Goal: Task Accomplishment & Management: Use online tool/utility

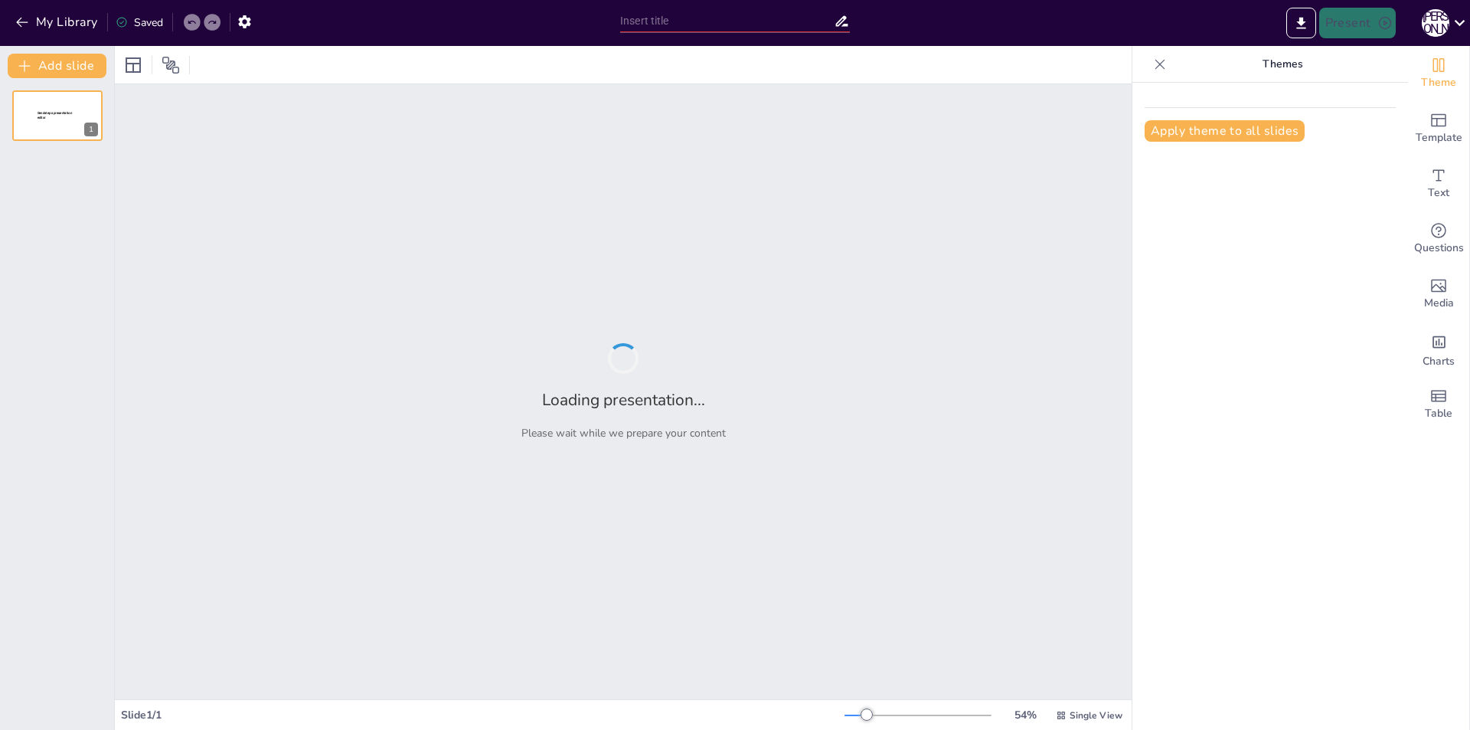
type input "Психологічні аспекти професійного становлення особистості"
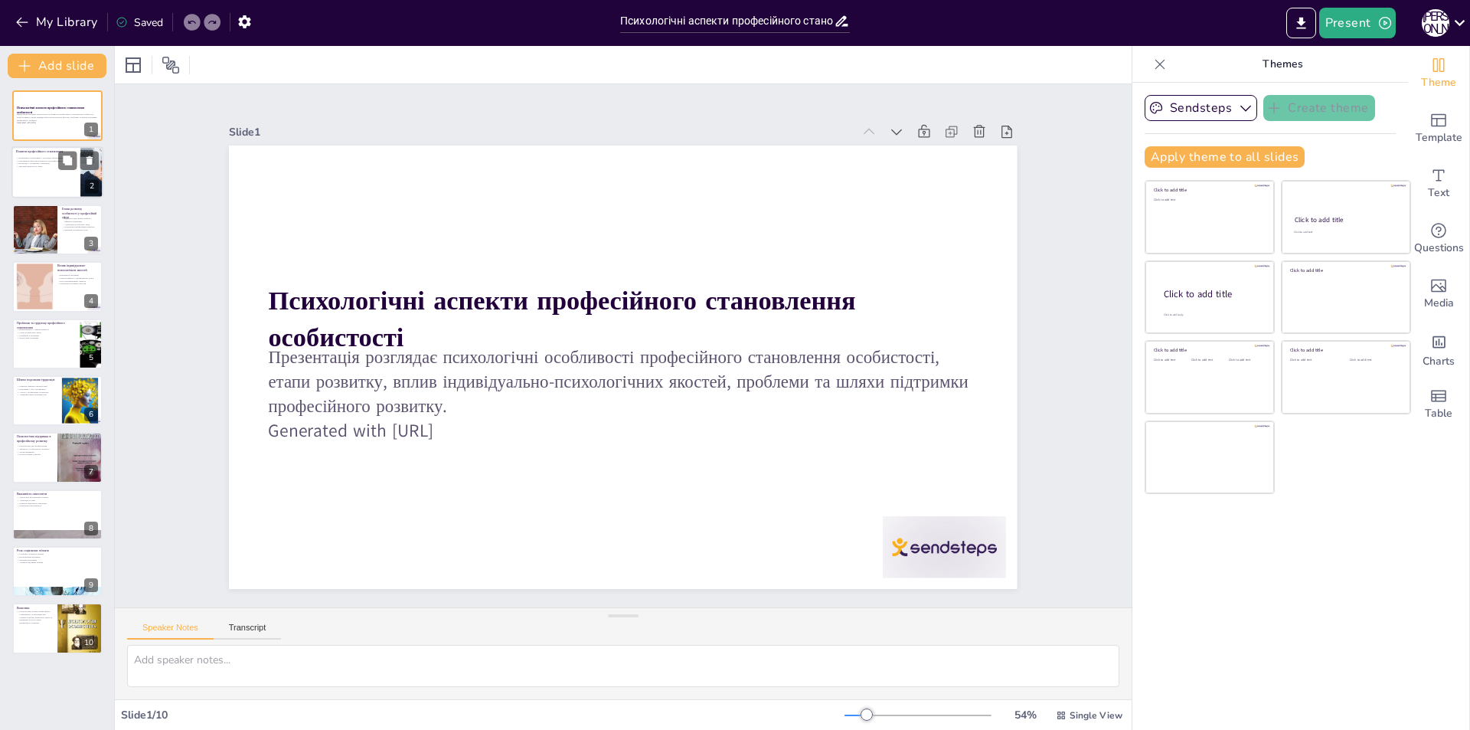
click at [38, 184] on div at bounding box center [57, 173] width 92 height 52
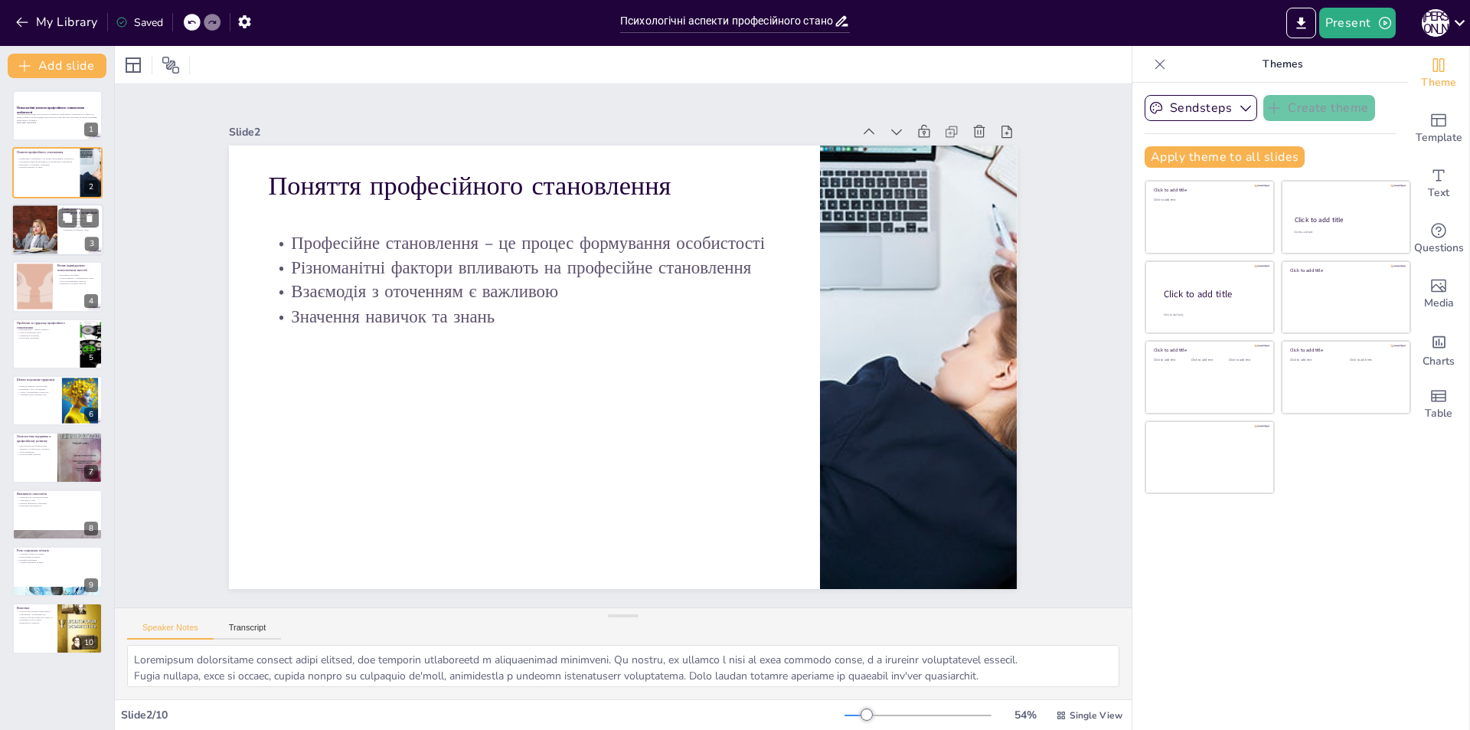
click at [42, 231] on div at bounding box center [35, 230] width 86 height 52
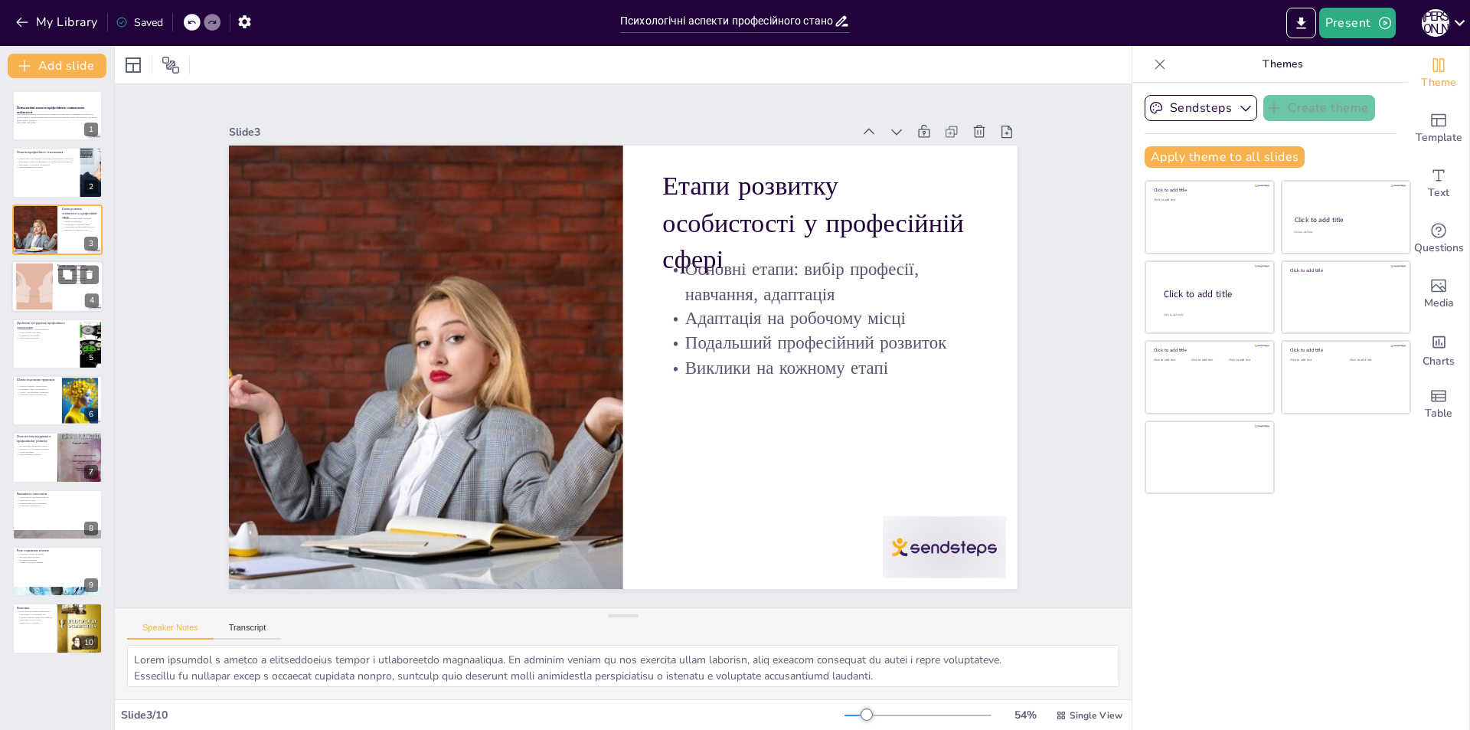
click at [49, 289] on div at bounding box center [34, 286] width 93 height 47
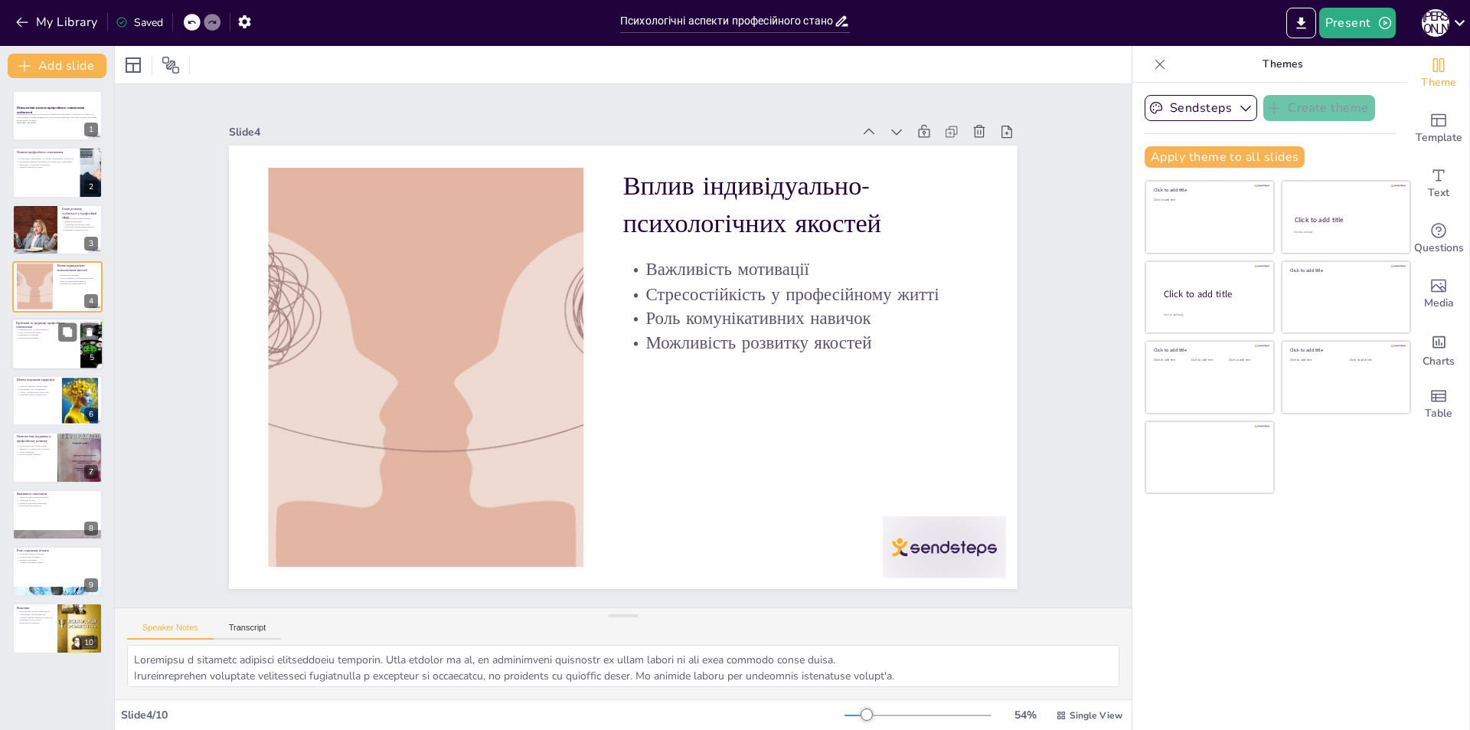
click at [51, 328] on p "Невизначеність у виборі професії" at bounding box center [46, 329] width 60 height 3
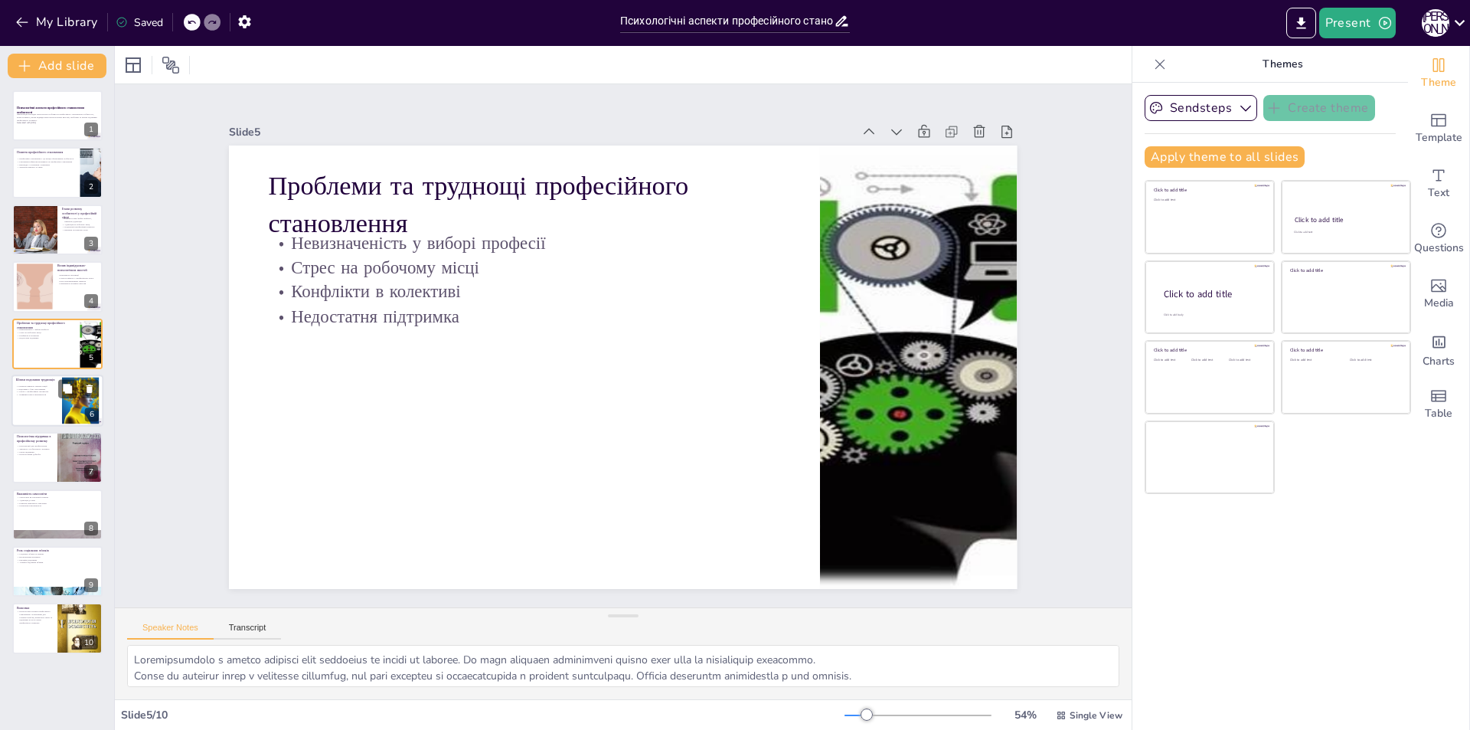
click at [51, 412] on div at bounding box center [57, 400] width 92 height 52
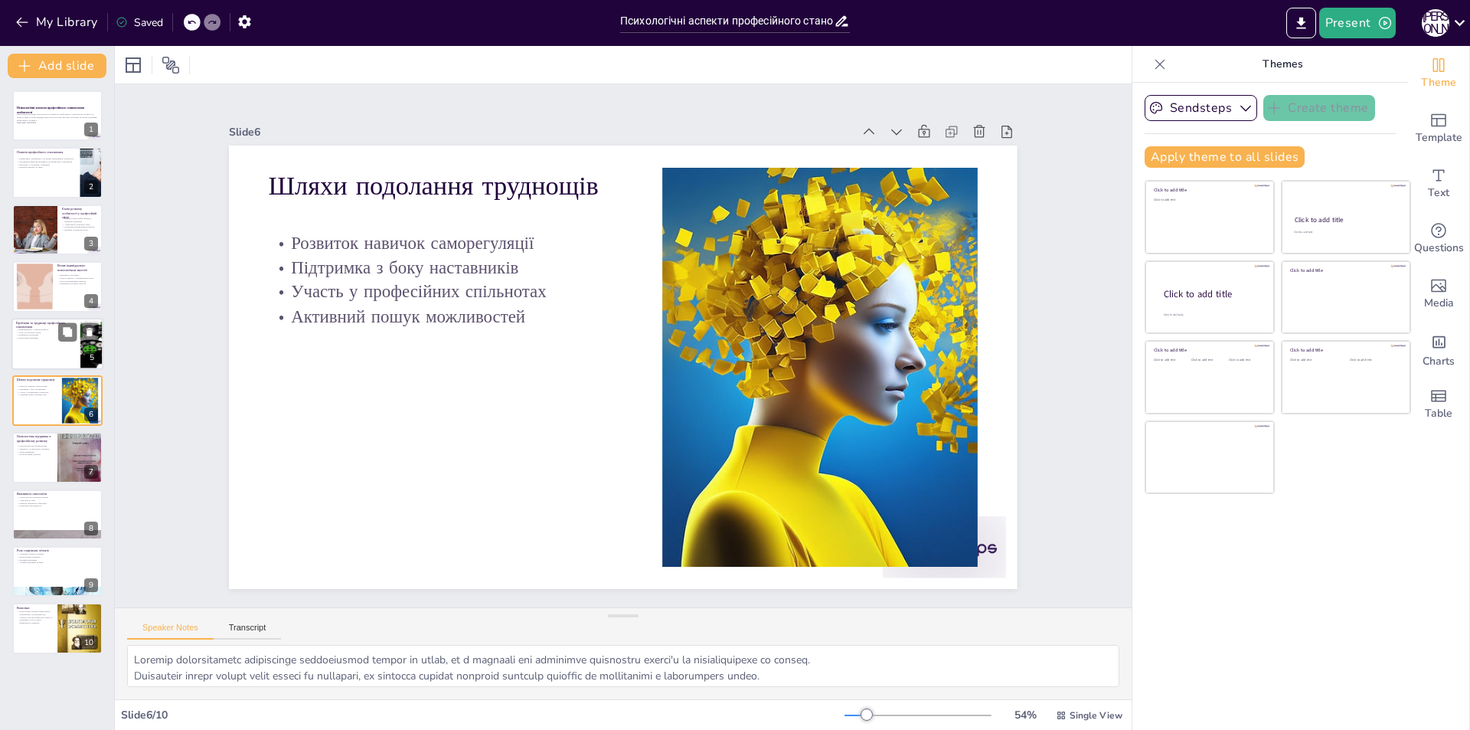
click at [59, 351] on div at bounding box center [57, 344] width 92 height 52
type textarea "Loremipsumdolo s ametco adipisci elit seddoeius te incidi ut laboree. Do magn a…"
click at [59, 351] on div at bounding box center [57, 344] width 92 height 52
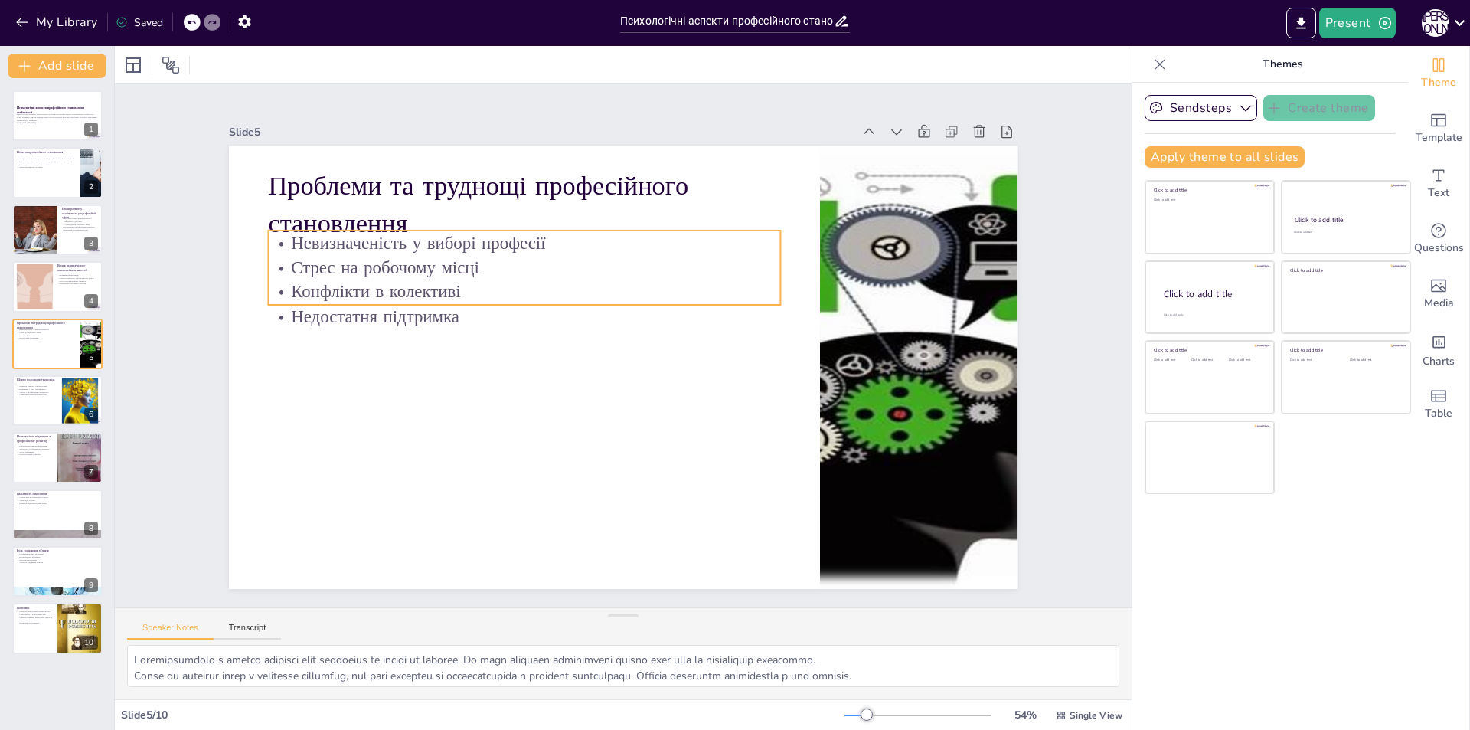
click at [315, 282] on p "Конфлікти в колективі" at bounding box center [519, 302] width 512 height 78
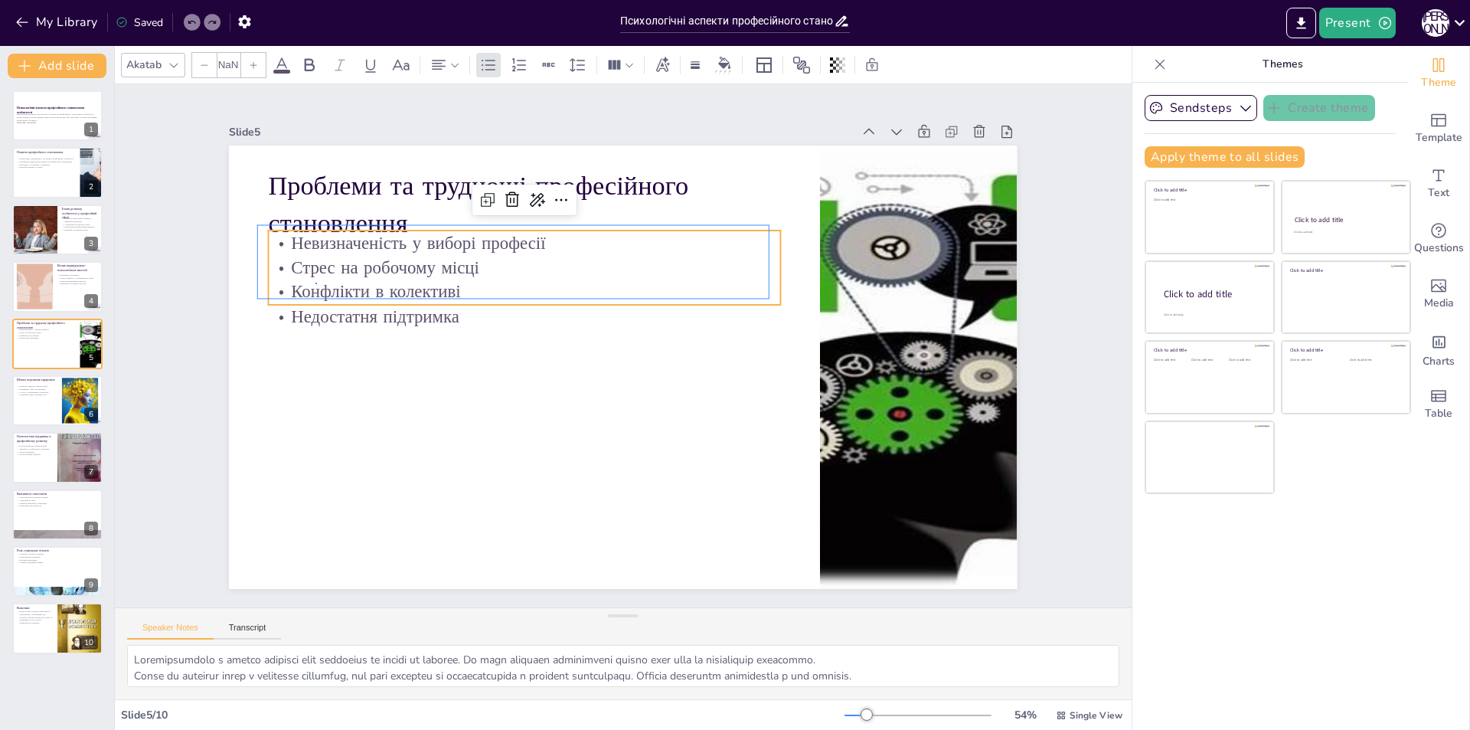
type input "32"
drag, startPoint x: 315, startPoint y: 282, endPoint x: 317, endPoint y: 315, distance: 32.2
click at [438, 315] on div "Невизначеність у виборі професії Стрес на робочому місці Конфлікти в колективі …" at bounding box center [697, 438] width 518 height 251
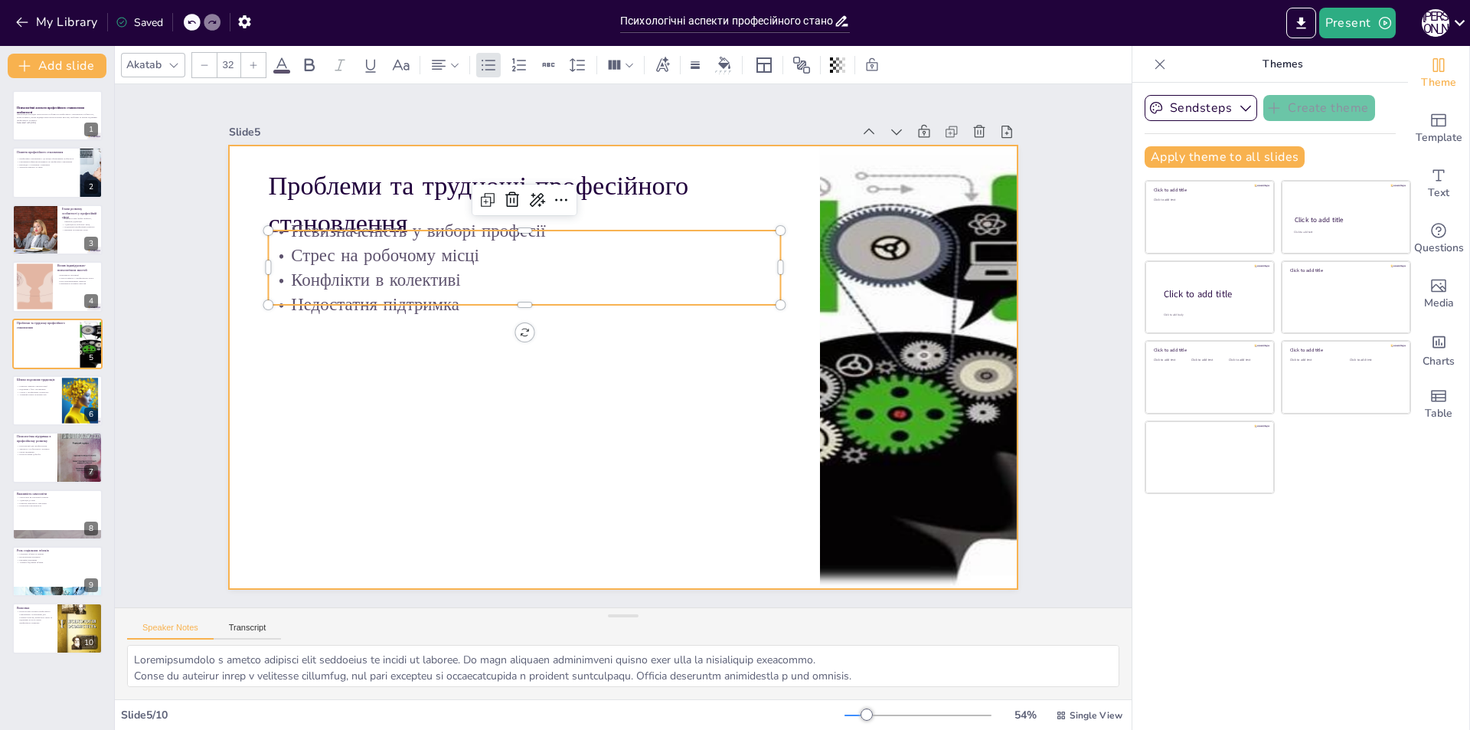
click at [418, 427] on div at bounding box center [644, 348] width 523 height 830
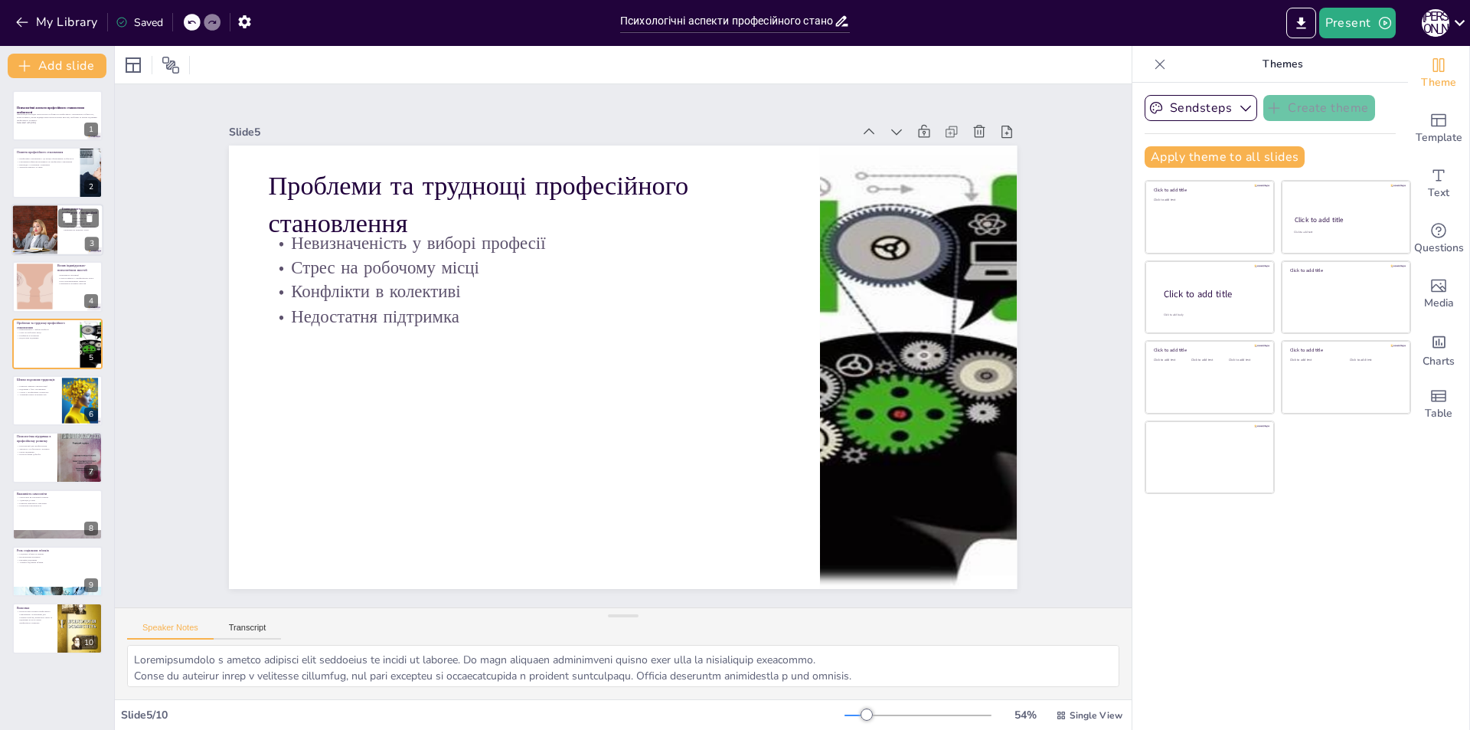
click at [29, 243] on div at bounding box center [35, 230] width 86 height 52
type textarea "Lorem ipsumdol s ametco a elitseddoeius tempor i utlaboreetdo magnaaliqua. En a…"
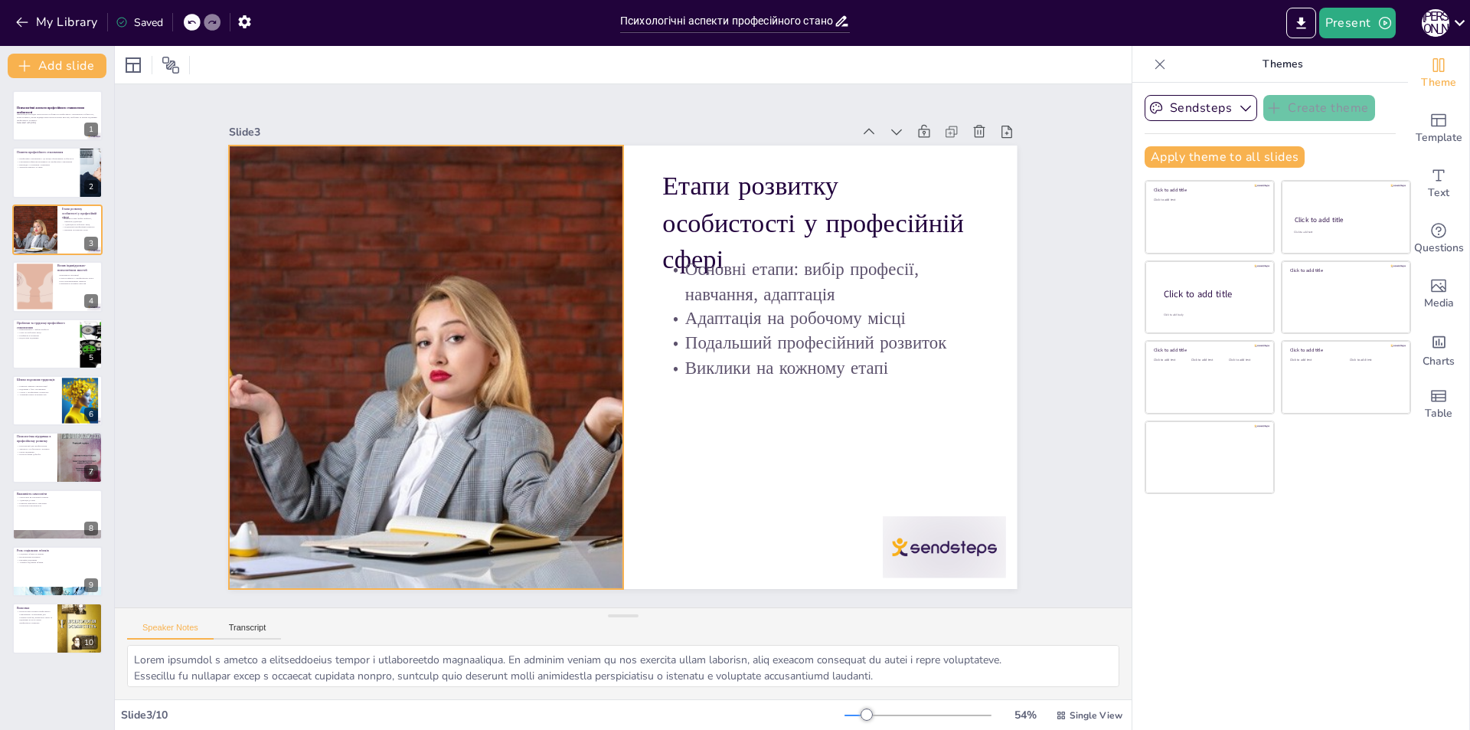
click at [433, 361] on div at bounding box center [624, 544] width 518 height 778
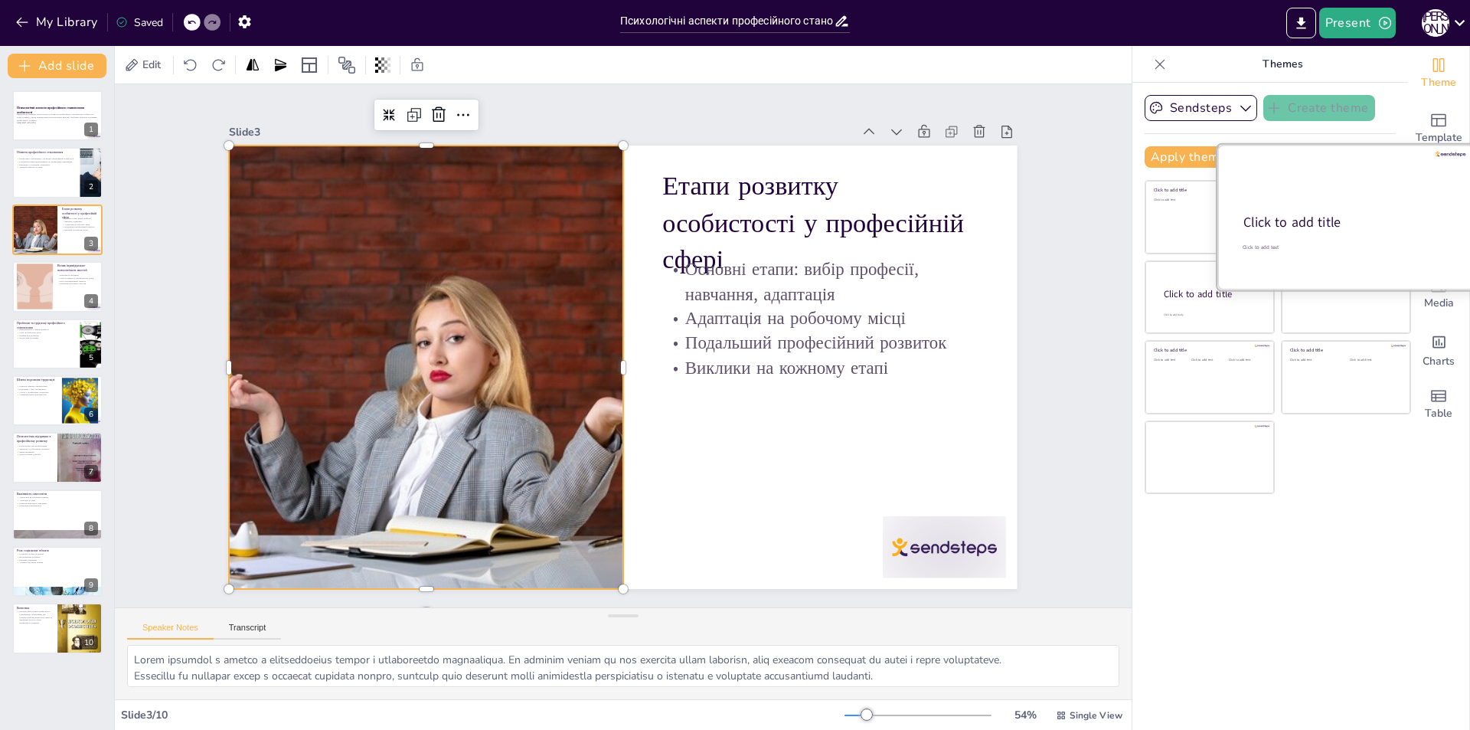
click at [1332, 203] on div at bounding box center [1345, 217] width 257 height 145
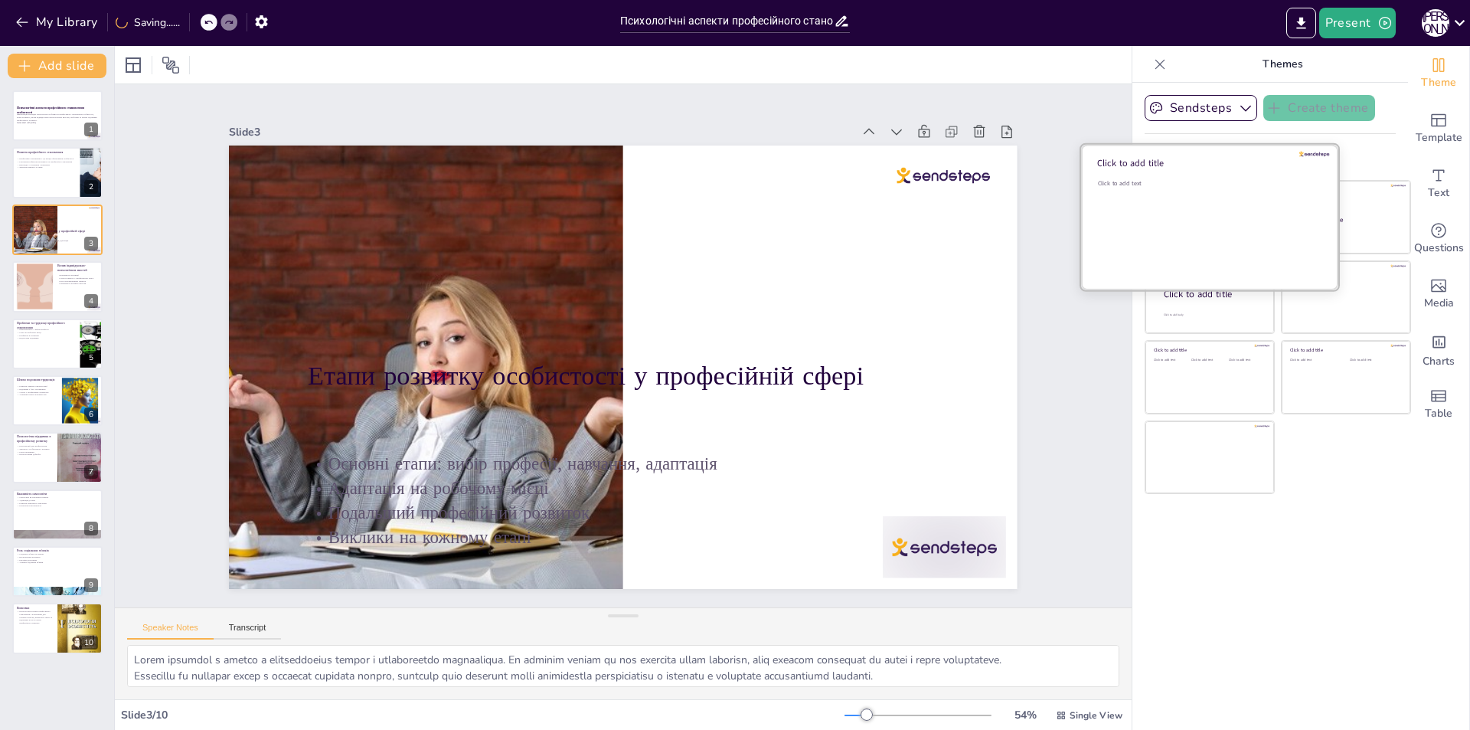
click at [1158, 214] on div "Click to add text" at bounding box center [1207, 226] width 219 height 95
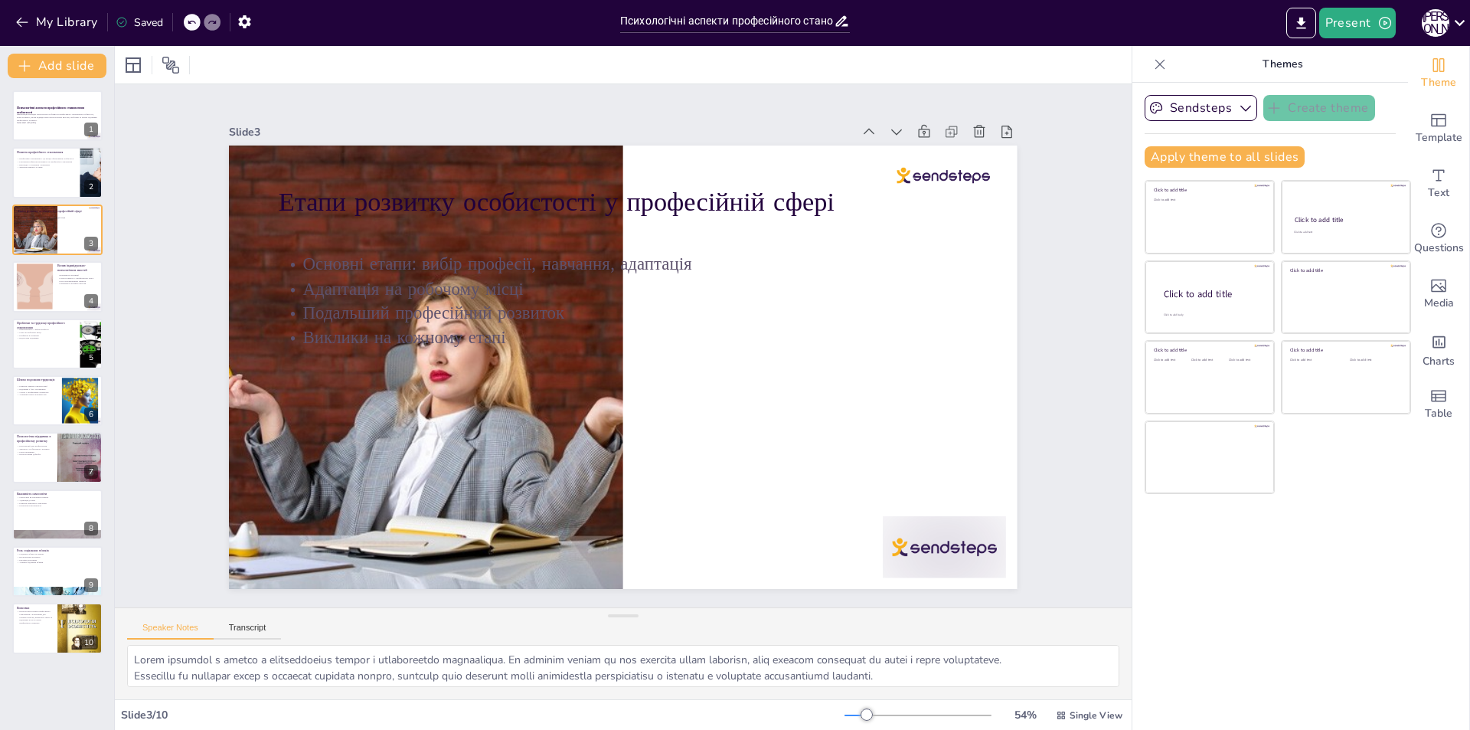
click at [194, 21] on icon at bounding box center [192, 23] width 8 height 4
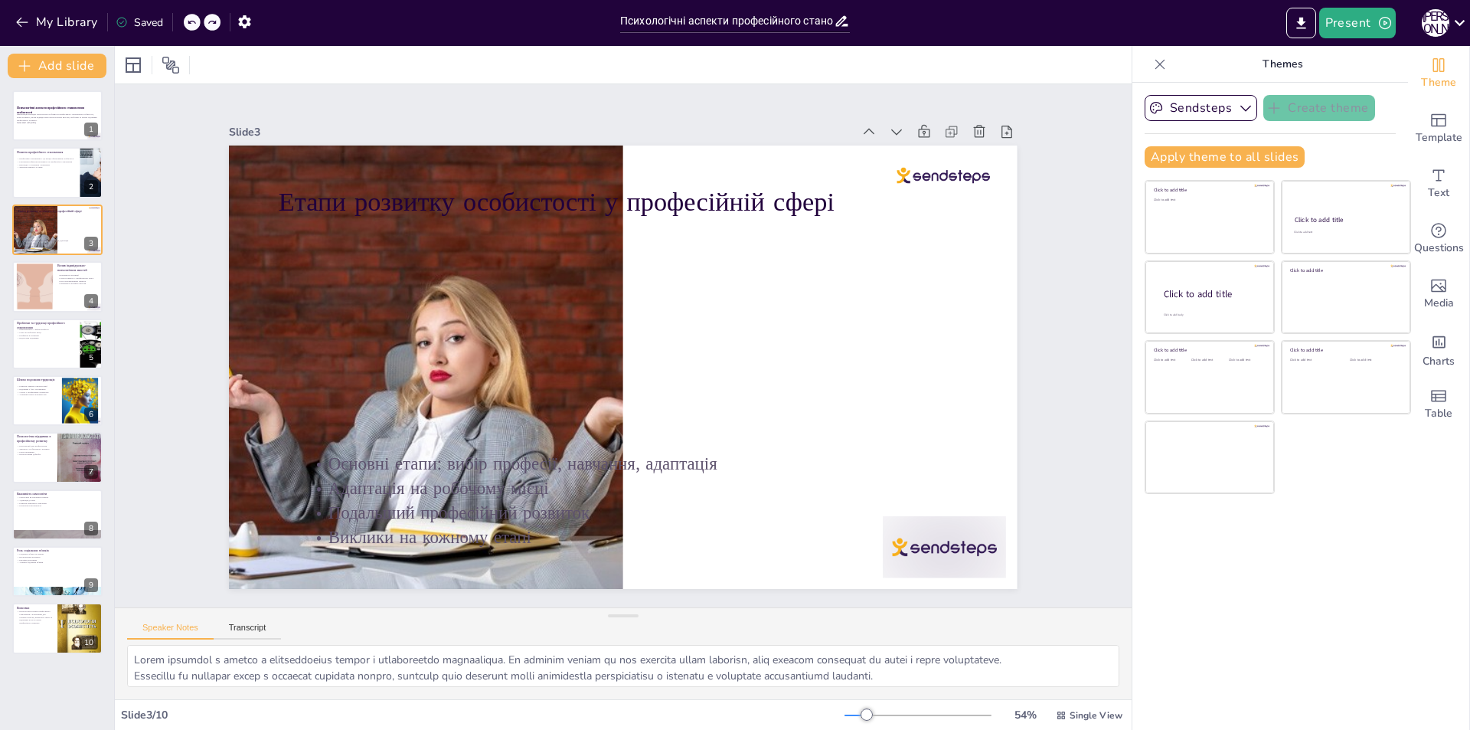
click at [194, 21] on icon at bounding box center [192, 23] width 8 height 4
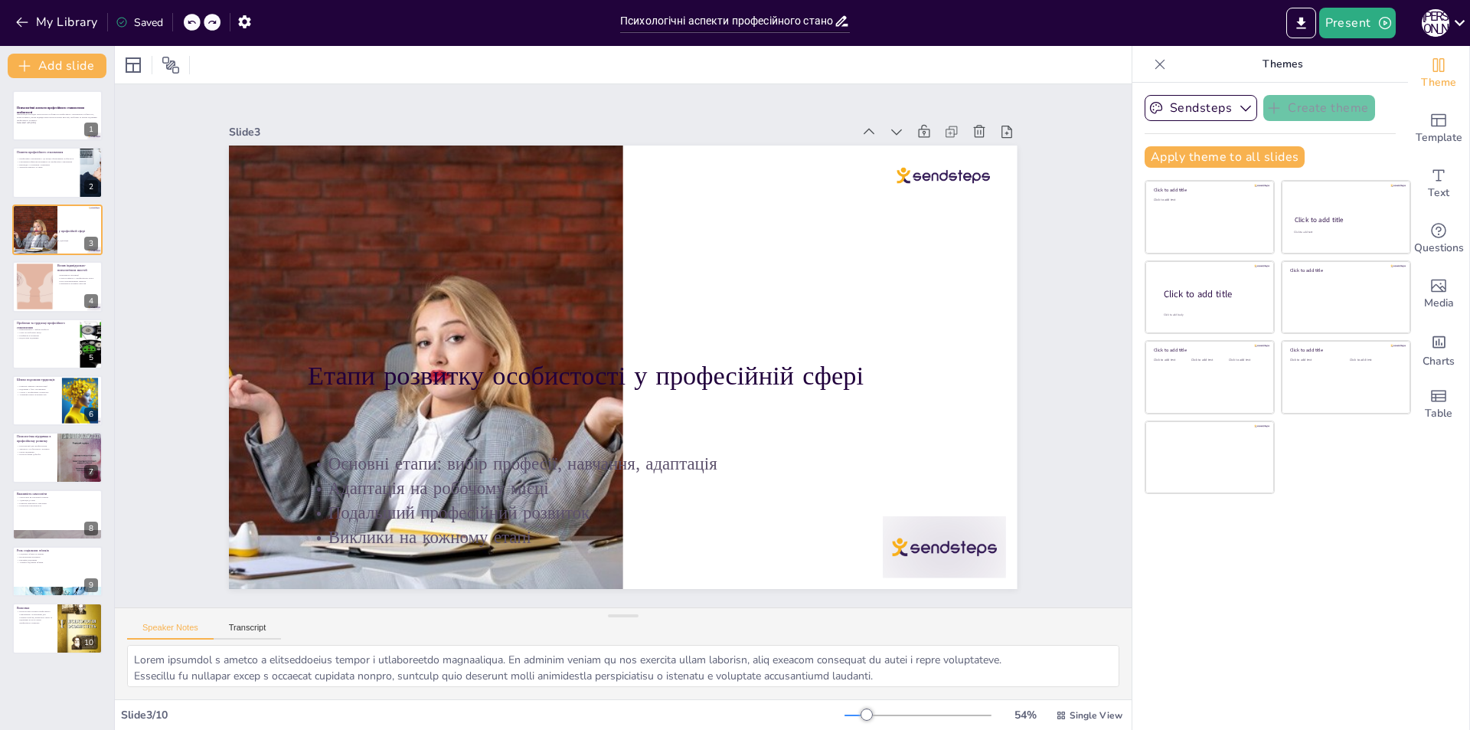
click at [194, 21] on icon at bounding box center [192, 23] width 8 height 4
click at [193, 21] on icon at bounding box center [192, 23] width 8 height 4
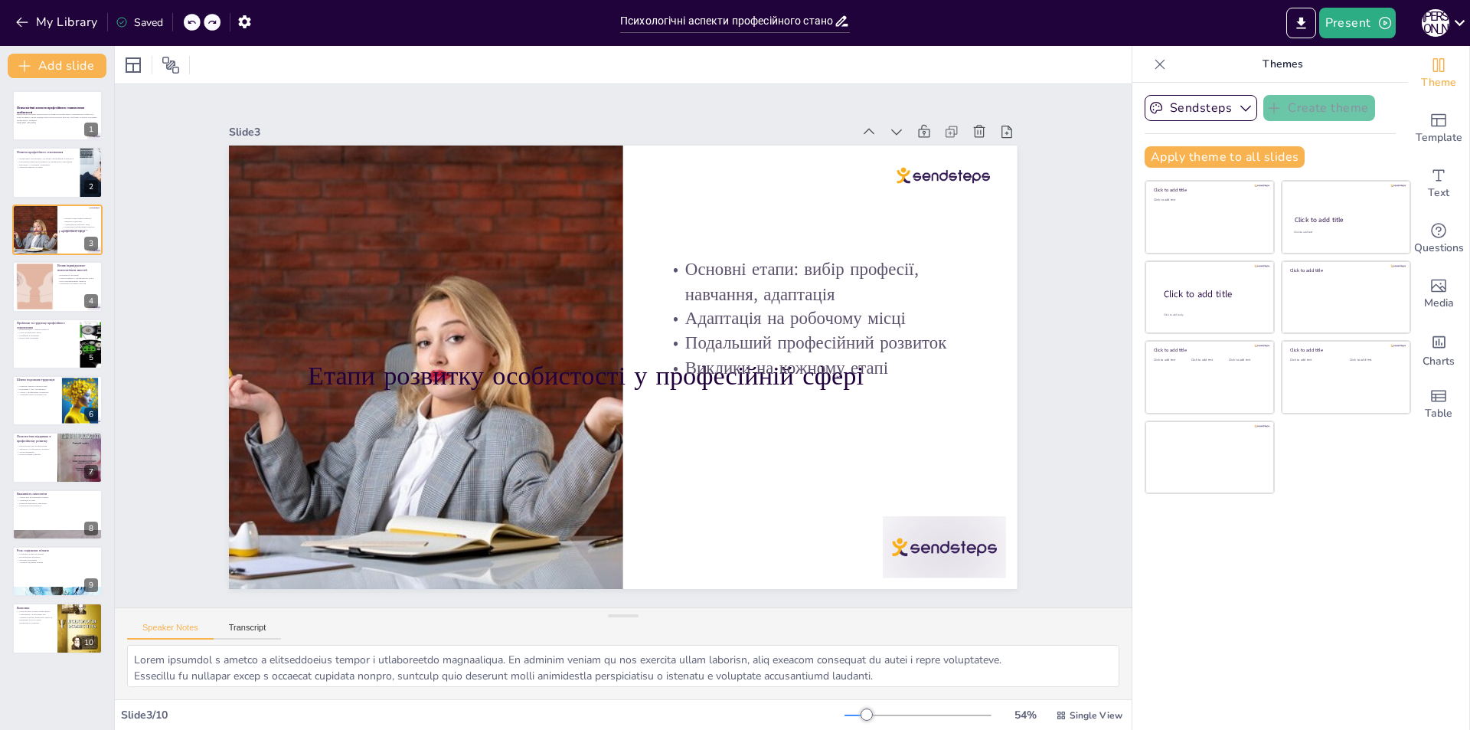
click at [193, 21] on div "My Library Saved" at bounding box center [129, 22] width 259 height 28
click at [188, 23] on icon at bounding box center [191, 22] width 9 height 9
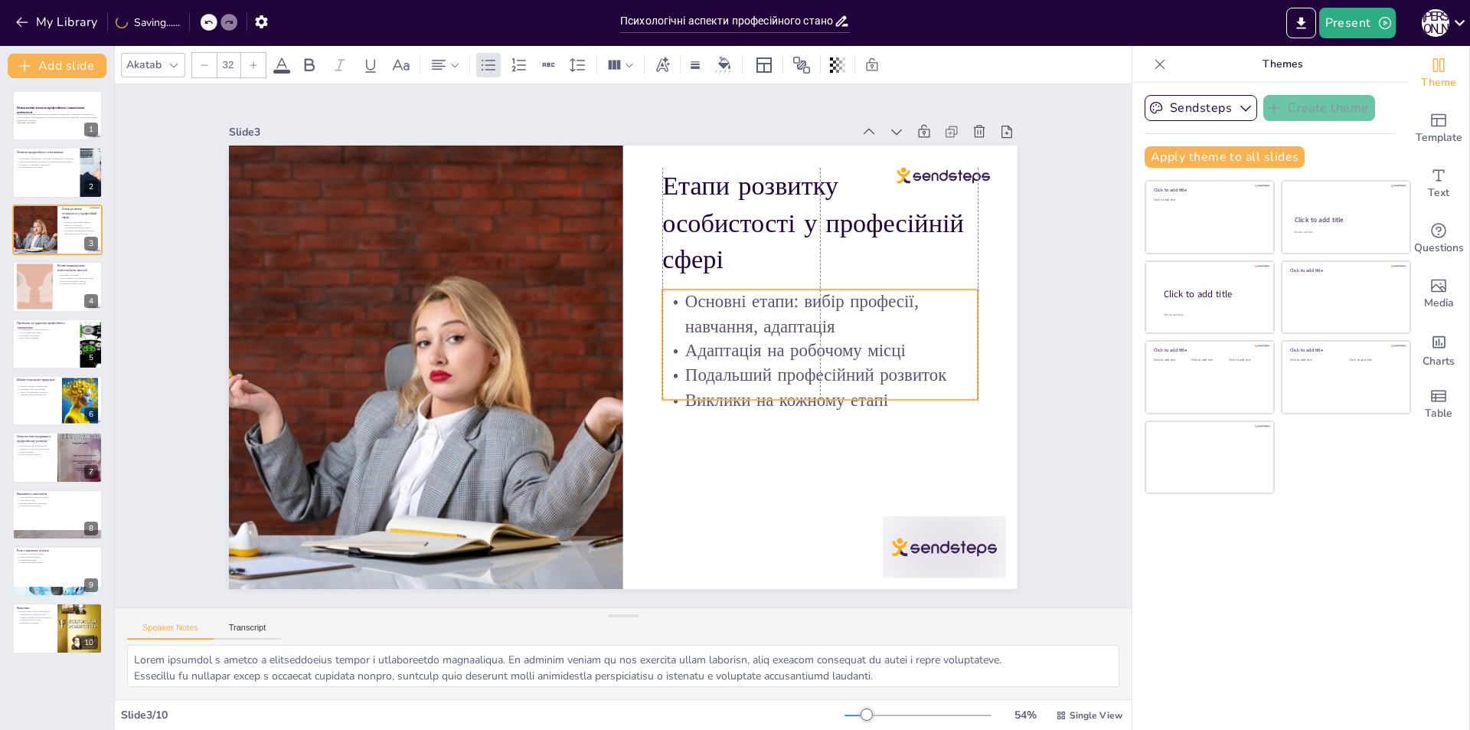
drag, startPoint x: 791, startPoint y: 253, endPoint x: 789, endPoint y: 285, distance: 32.2
click at [789, 358] on p "Основні етапи: вибір професії, навчання, адаптація" at bounding box center [733, 512] width 174 height 308
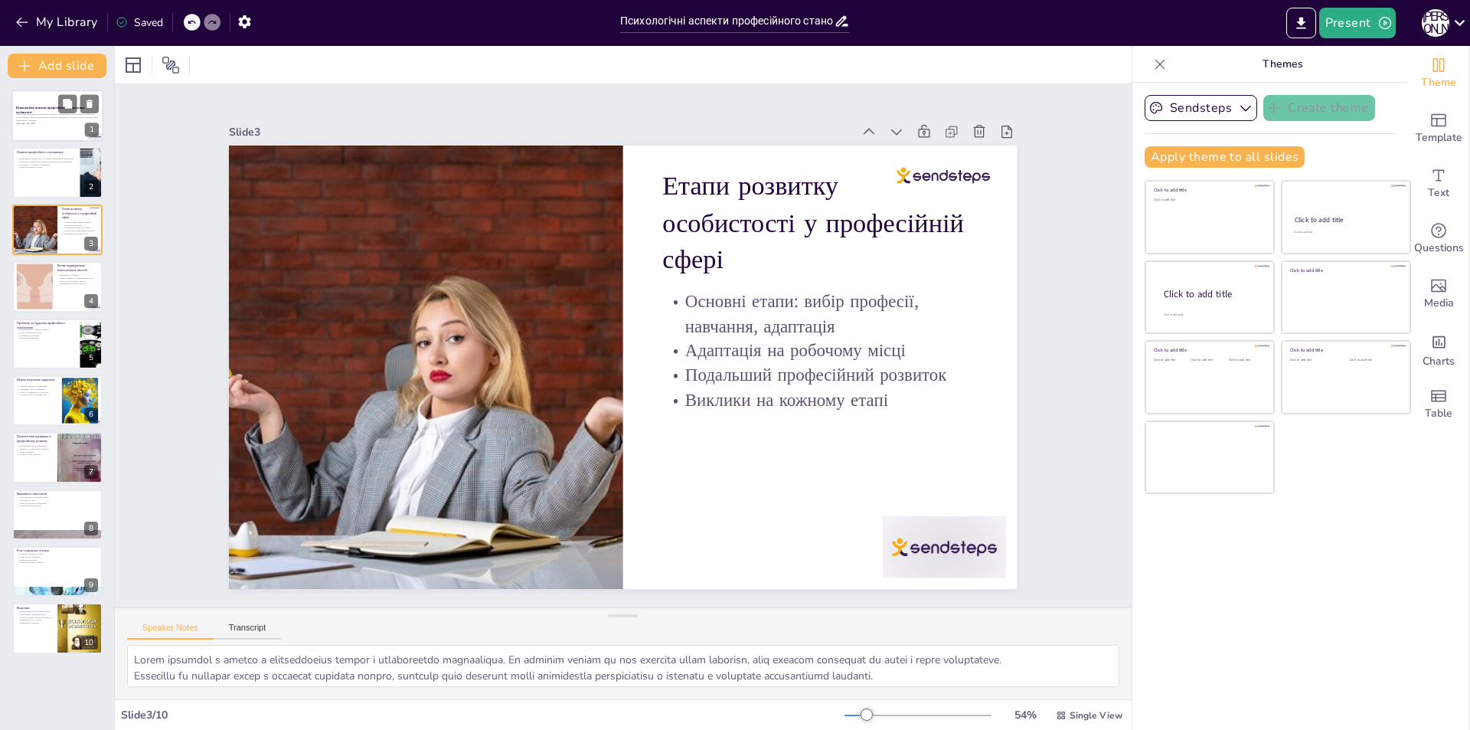
click at [64, 119] on p "Презентація розглядає психологічні особливості професійного становлення особист…" at bounding box center [57, 117] width 83 height 8
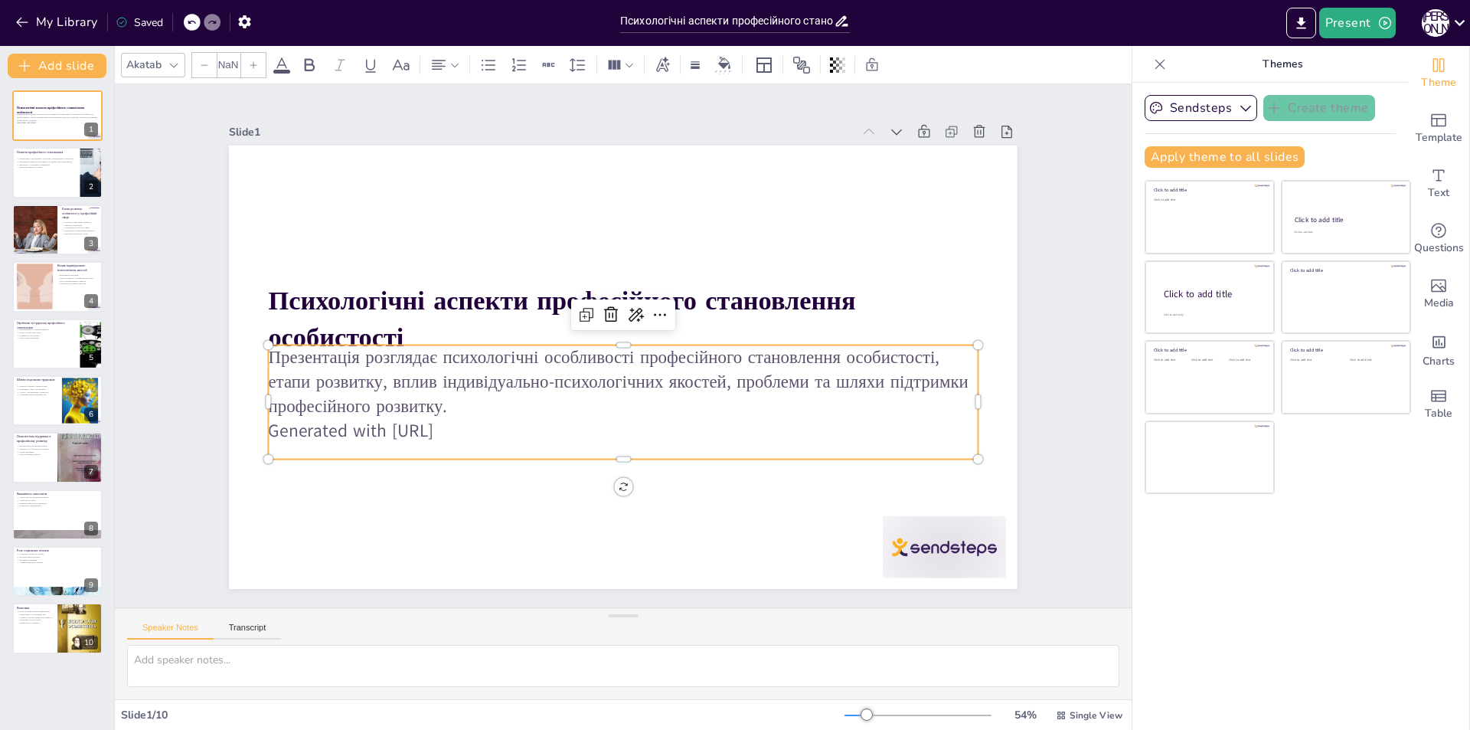
type input "32"
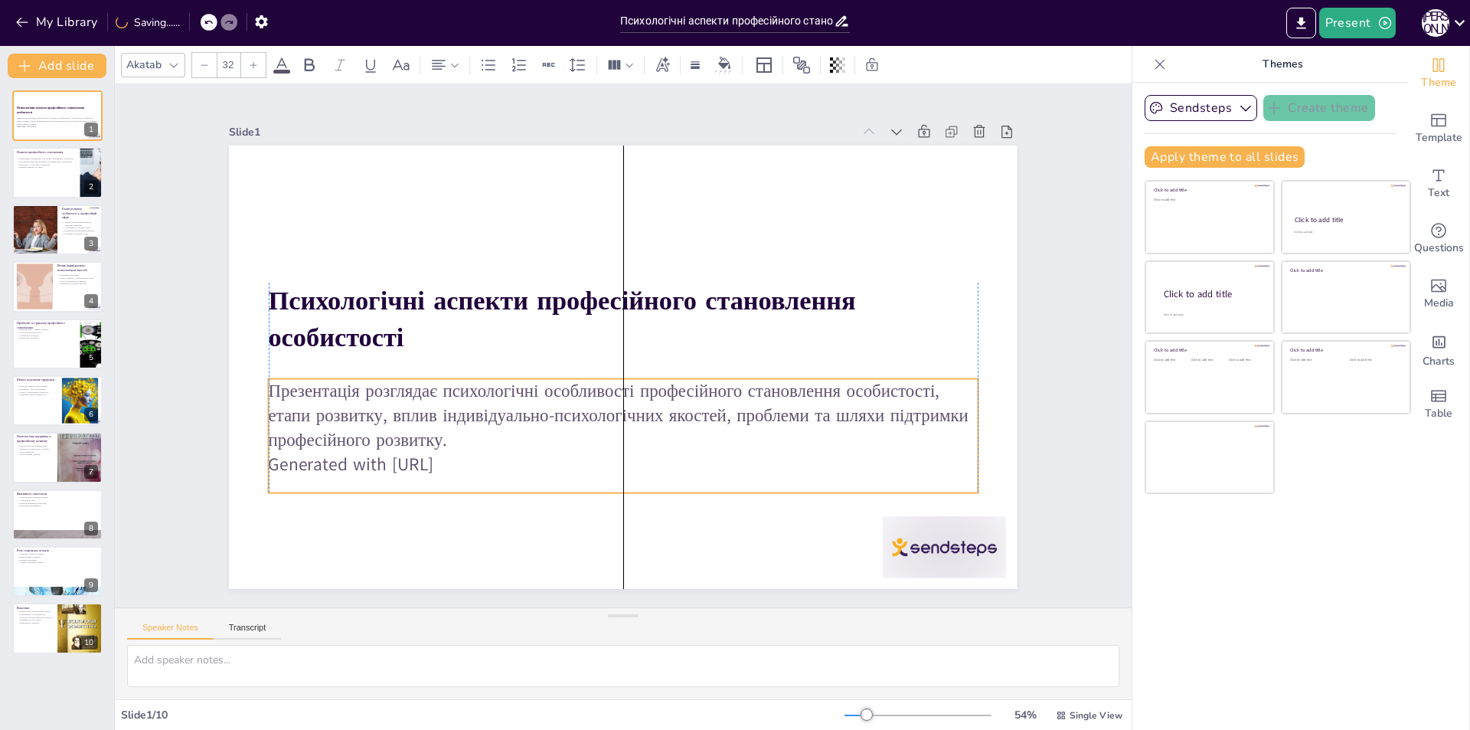
drag, startPoint x: 480, startPoint y: 340, endPoint x: 478, endPoint y: 374, distance: 33.8
click at [481, 374] on p "Презентація розглядає психологічні особливості професійного становлення особист…" at bounding box center [554, 338] width 146 height 713
click at [31, 168] on div "Професійне становлення – це процес формування особистості Різноманітні фактори …" at bounding box center [46, 163] width 60 height 13
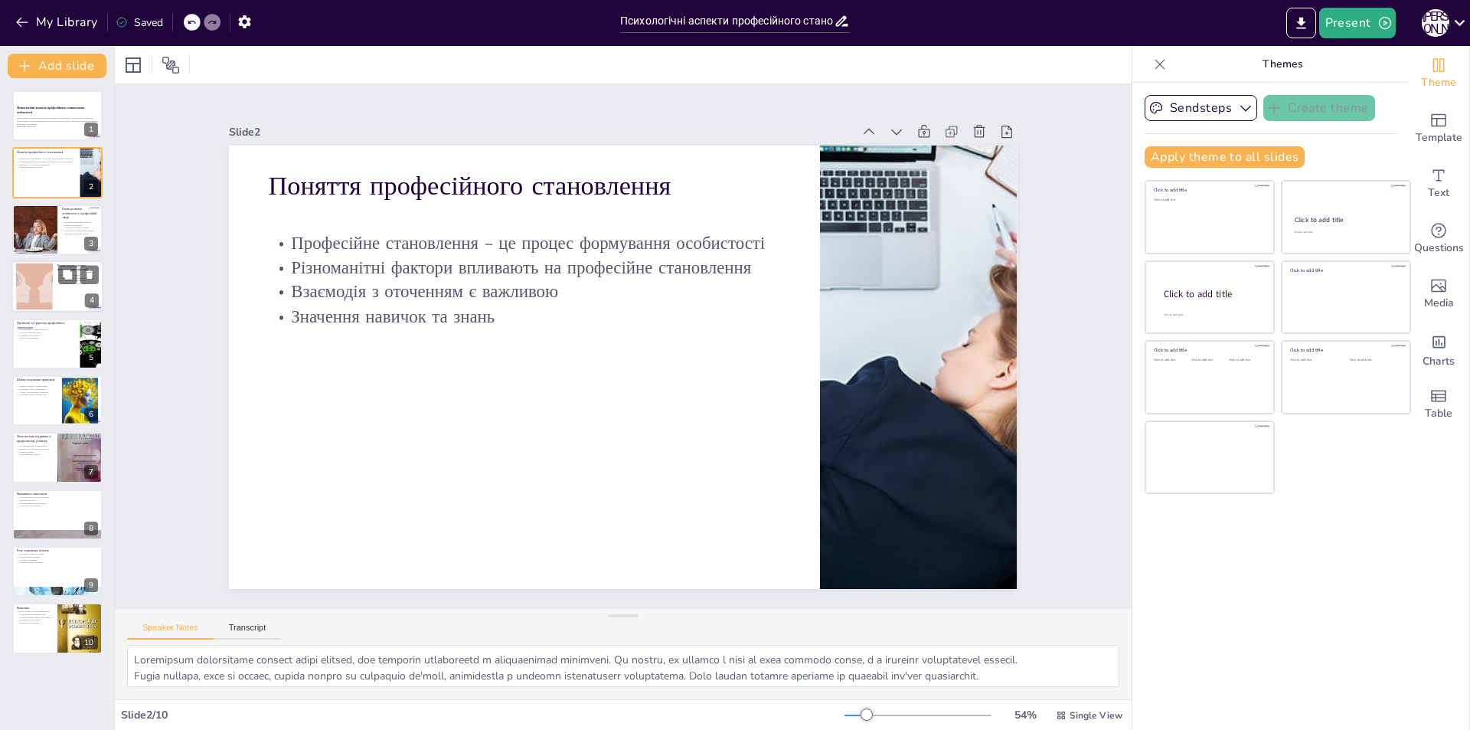
click at [29, 281] on div at bounding box center [34, 286] width 93 height 47
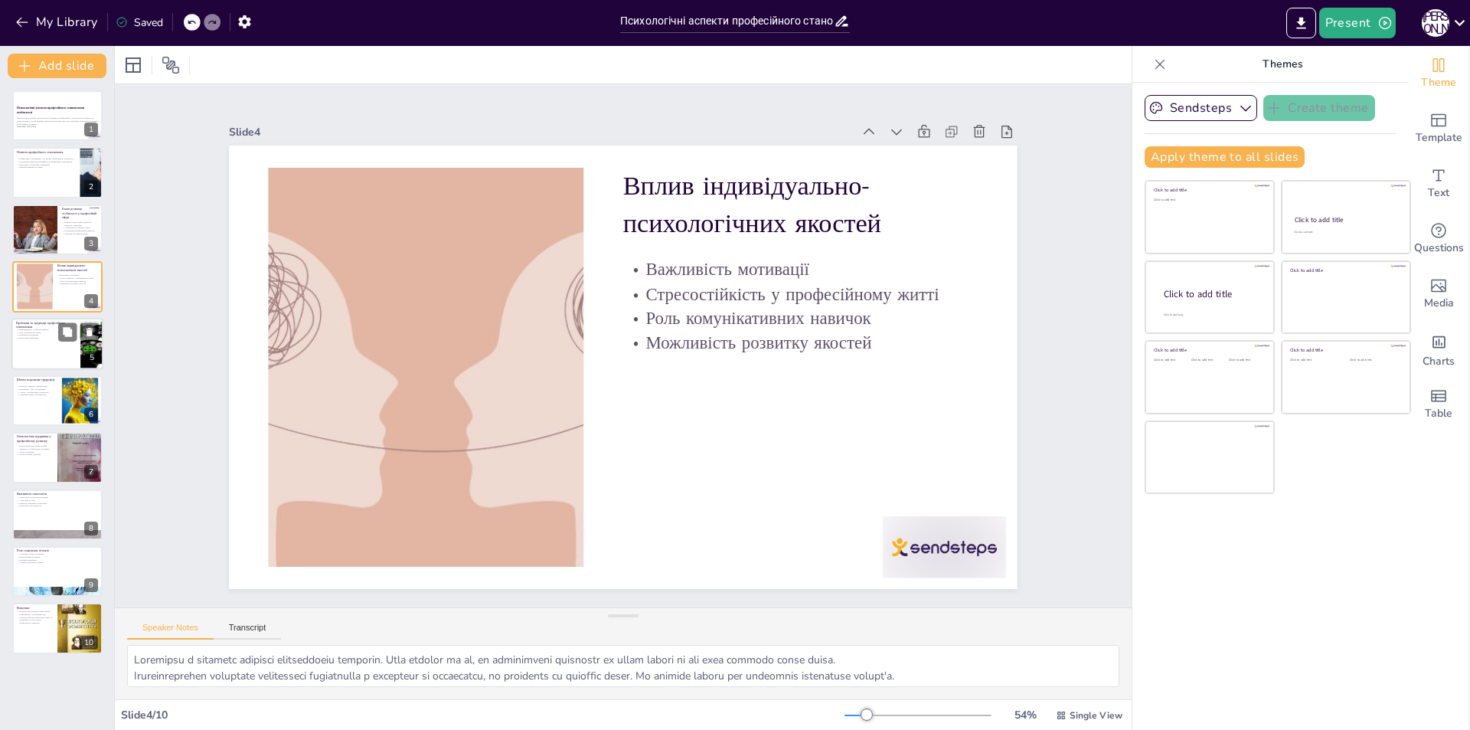
click at [34, 345] on div at bounding box center [57, 344] width 92 height 52
type textarea "Loremipsumdolo s ametco adipisci elit seddoeius te incidi ut laboree. Do magn a…"
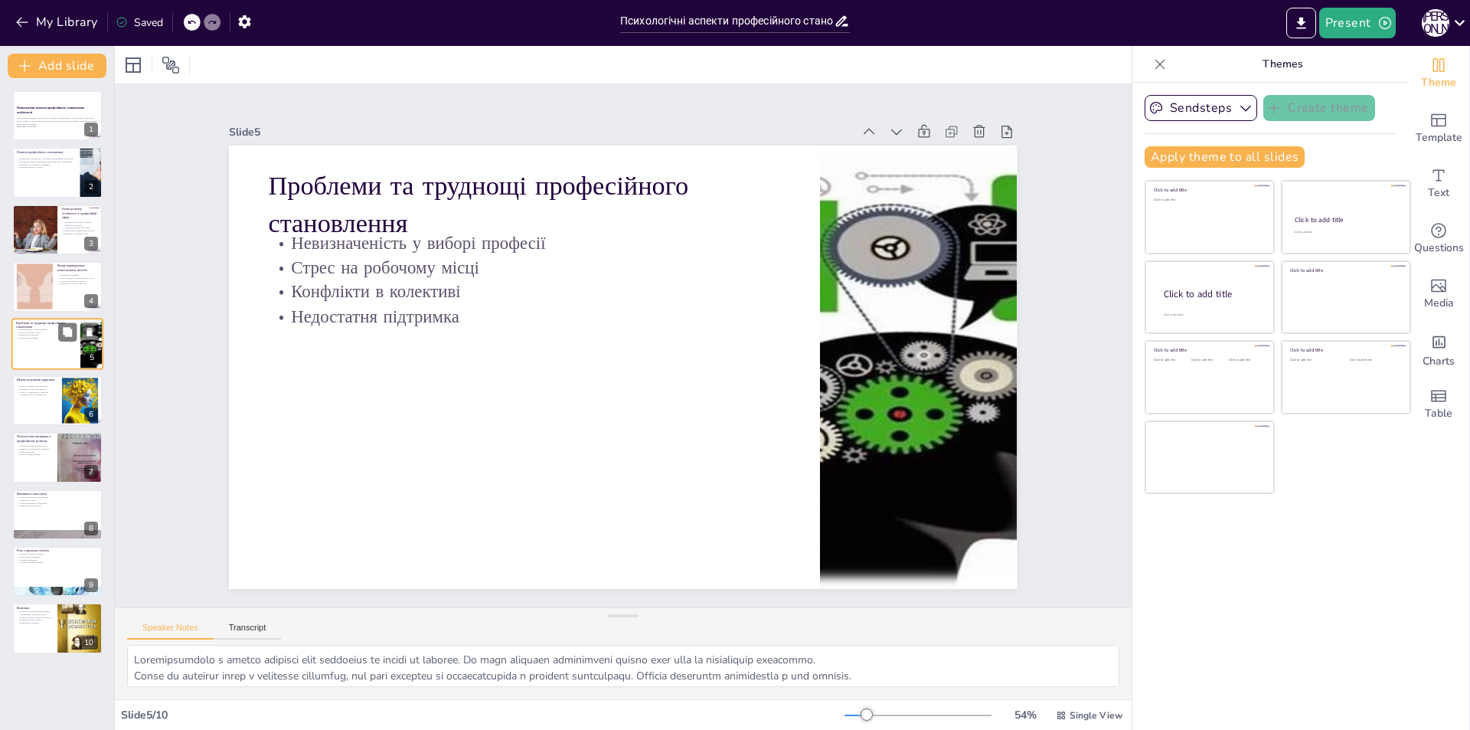
click at [34, 345] on div at bounding box center [57, 344] width 92 height 52
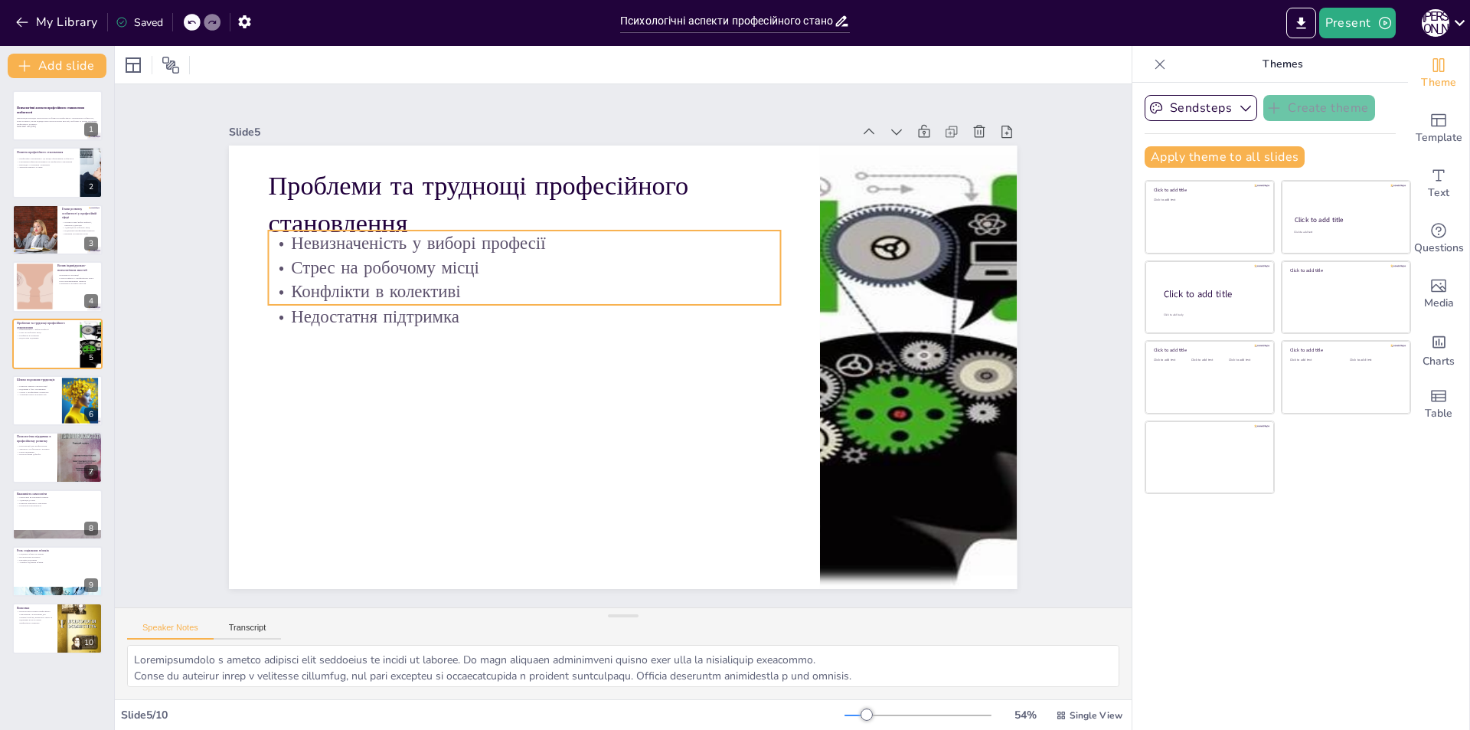
click at [389, 288] on p "Конфлікти в колективі" at bounding box center [527, 404] width 277 height 456
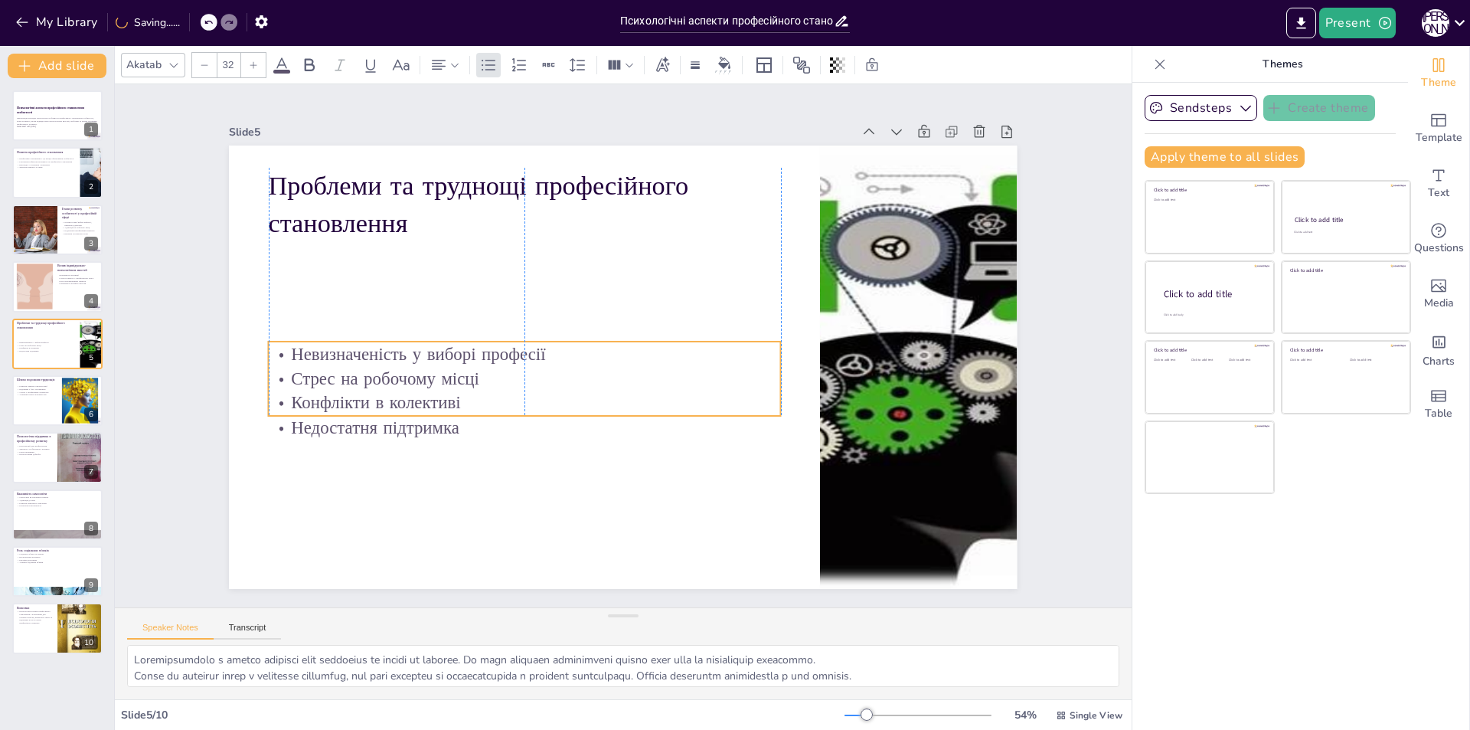
drag, startPoint x: 349, startPoint y: 227, endPoint x: 354, endPoint y: 338, distance: 110.4
click at [354, 338] on p "Невизначеність у виборі професії" at bounding box center [525, 333] width 506 height 130
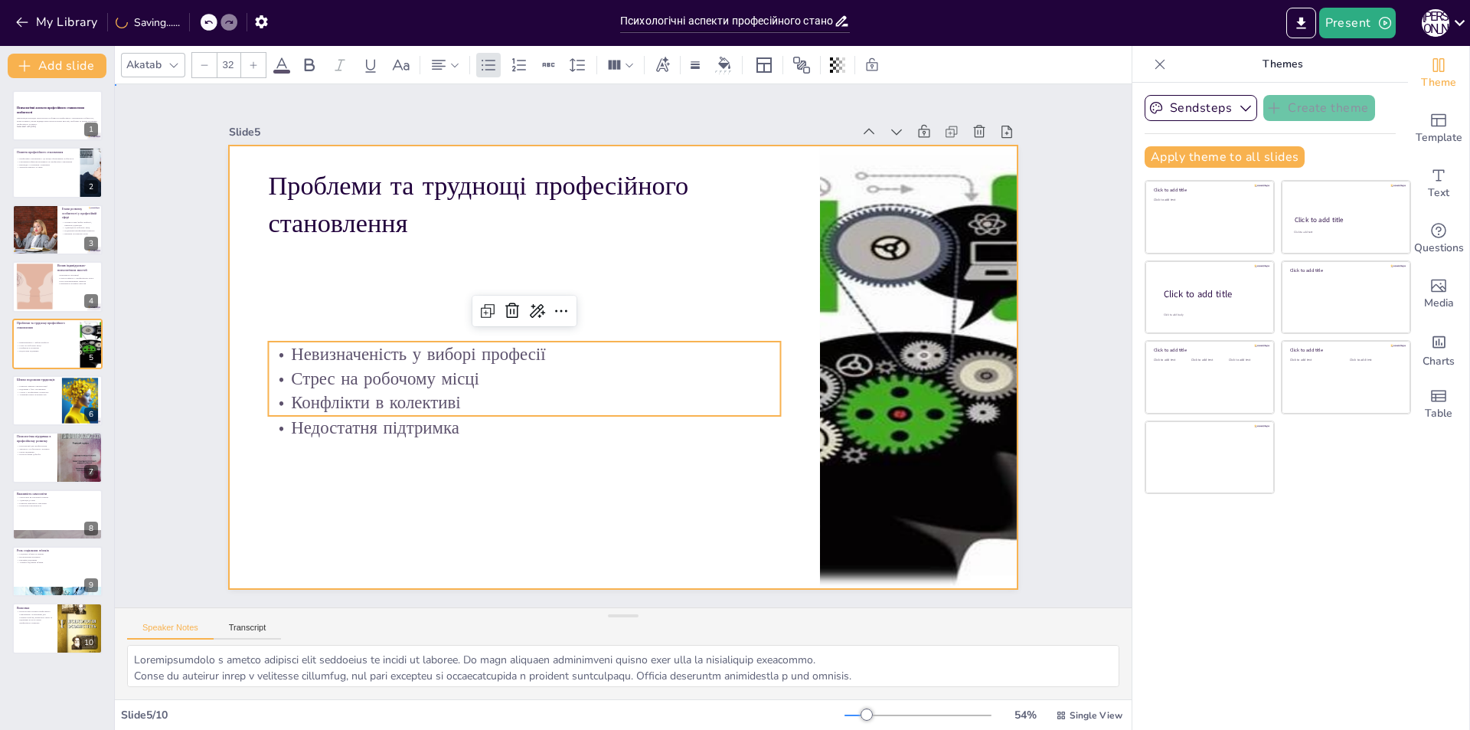
click at [380, 287] on div at bounding box center [642, 335] width 779 height 904
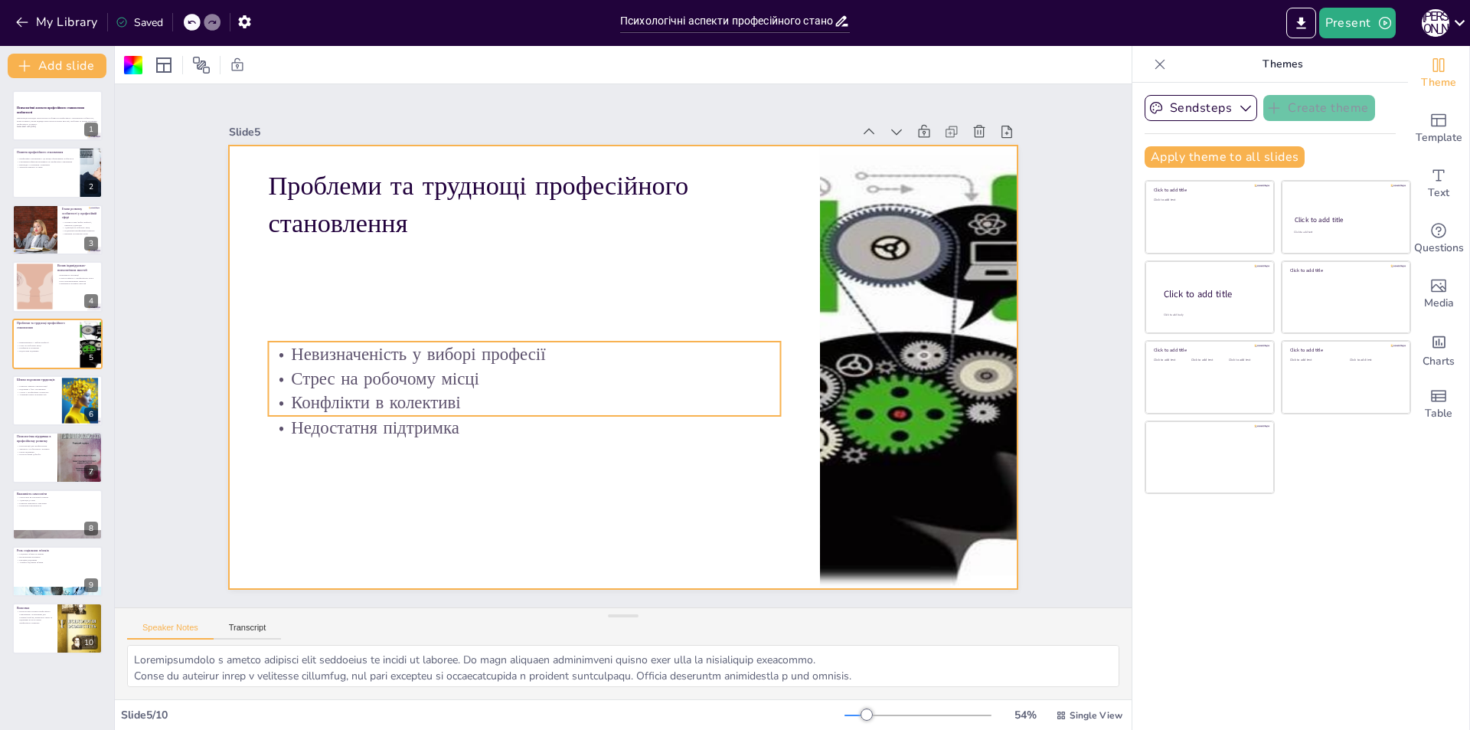
click at [398, 348] on p "Невизначеність у виборі професії" at bounding box center [559, 271] width 322 height 429
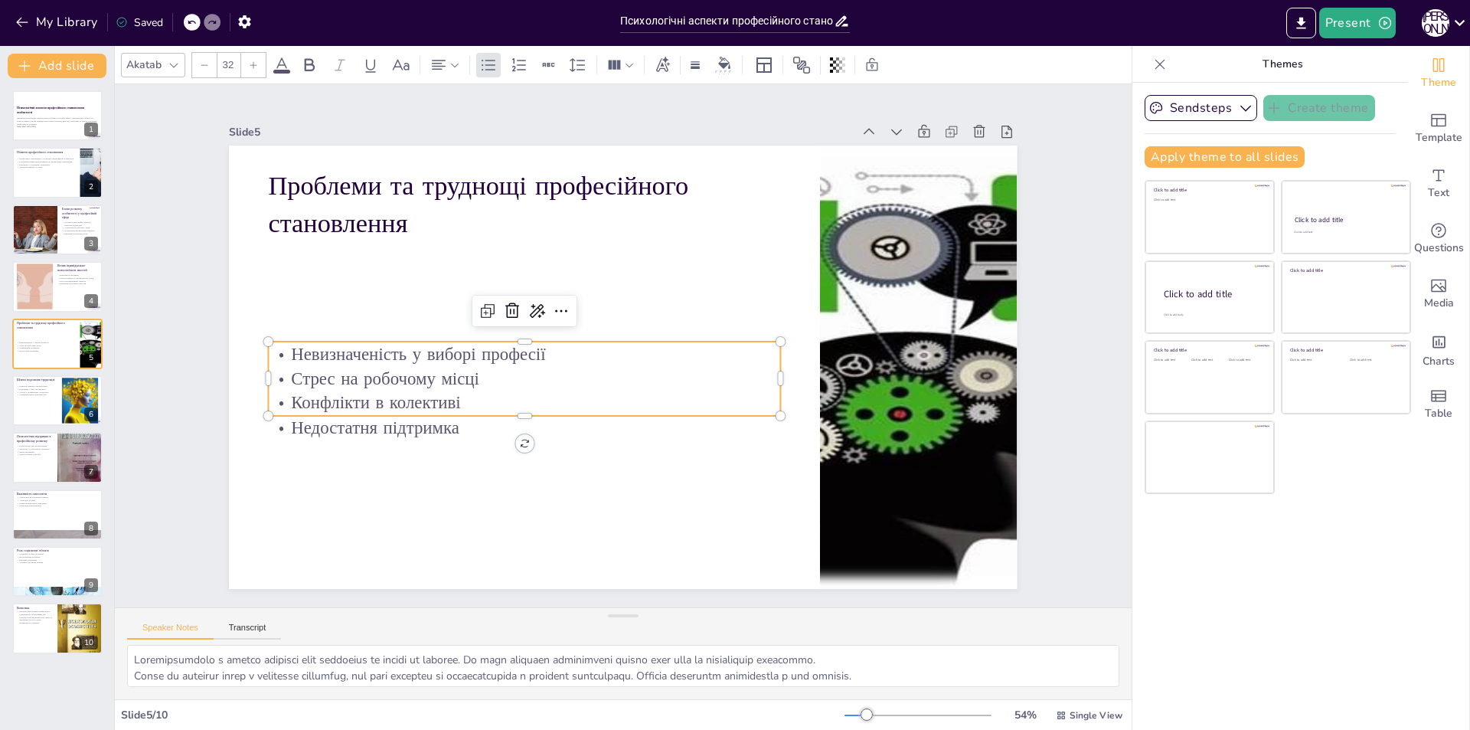
click at [252, 70] on div at bounding box center [253, 65] width 24 height 24
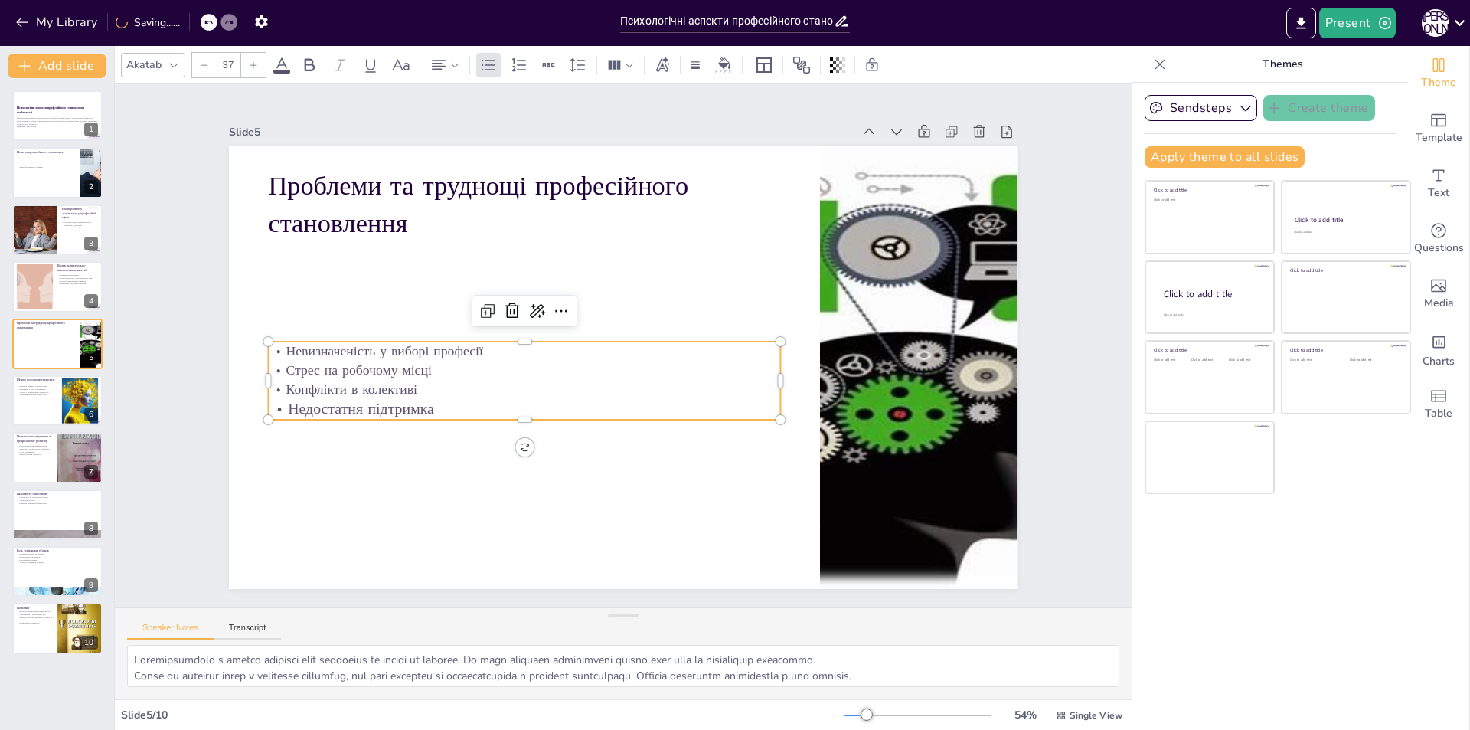
click at [198, 61] on div at bounding box center [204, 65] width 24 height 24
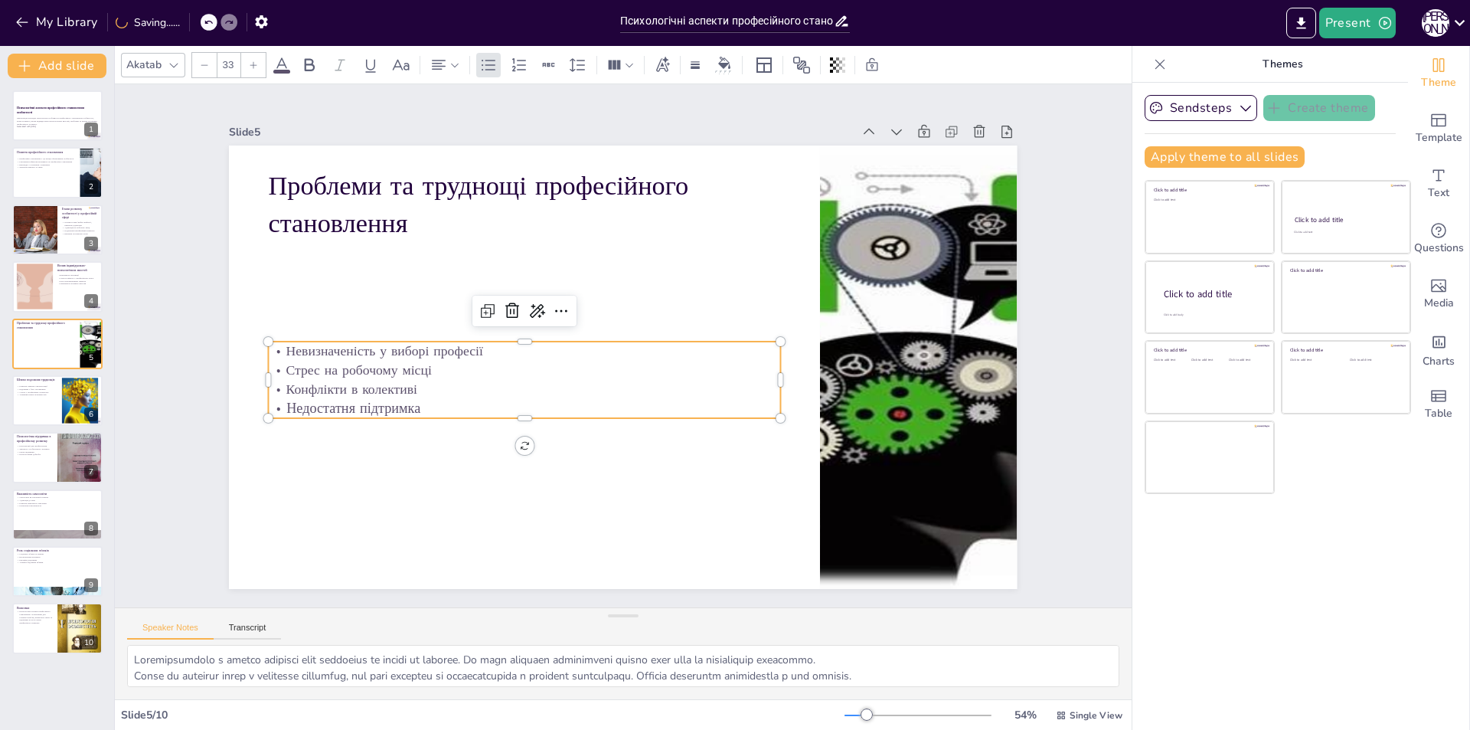
type input "32"
click at [450, 362] on p "Недостатня підтримка" at bounding box center [687, 249] width 475 height 227
click at [492, 401] on p "Недостатня підтримка" at bounding box center [627, 461] width 271 height 453
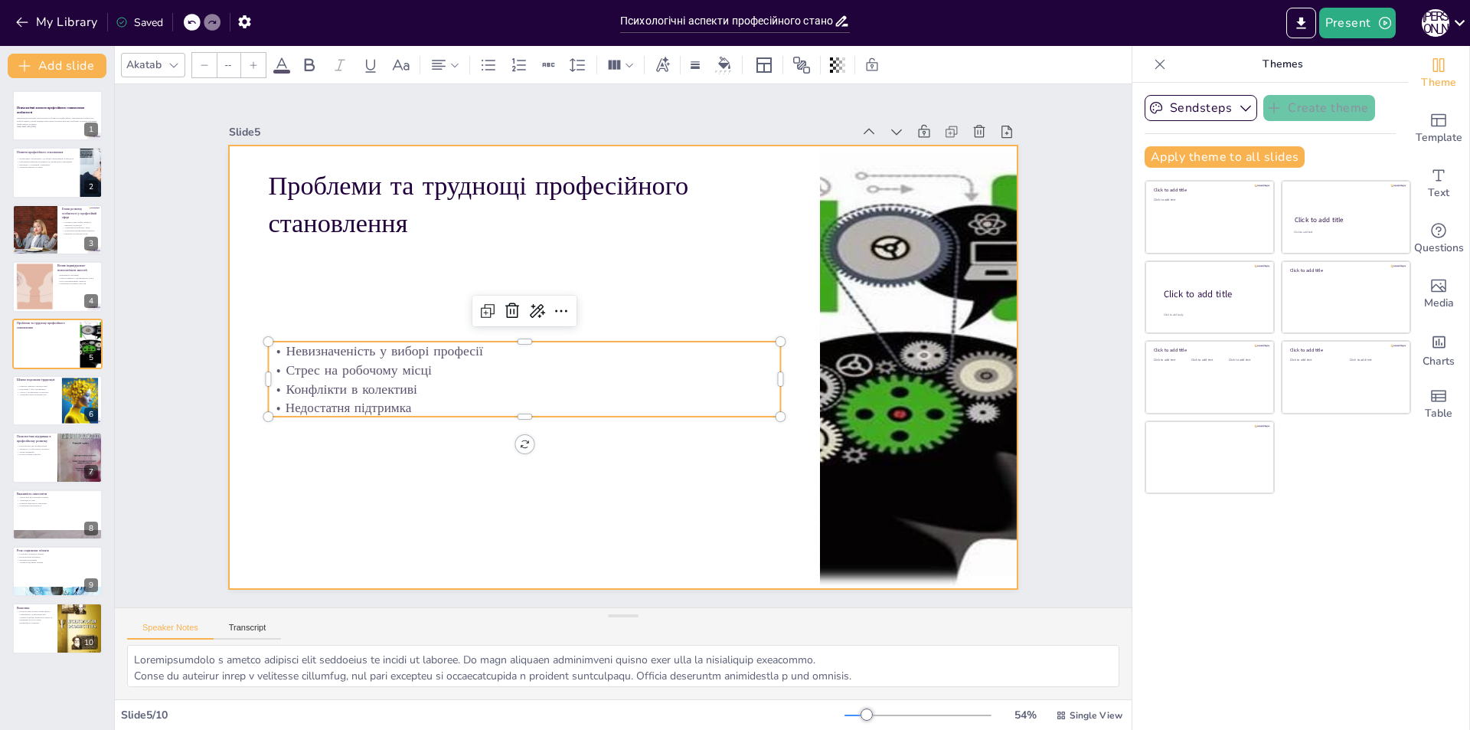
click at [422, 442] on div at bounding box center [639, 360] width 857 height 882
click at [557, 390] on p "Конфлікти в колективі" at bounding box center [716, 400] width 318 height 425
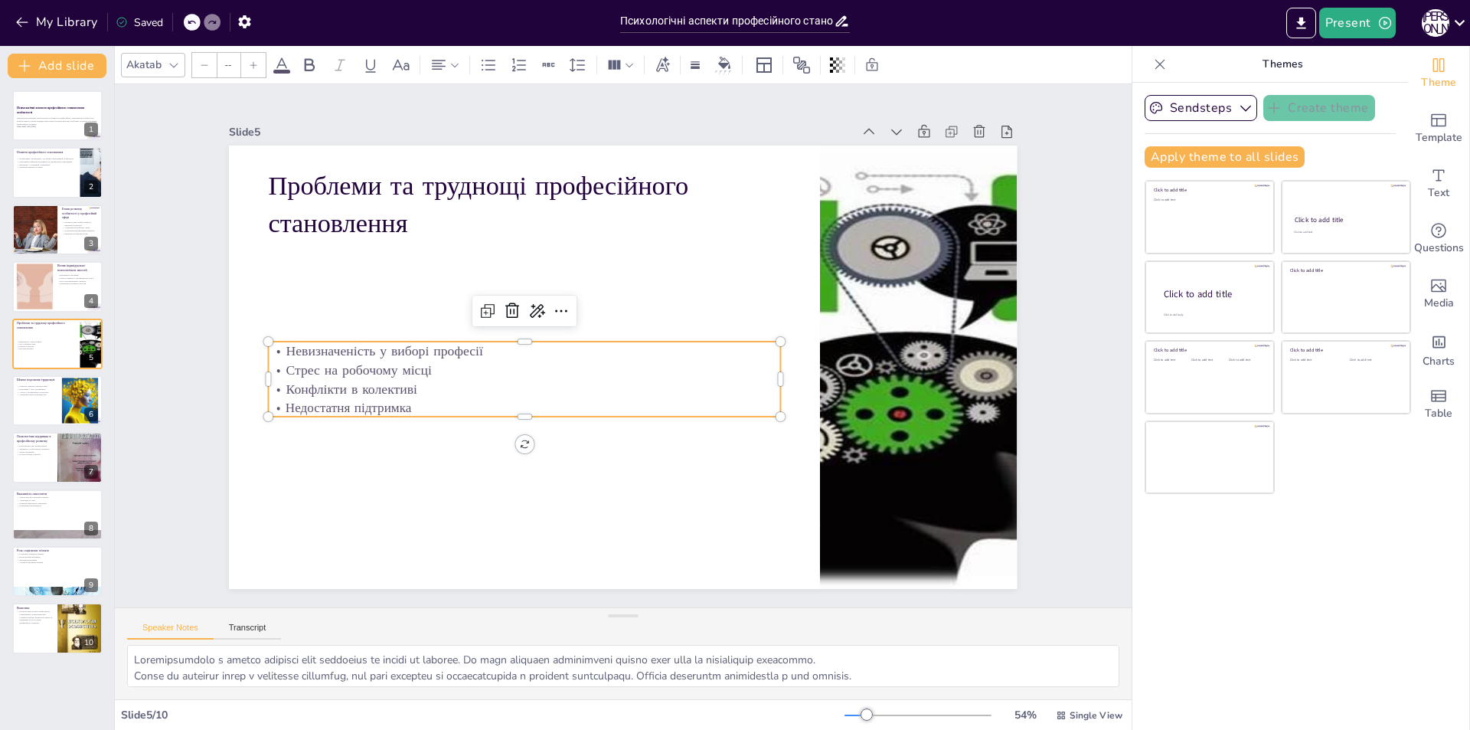
click at [256, 70] on div at bounding box center [253, 65] width 24 height 24
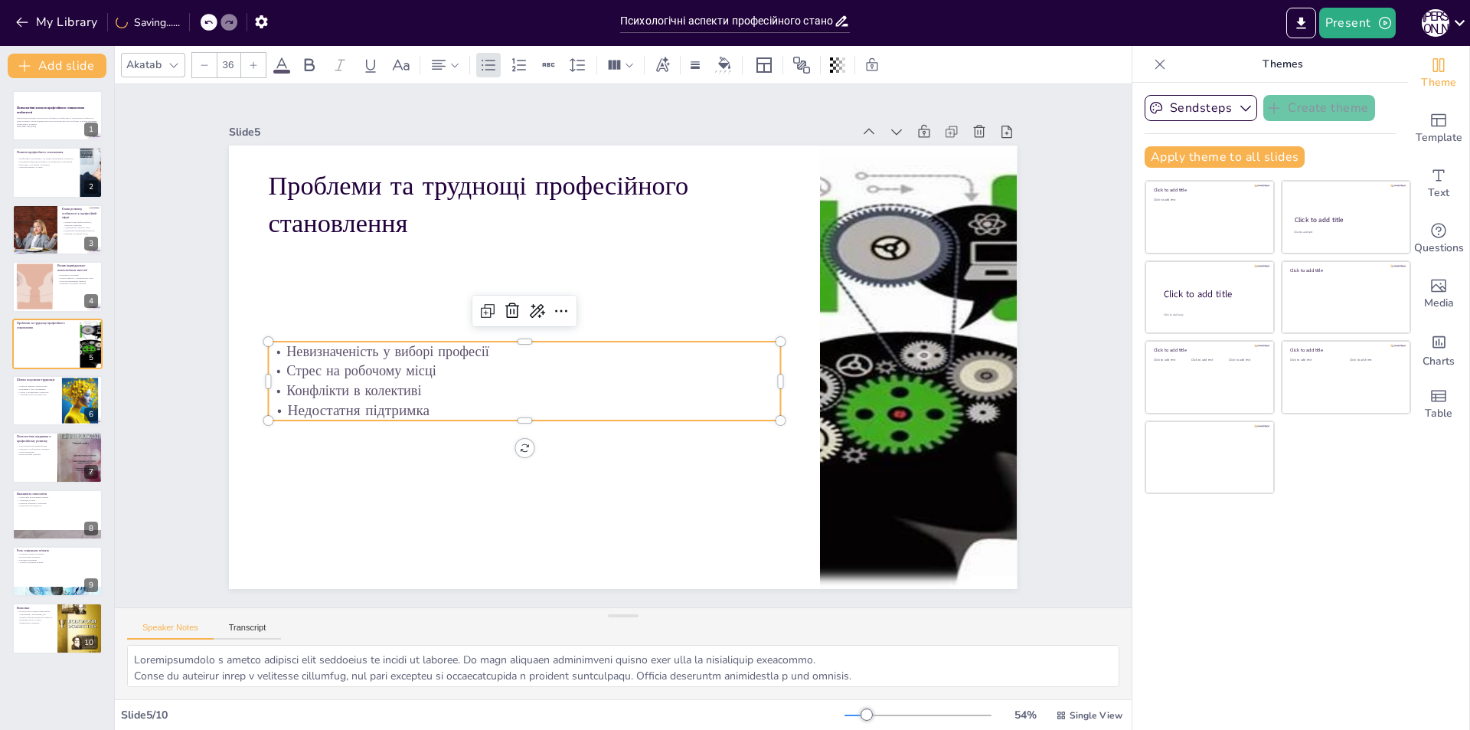
type input "37"
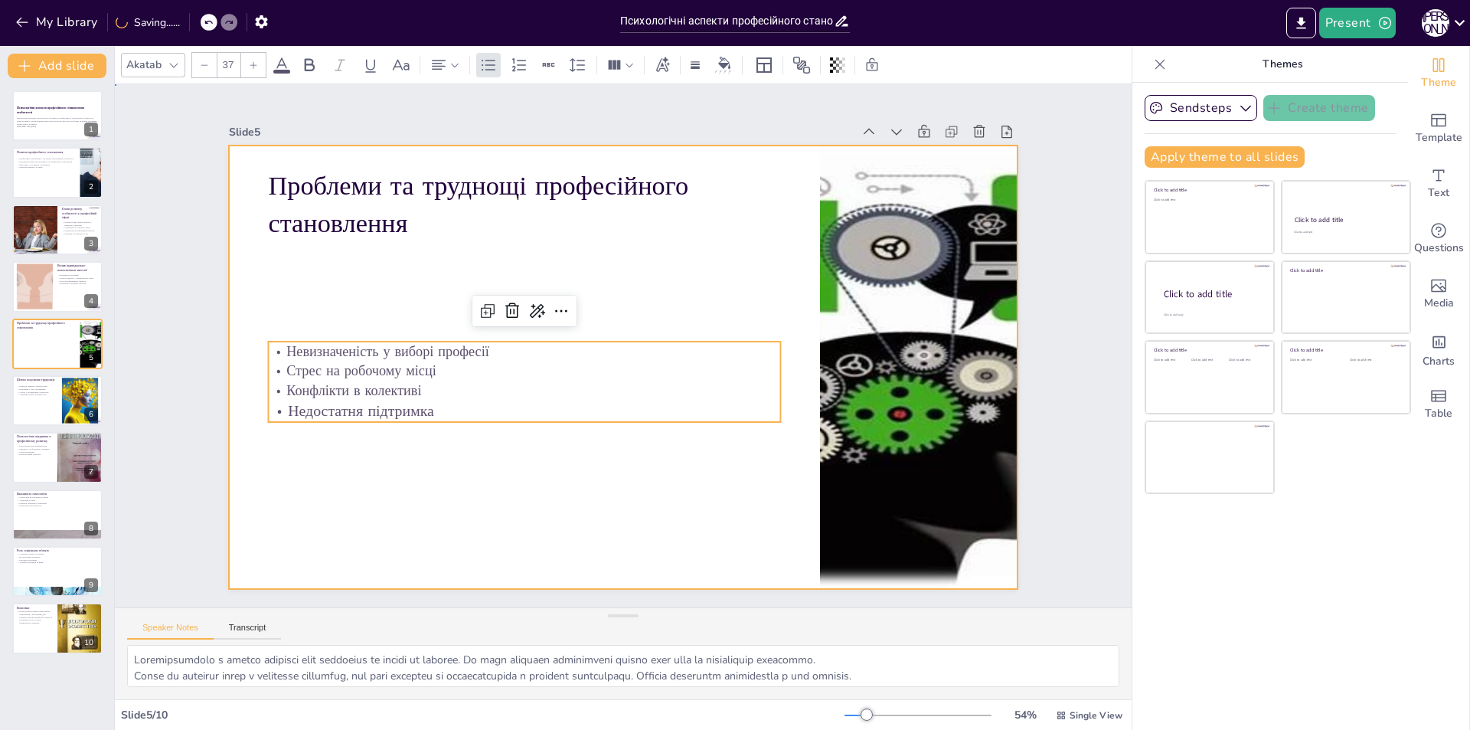
click at [446, 480] on div at bounding box center [613, 364] width 904 height 777
click at [480, 365] on p "Недостатня підтримка" at bounding box center [732, 302] width 505 height 126
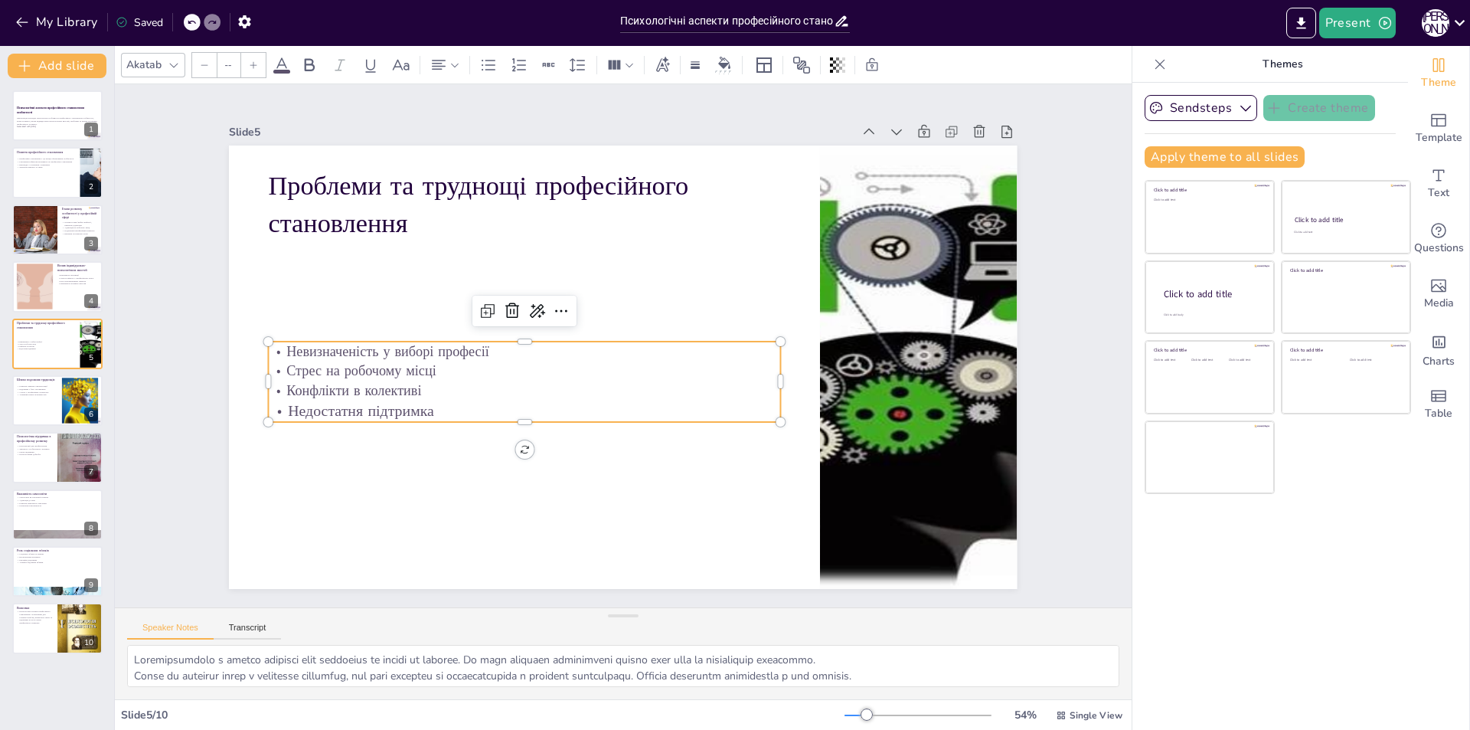
click at [532, 407] on p "Недостатня підтримка" at bounding box center [568, 240] width 73 height 511
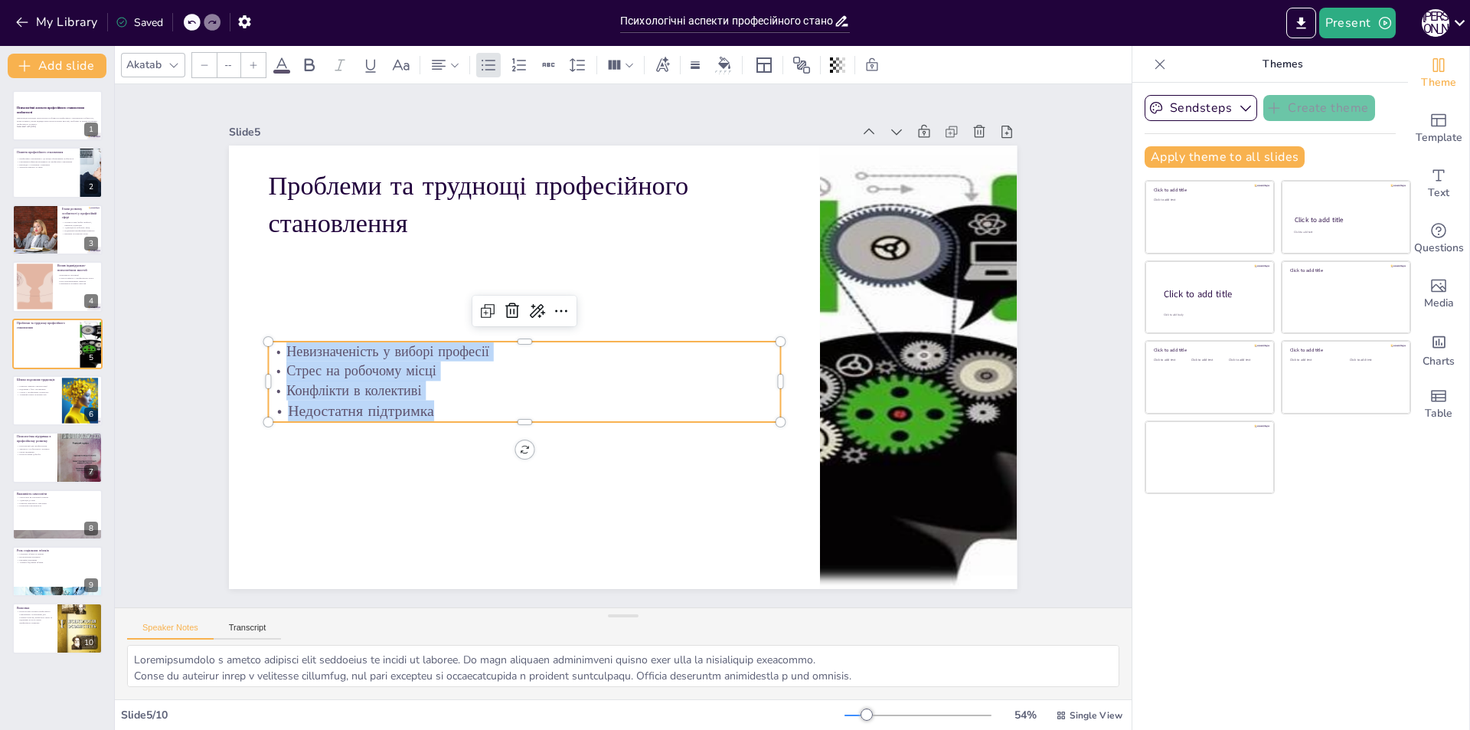
drag, startPoint x: 423, startPoint y: 404, endPoint x: 262, endPoint y: 338, distance: 174.0
click at [262, 338] on div "Проблеми та труднощі професійного становлення Невизначеність у виборі професії …" at bounding box center [613, 365] width 904 height 778
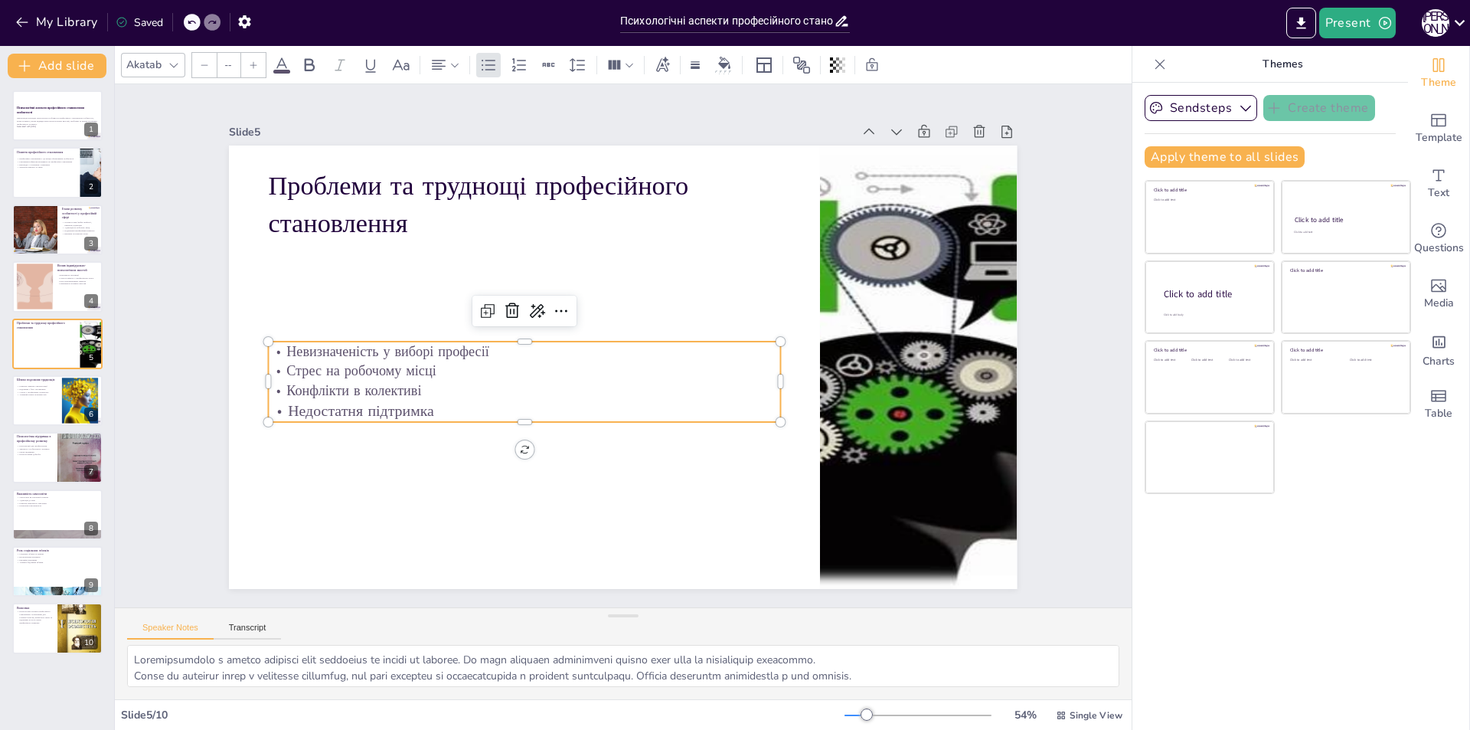
click at [228, 66] on input "--" at bounding box center [227, 65] width 21 height 24
click at [262, 361] on div "72" at bounding box center [263, 353] width 92 height 31
type input "72"
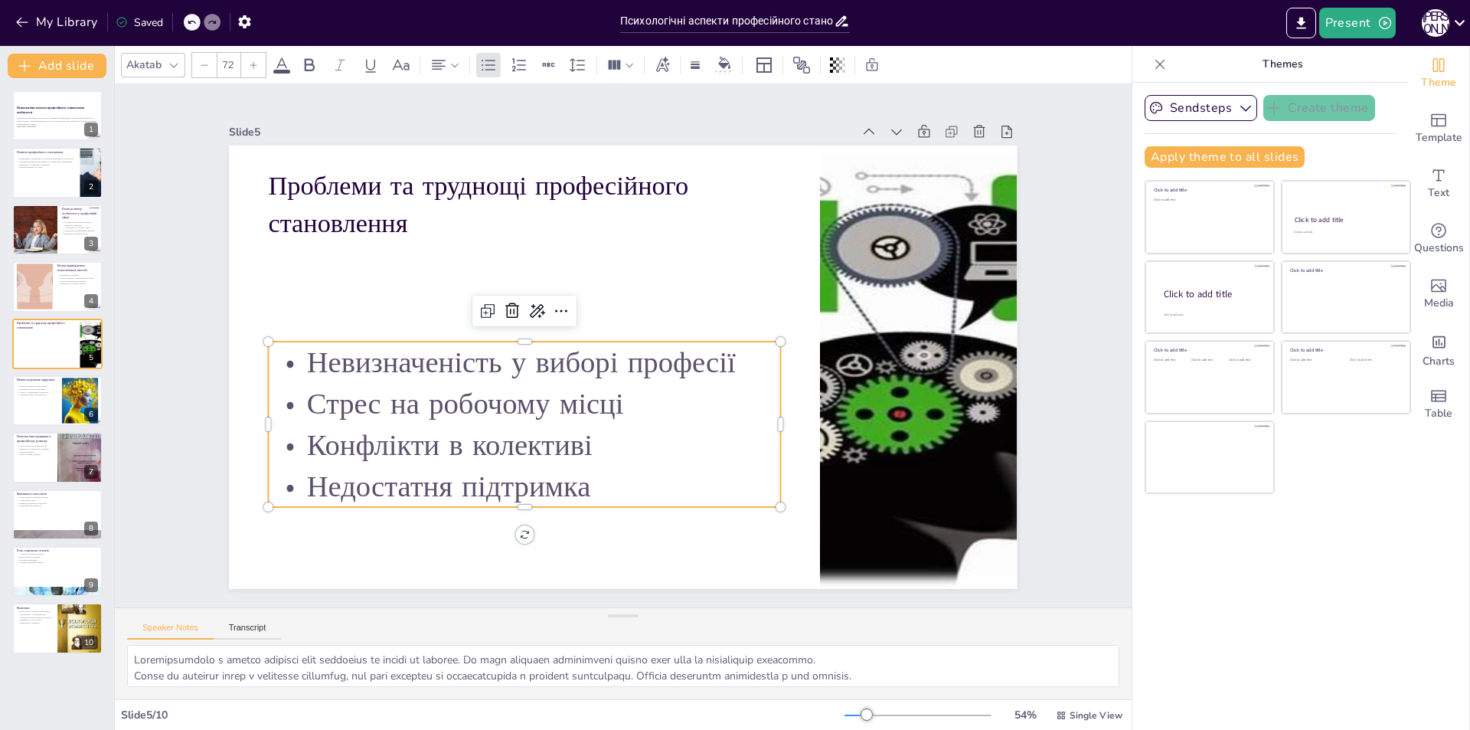
click at [318, 290] on div at bounding box center [630, 325] width 886 height 663
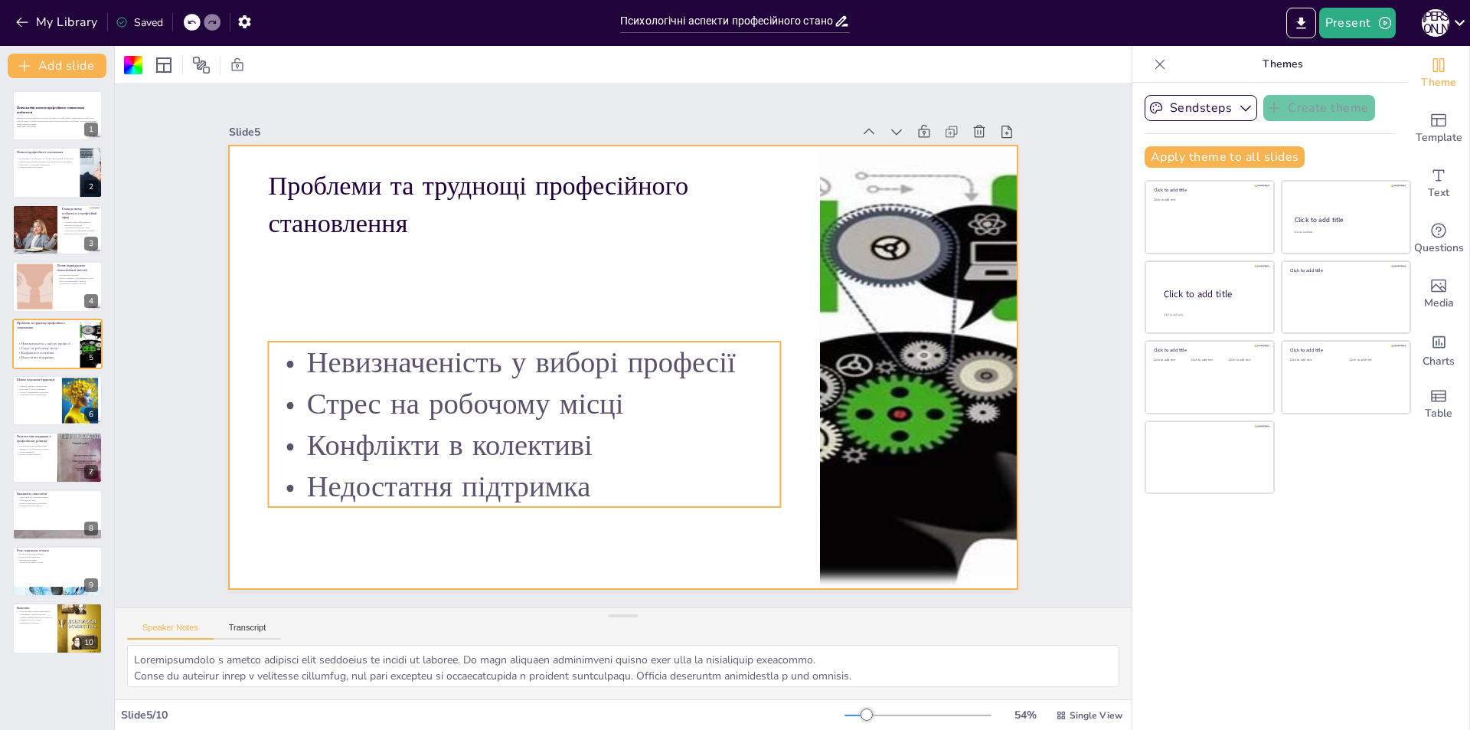
click at [511, 356] on span "Невизначеність у виборі професії" at bounding box center [696, 272] width 370 height 286
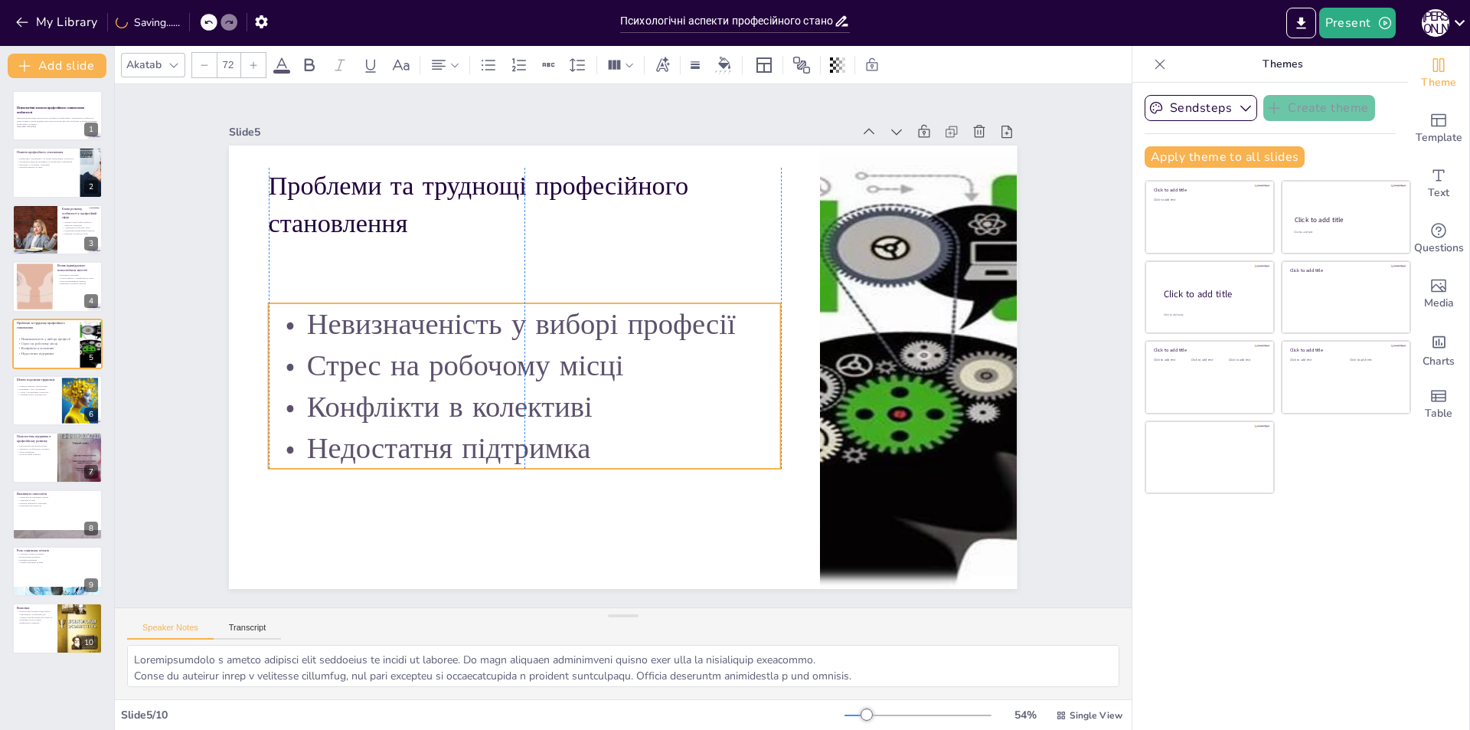
drag, startPoint x: 423, startPoint y: 337, endPoint x: 420, endPoint y: 299, distance: 38.4
click at [420, 299] on span "Невизначеність у виборі професії" at bounding box center [528, 303] width 428 height 127
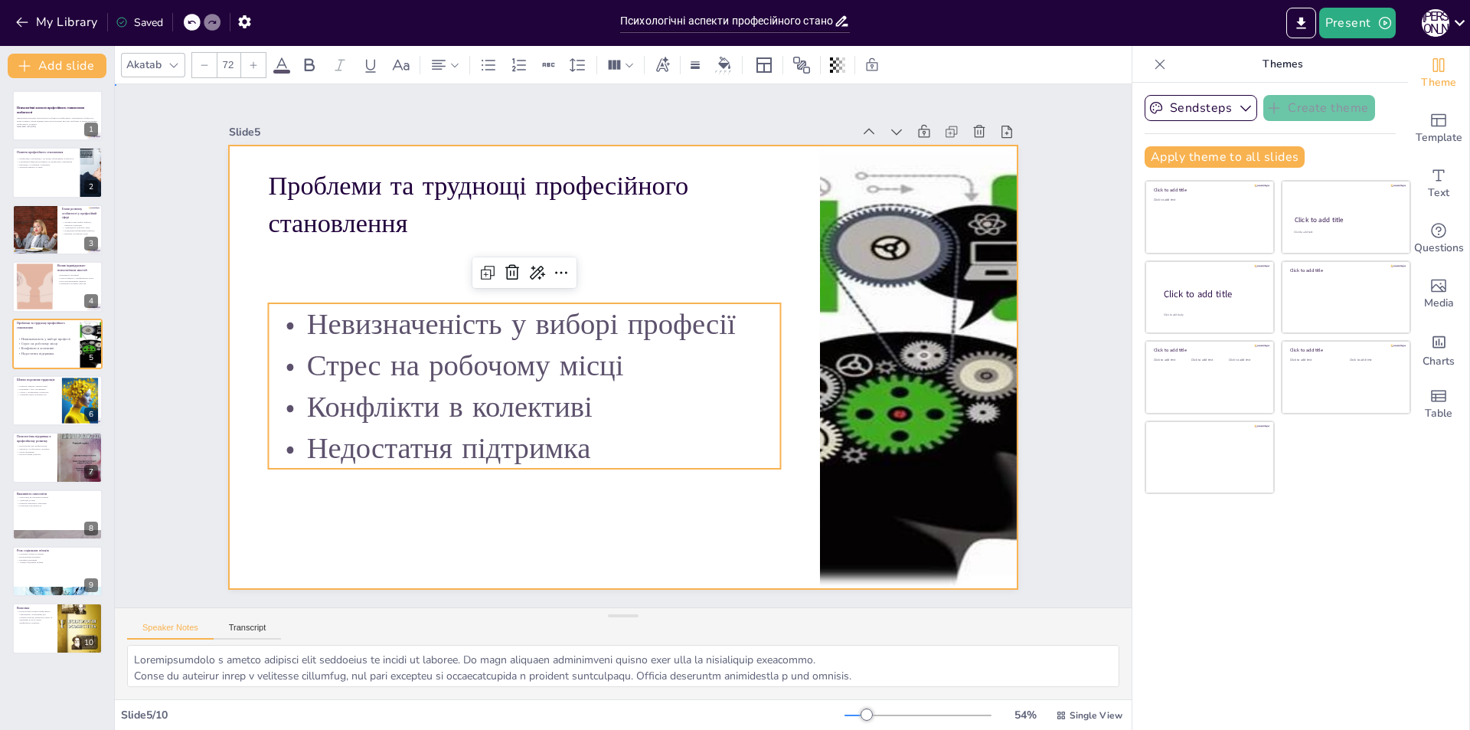
click at [398, 244] on div at bounding box center [603, 354] width 727 height 900
click at [377, 328] on span "Невизначеність у виборі професії" at bounding box center [546, 276] width 392 height 250
click at [580, 328] on span "Невизначеність у виборі професії" at bounding box center [600, 447] width 41 height 429
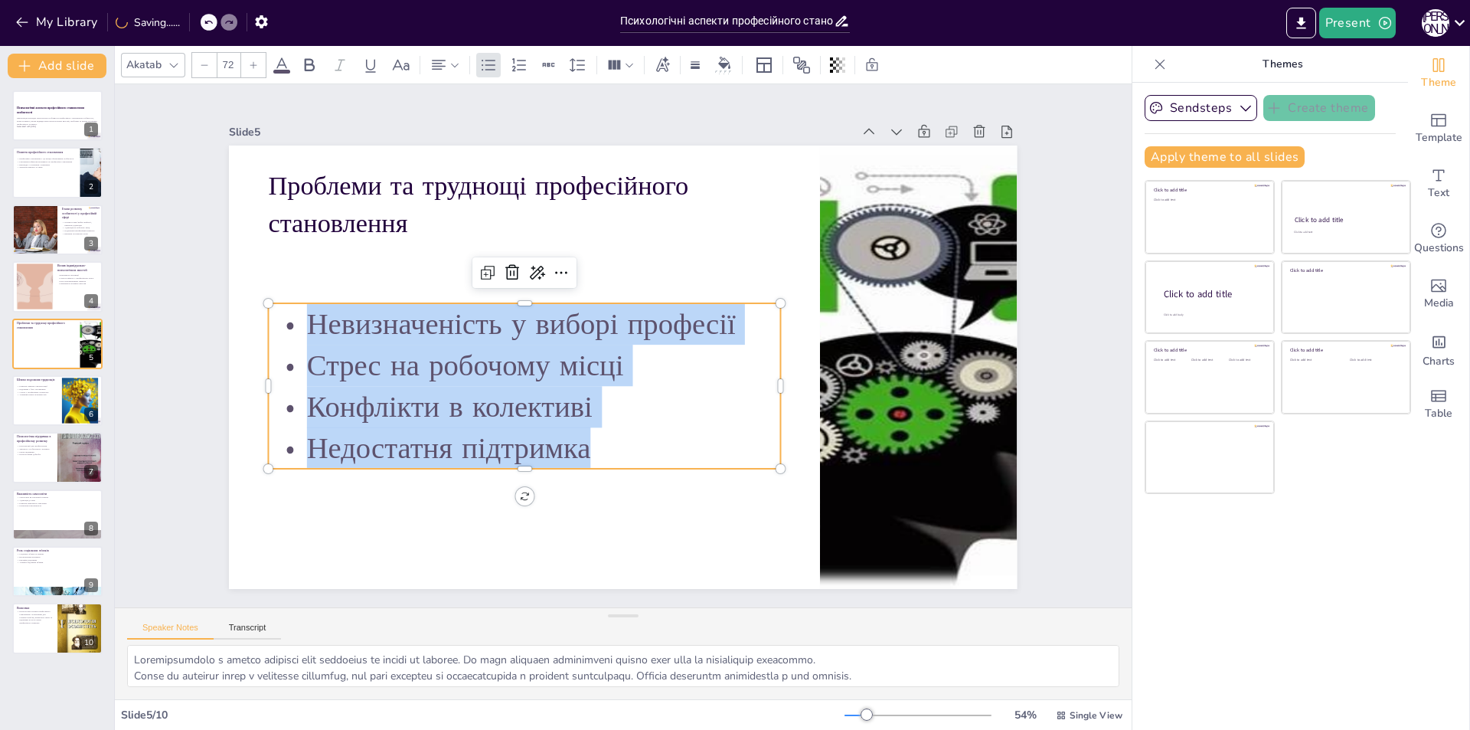
drag, startPoint x: 597, startPoint y: 449, endPoint x: 292, endPoint y: 305, distance: 337.3
click at [580, 305] on div "Невизначеність у виборі професії Стрес на робочому місці Конфлікти в колективі …" at bounding box center [663, 444] width 166 height 512
click at [207, 65] on icon at bounding box center [204, 64] width 9 height 9
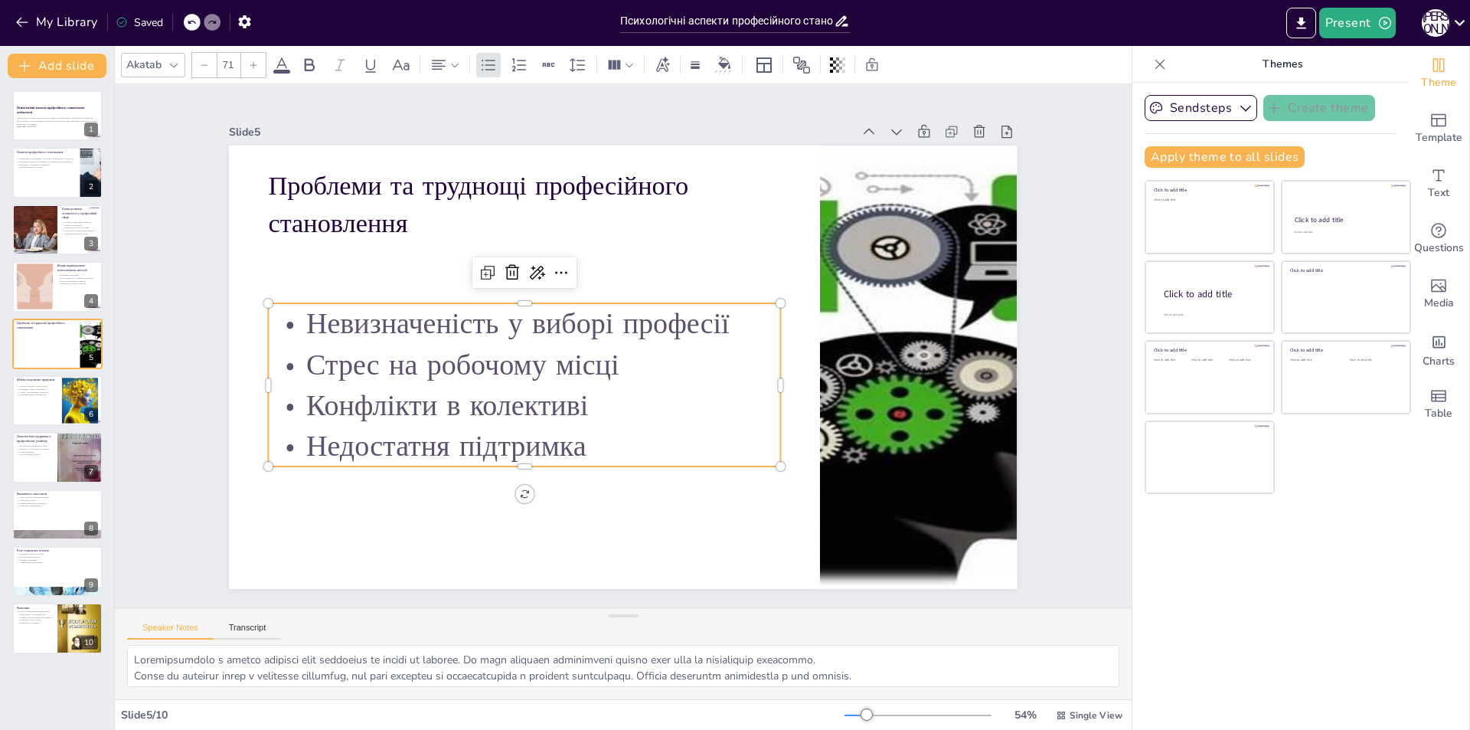
click at [205, 65] on icon at bounding box center [204, 64] width 9 height 9
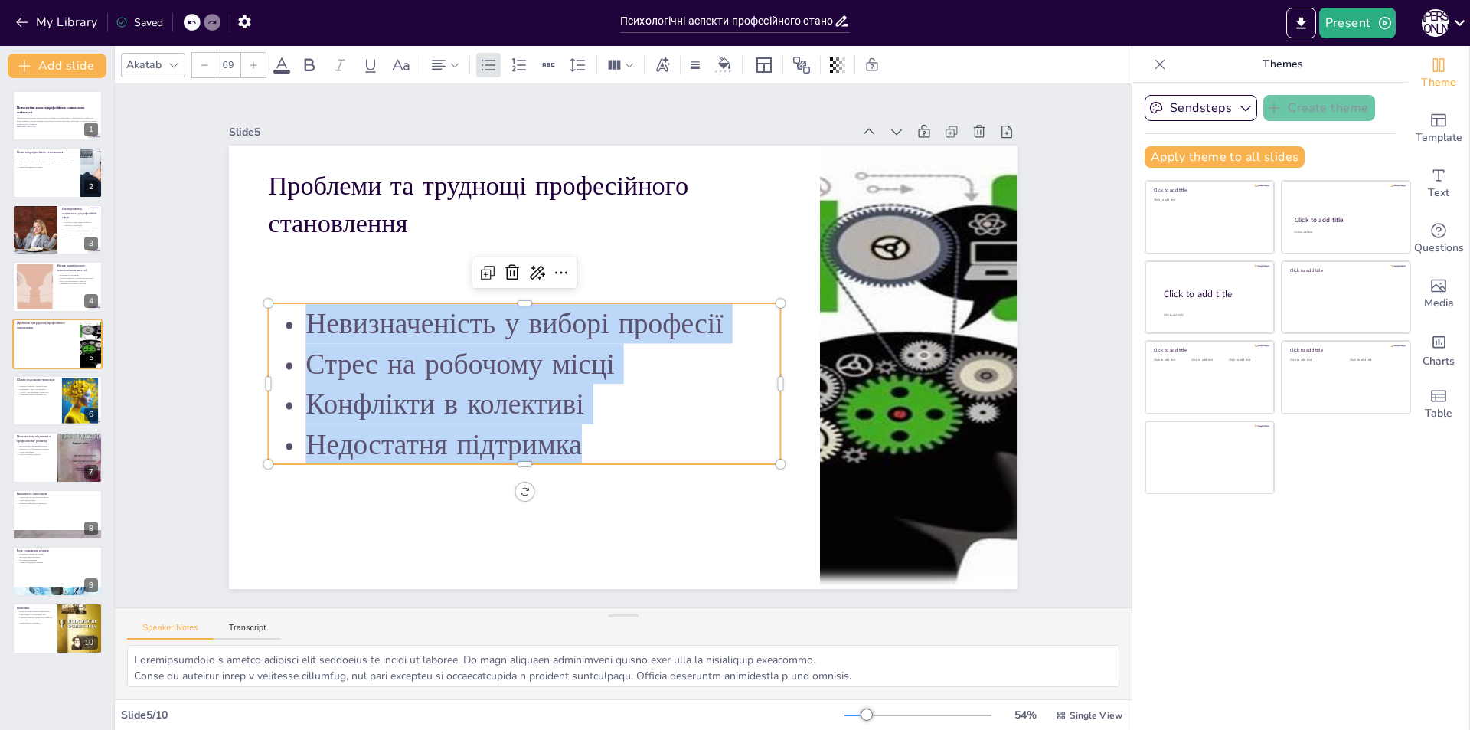
click at [205, 65] on icon at bounding box center [204, 64] width 9 height 9
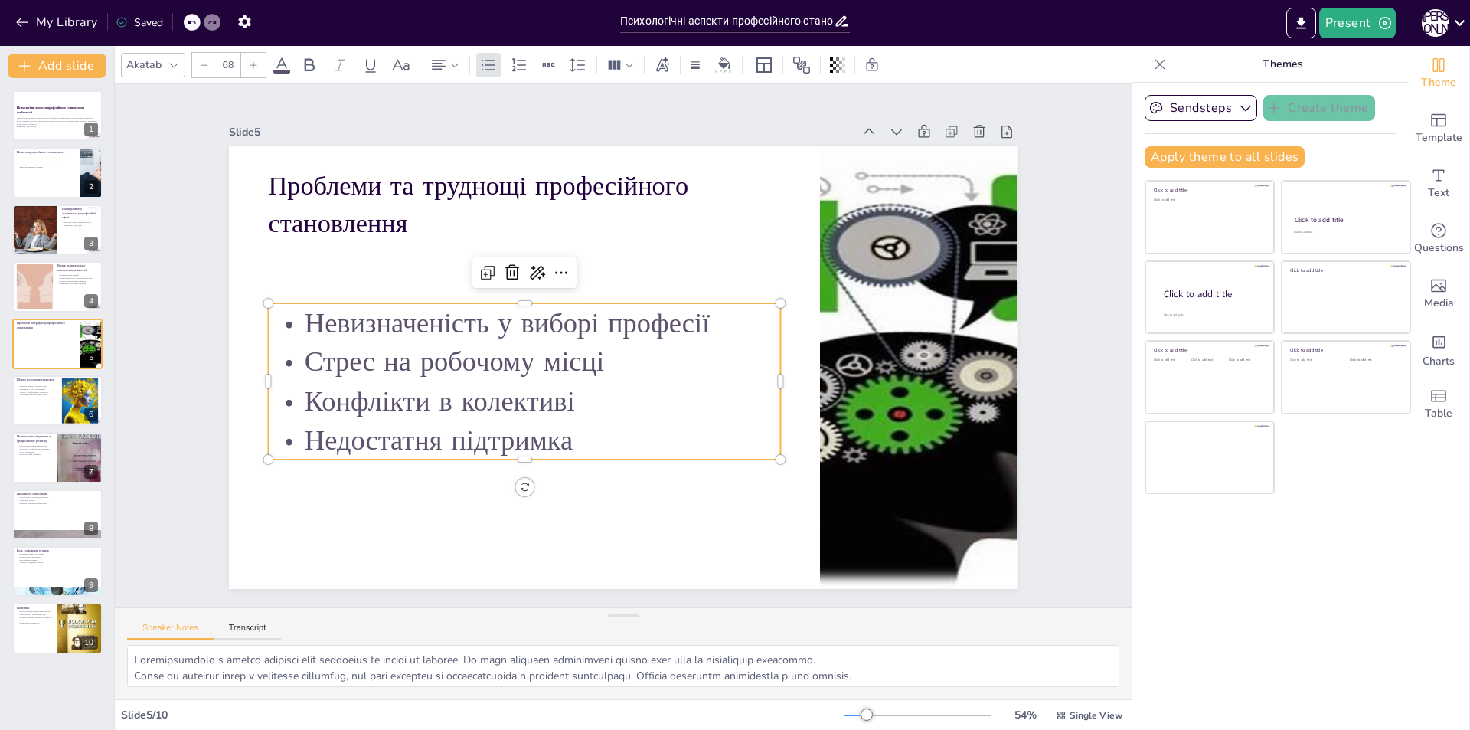
click at [205, 65] on icon at bounding box center [204, 64] width 9 height 9
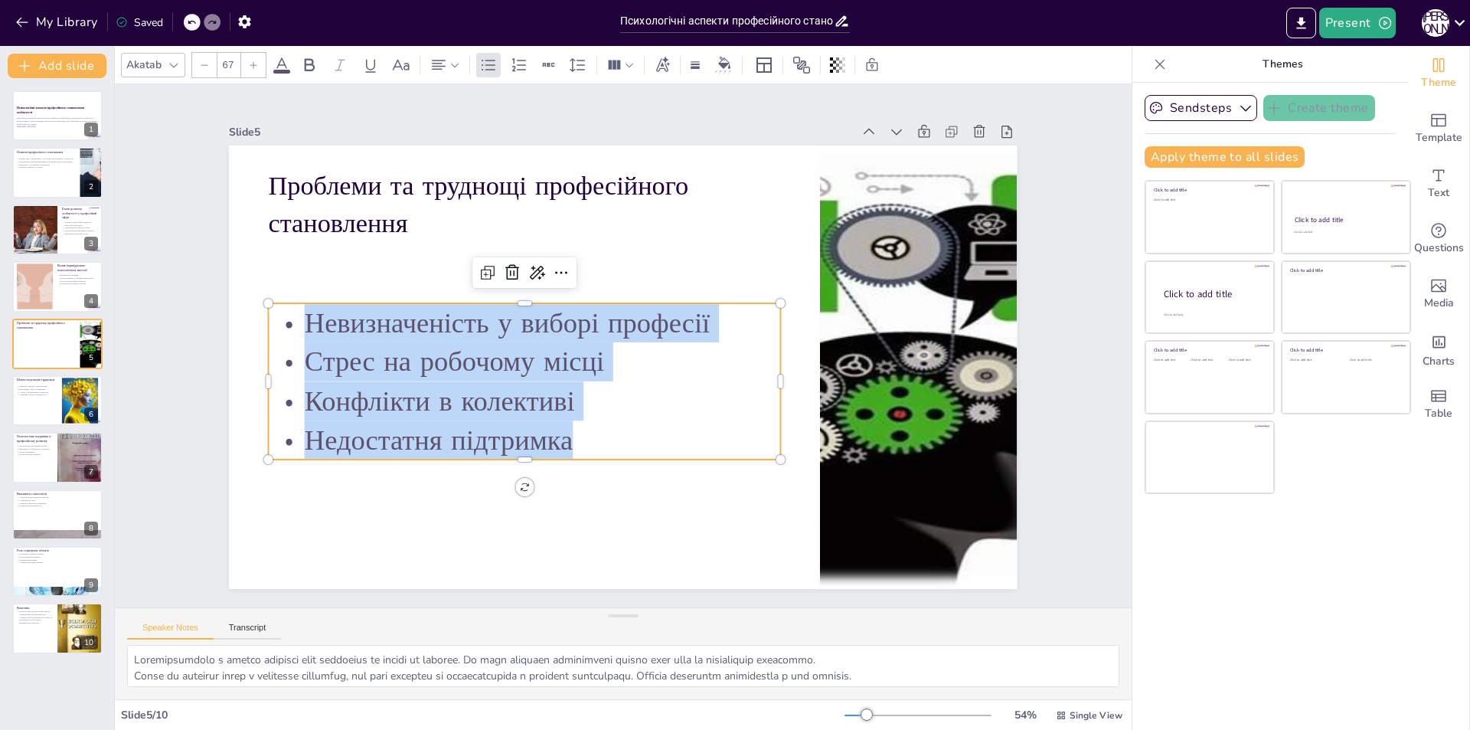
click at [205, 65] on icon at bounding box center [204, 64] width 9 height 9
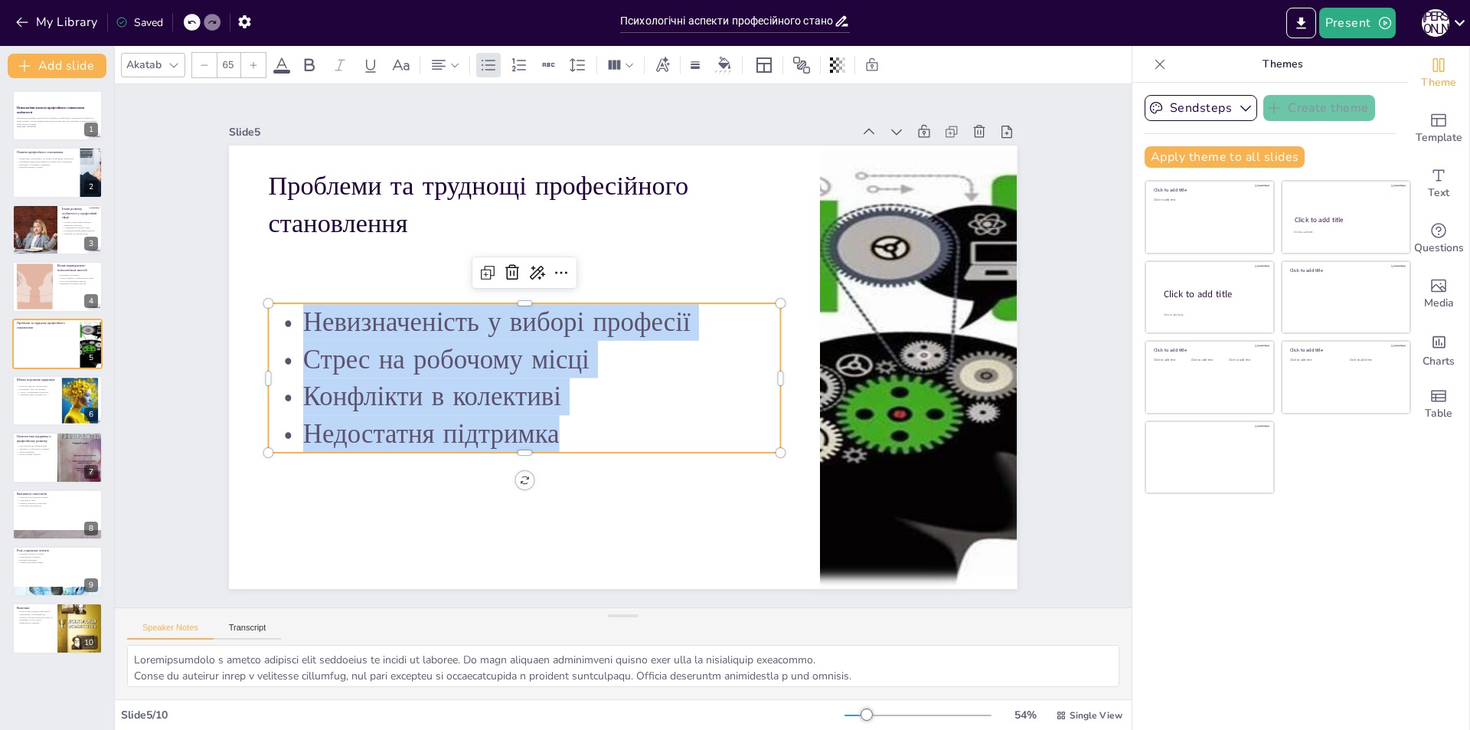
click at [205, 65] on icon at bounding box center [204, 64] width 9 height 9
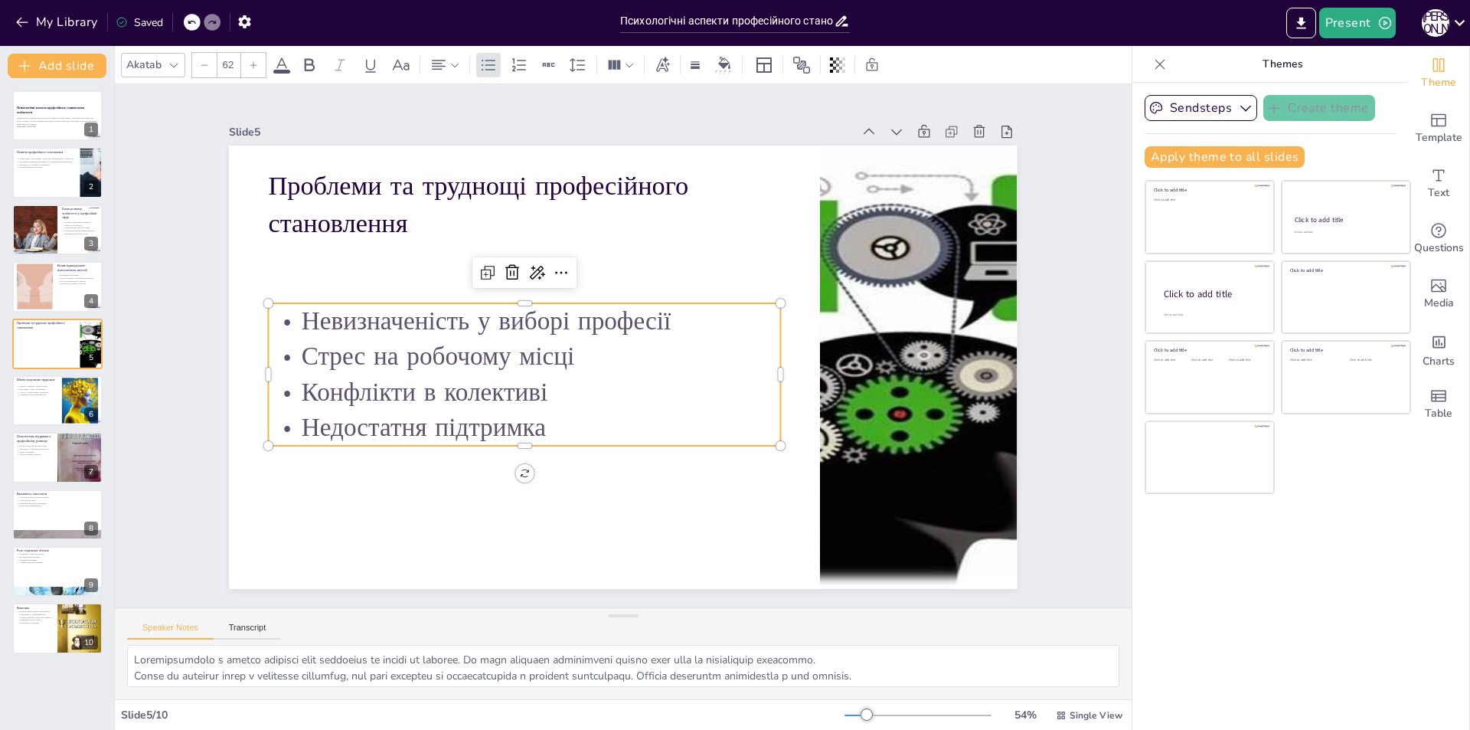
click at [205, 65] on icon at bounding box center [204, 64] width 9 height 9
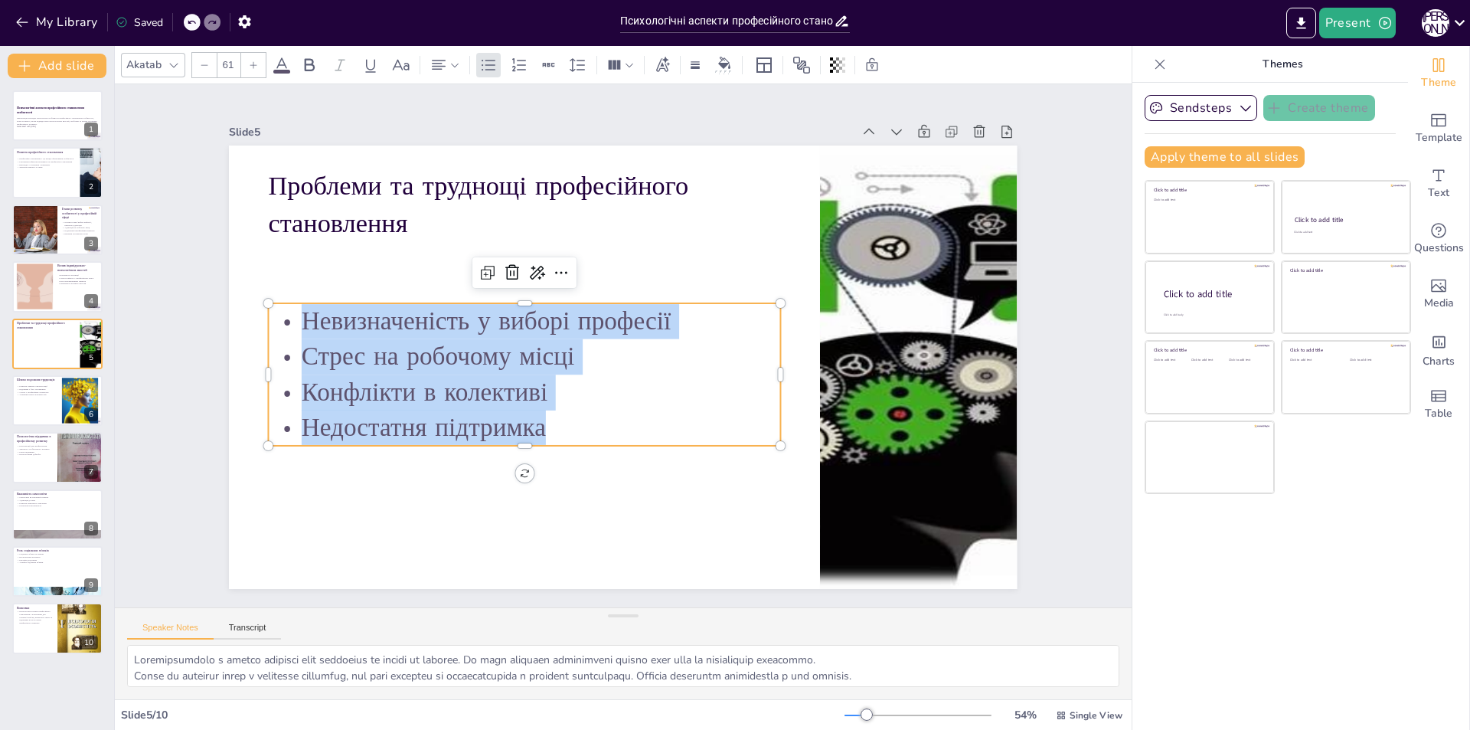
click at [205, 65] on icon at bounding box center [204, 64] width 9 height 9
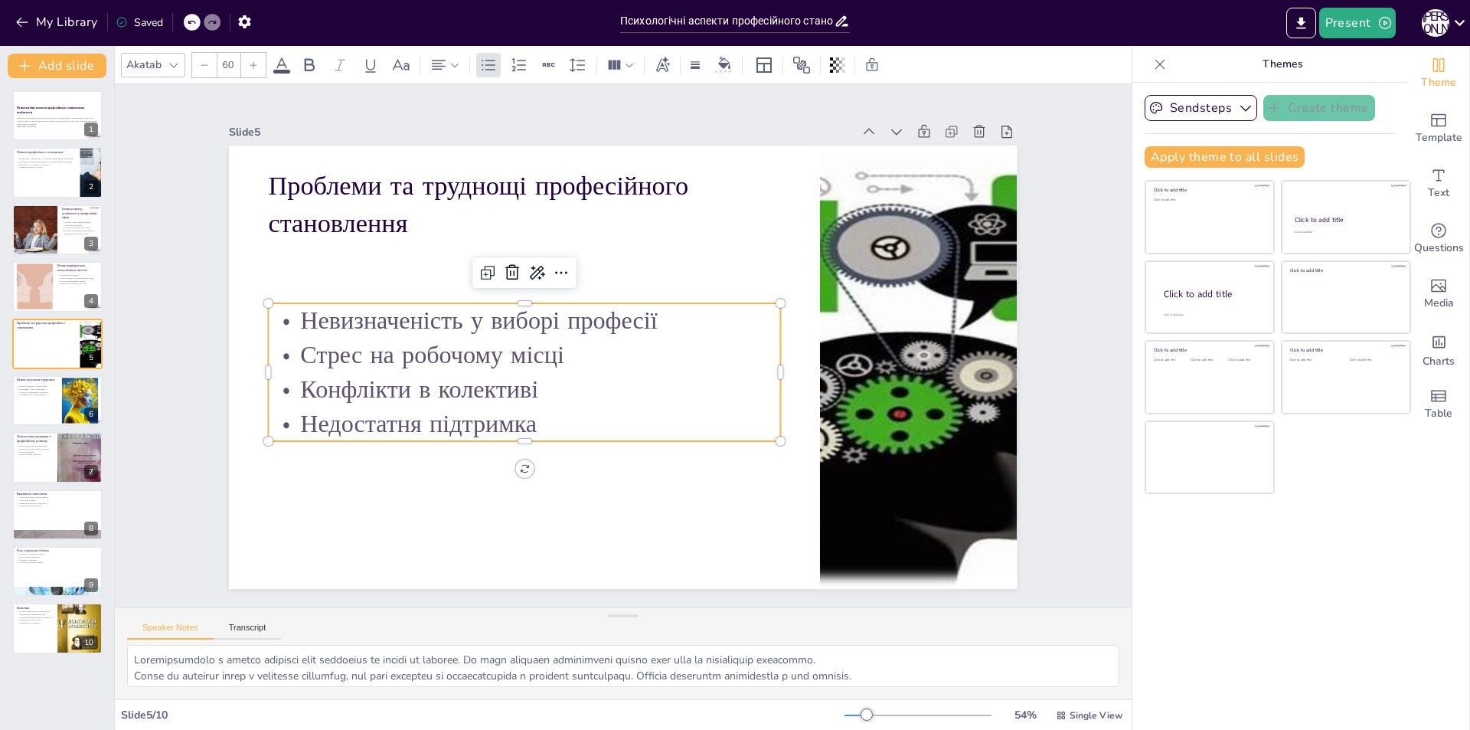
click at [205, 65] on icon at bounding box center [204, 64] width 9 height 9
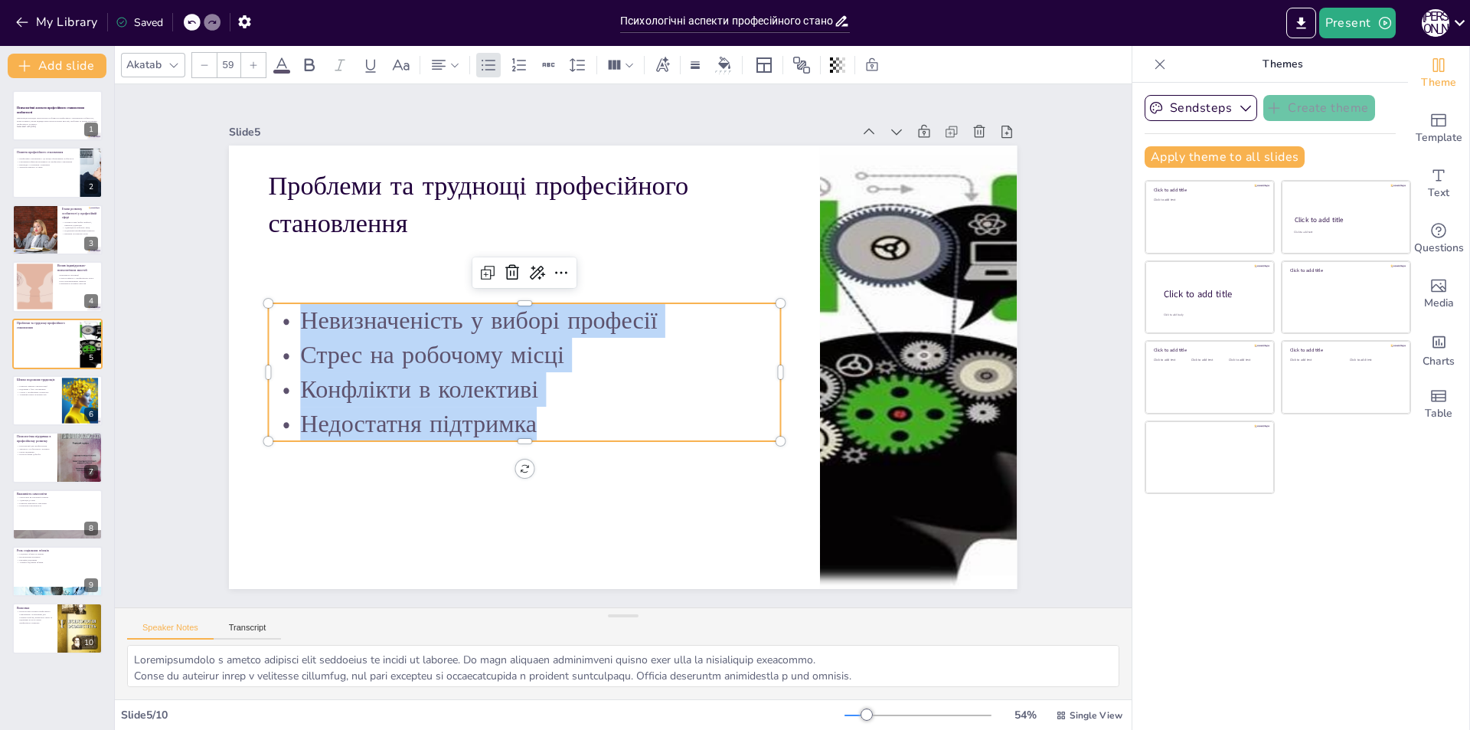
click at [205, 65] on icon at bounding box center [204, 64] width 9 height 9
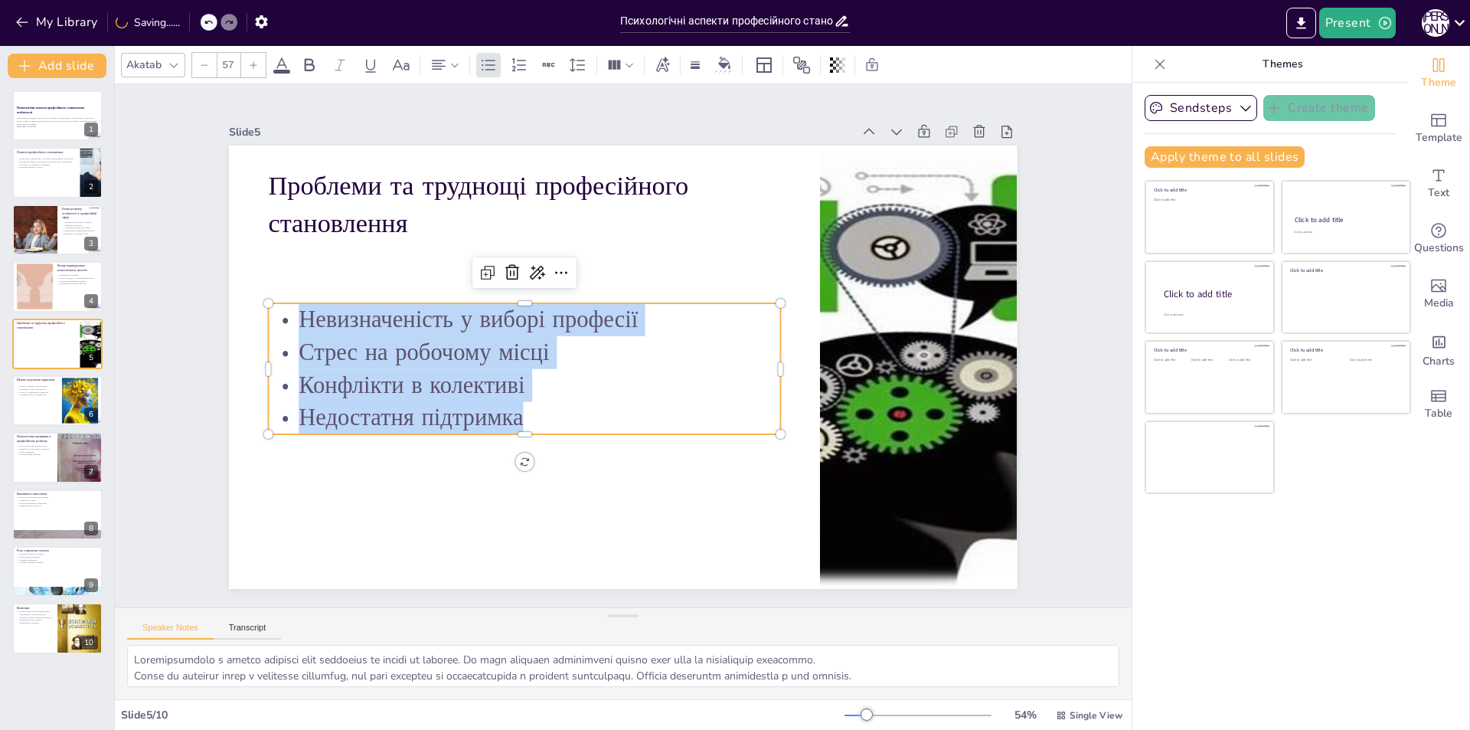
click at [205, 65] on icon at bounding box center [204, 64] width 9 height 9
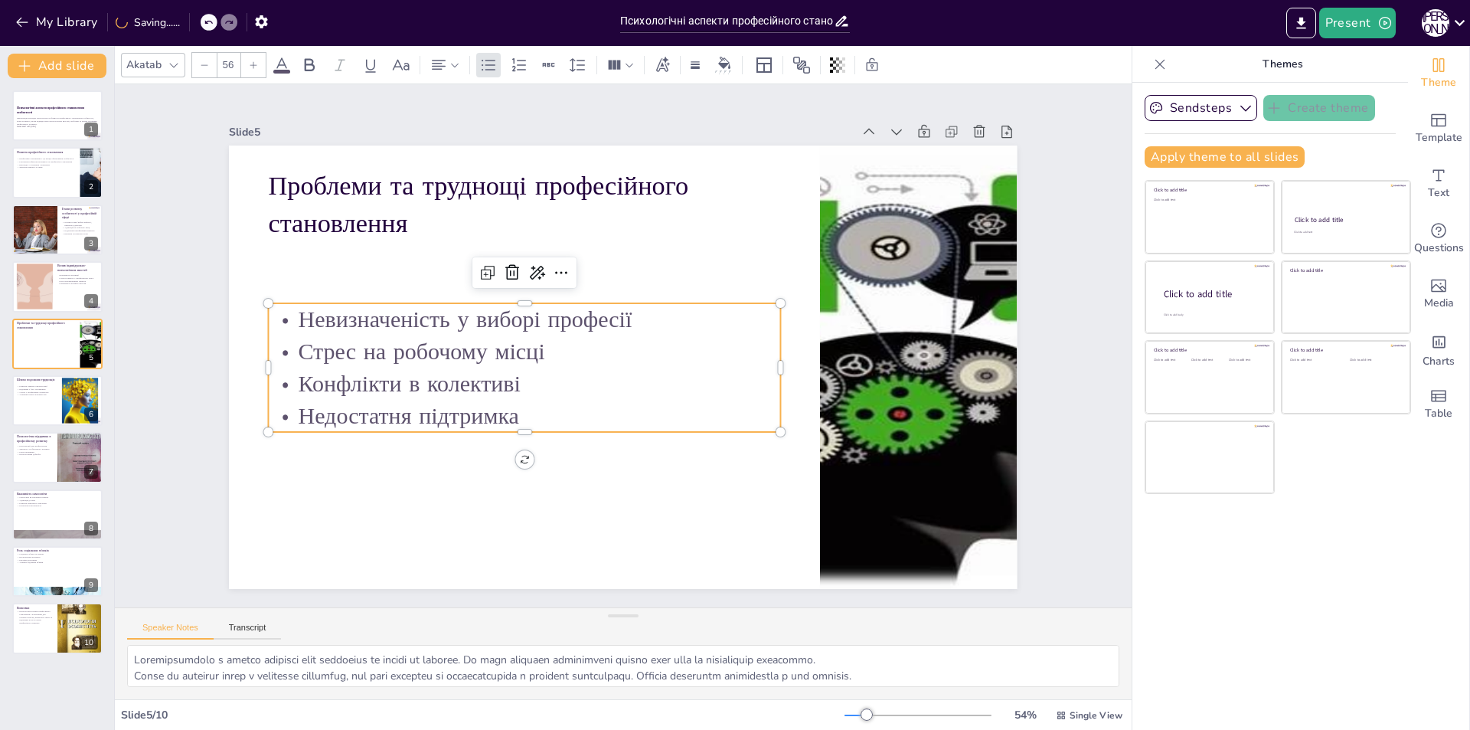
click at [205, 65] on icon at bounding box center [204, 64] width 9 height 9
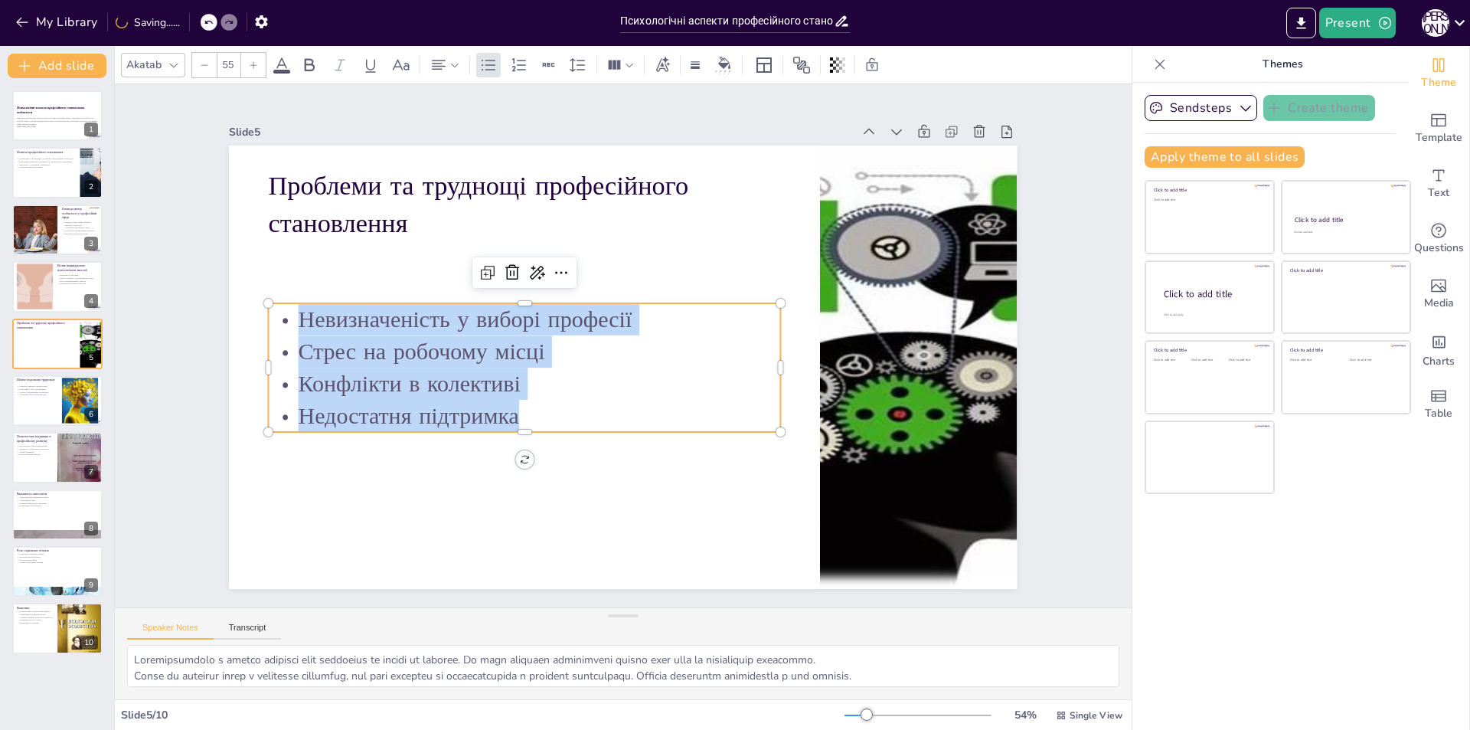
click at [205, 65] on icon at bounding box center [204, 64] width 9 height 9
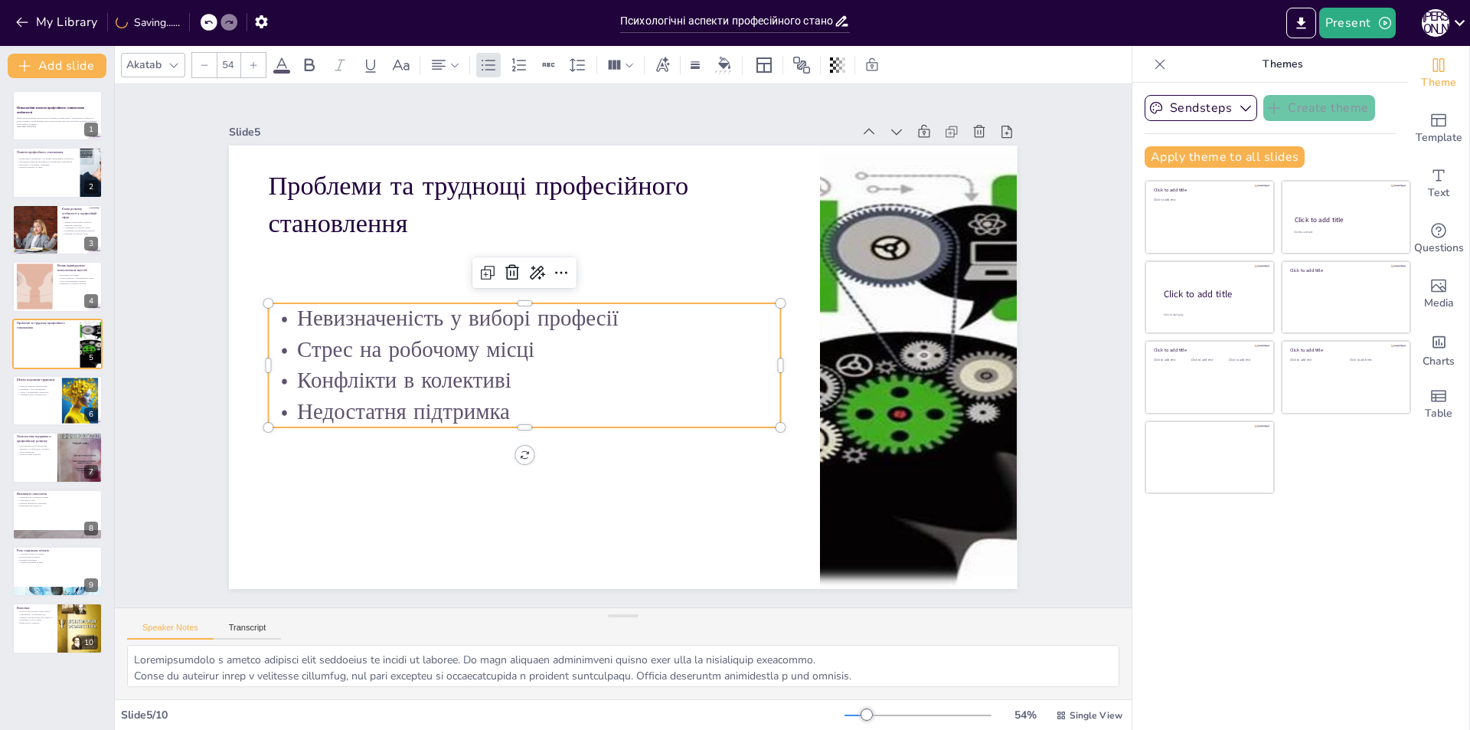
click at [205, 65] on icon at bounding box center [204, 64] width 9 height 9
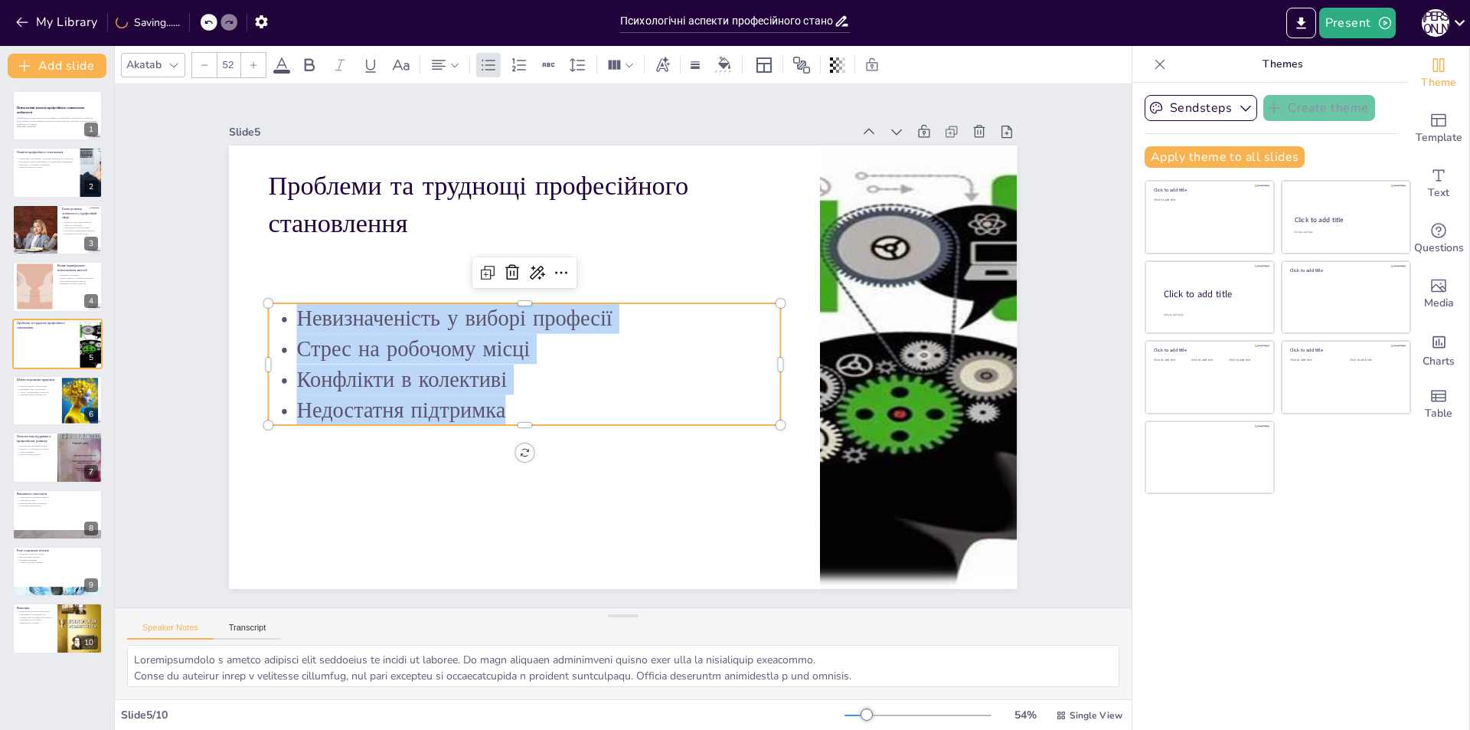
click at [205, 65] on icon at bounding box center [204, 64] width 9 height 9
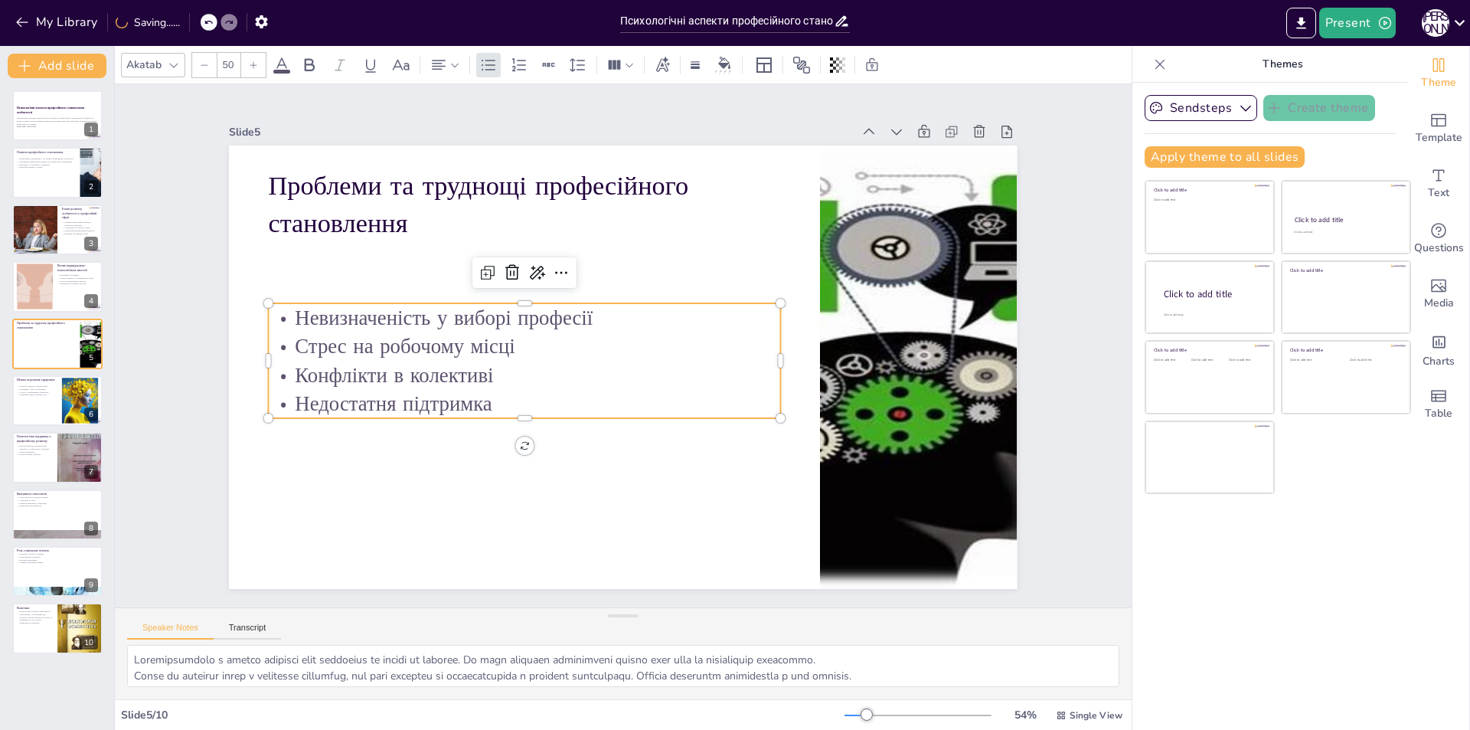
click at [205, 65] on icon at bounding box center [204, 64] width 9 height 9
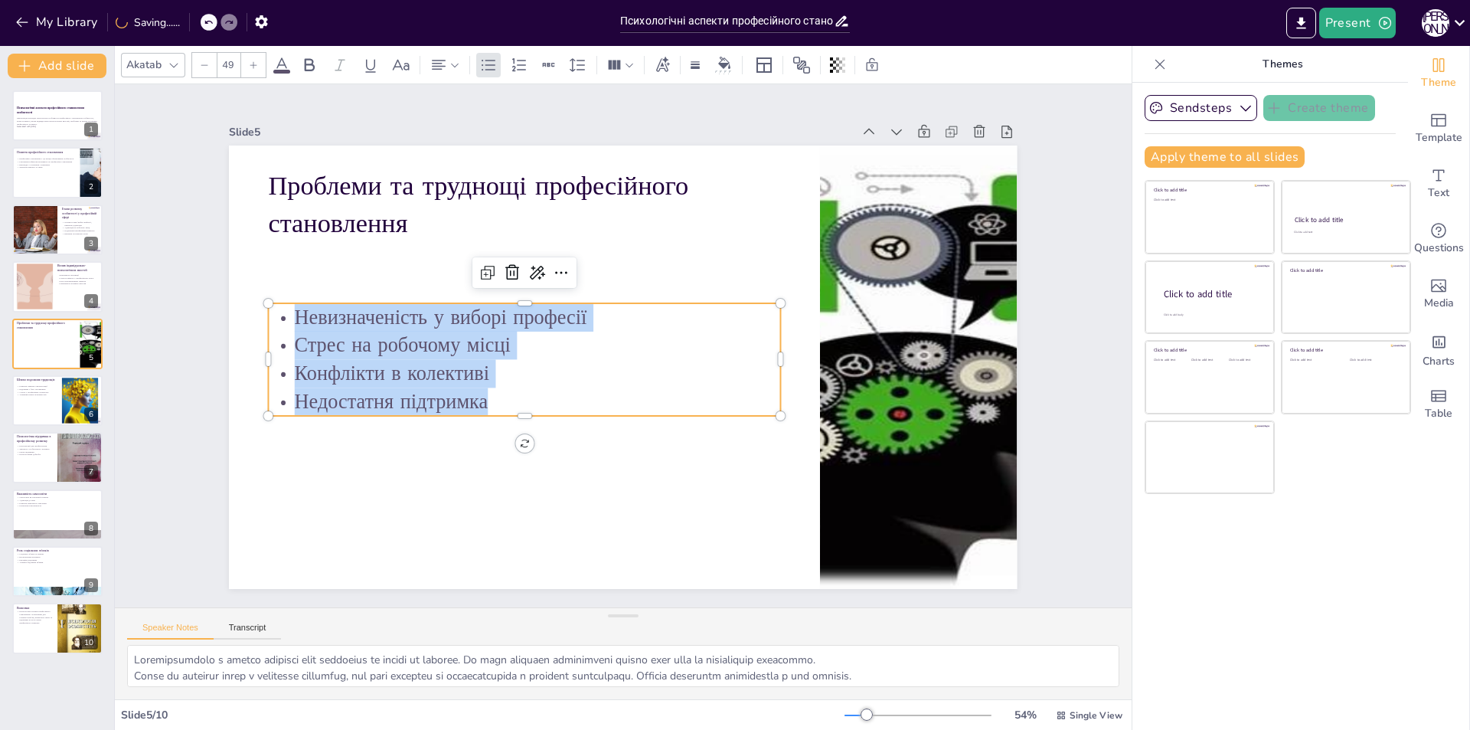
click at [205, 65] on icon at bounding box center [204, 64] width 9 height 9
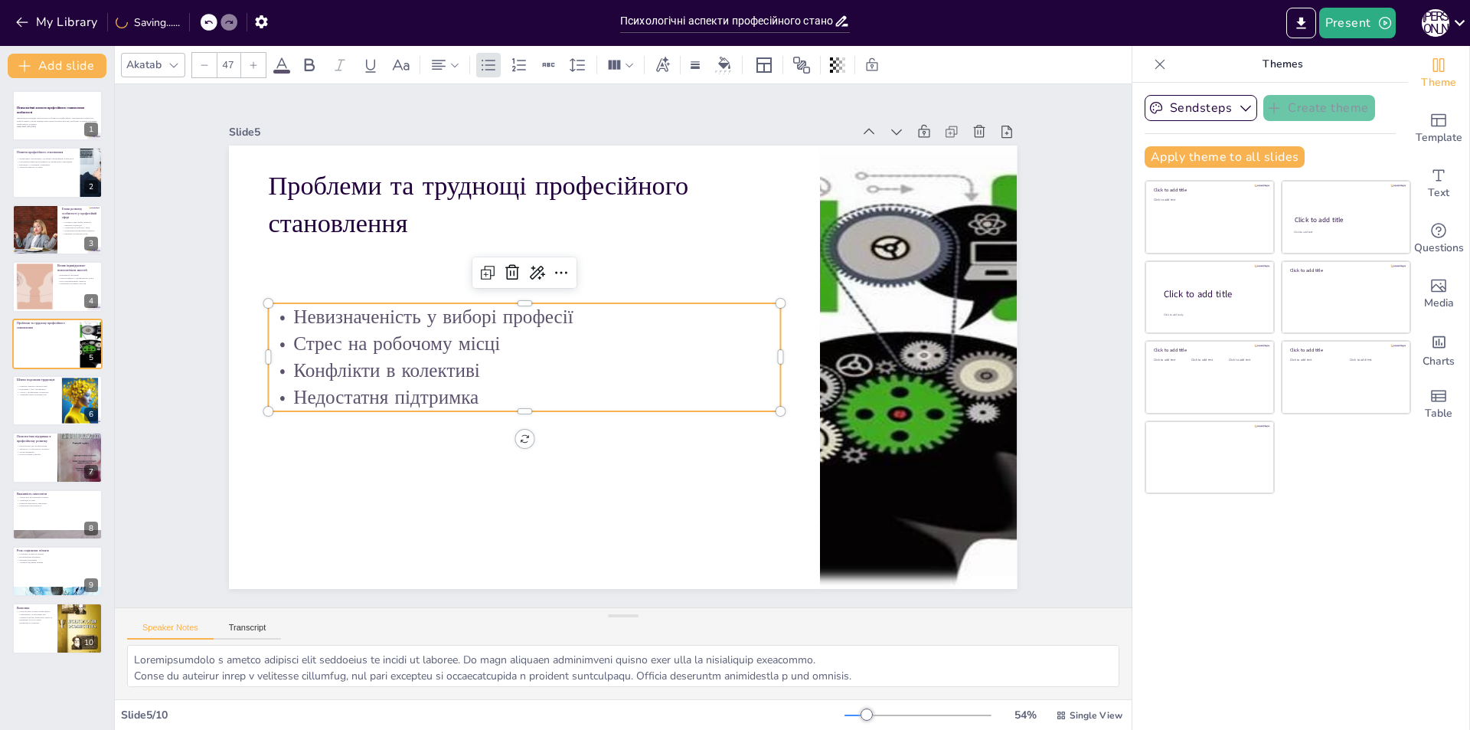
click at [205, 65] on icon at bounding box center [204, 64] width 9 height 9
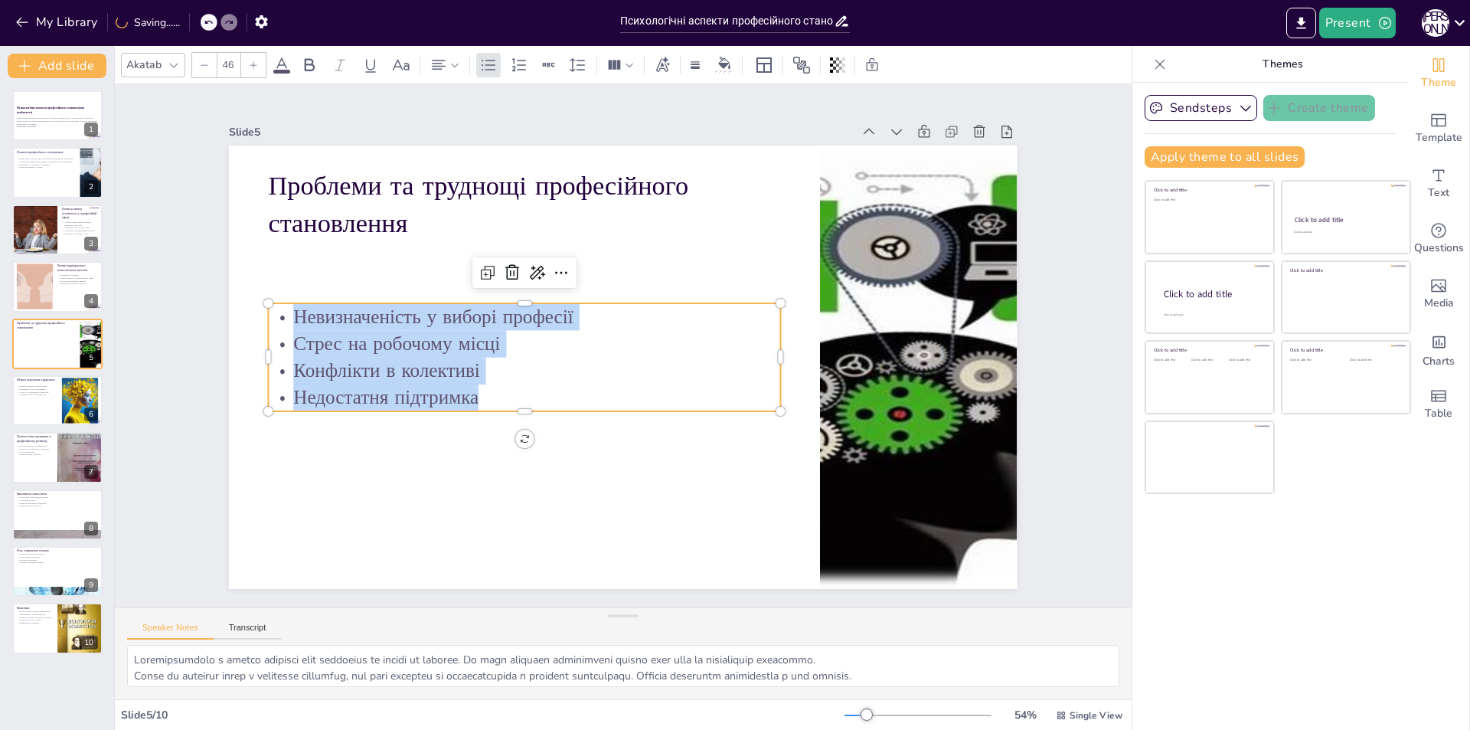
click at [205, 65] on icon at bounding box center [204, 64] width 9 height 9
type input "45"
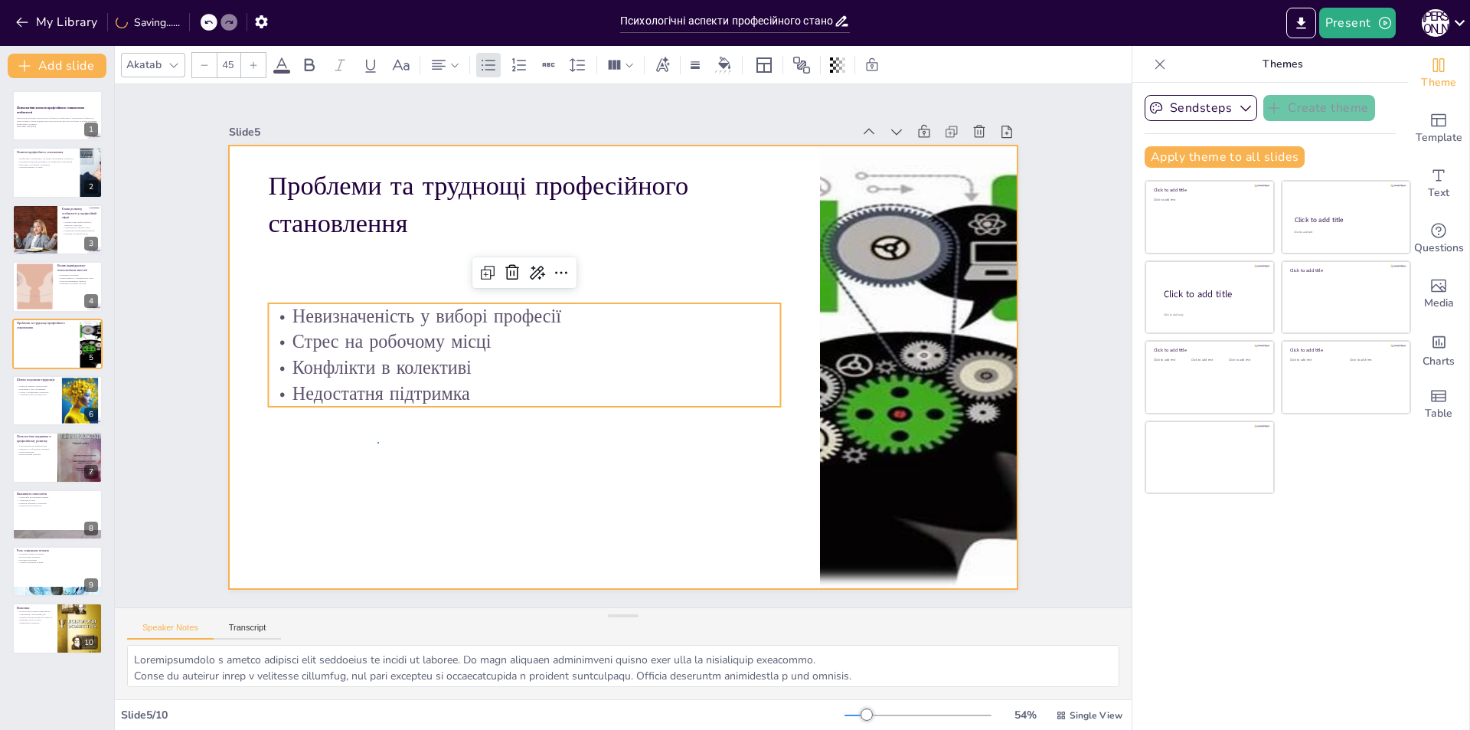
click at [383, 442] on div at bounding box center [644, 348] width 523 height 830
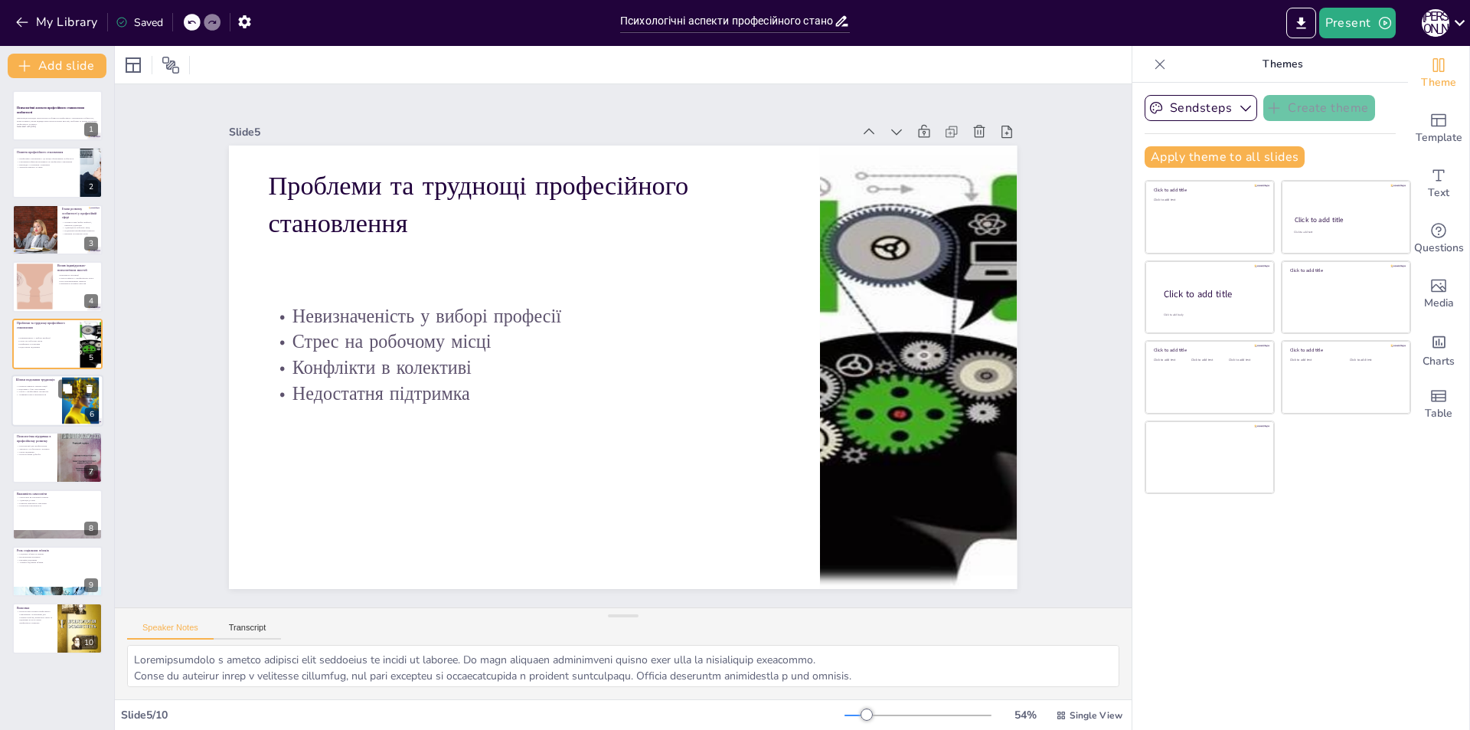
click at [53, 423] on div at bounding box center [57, 400] width 92 height 52
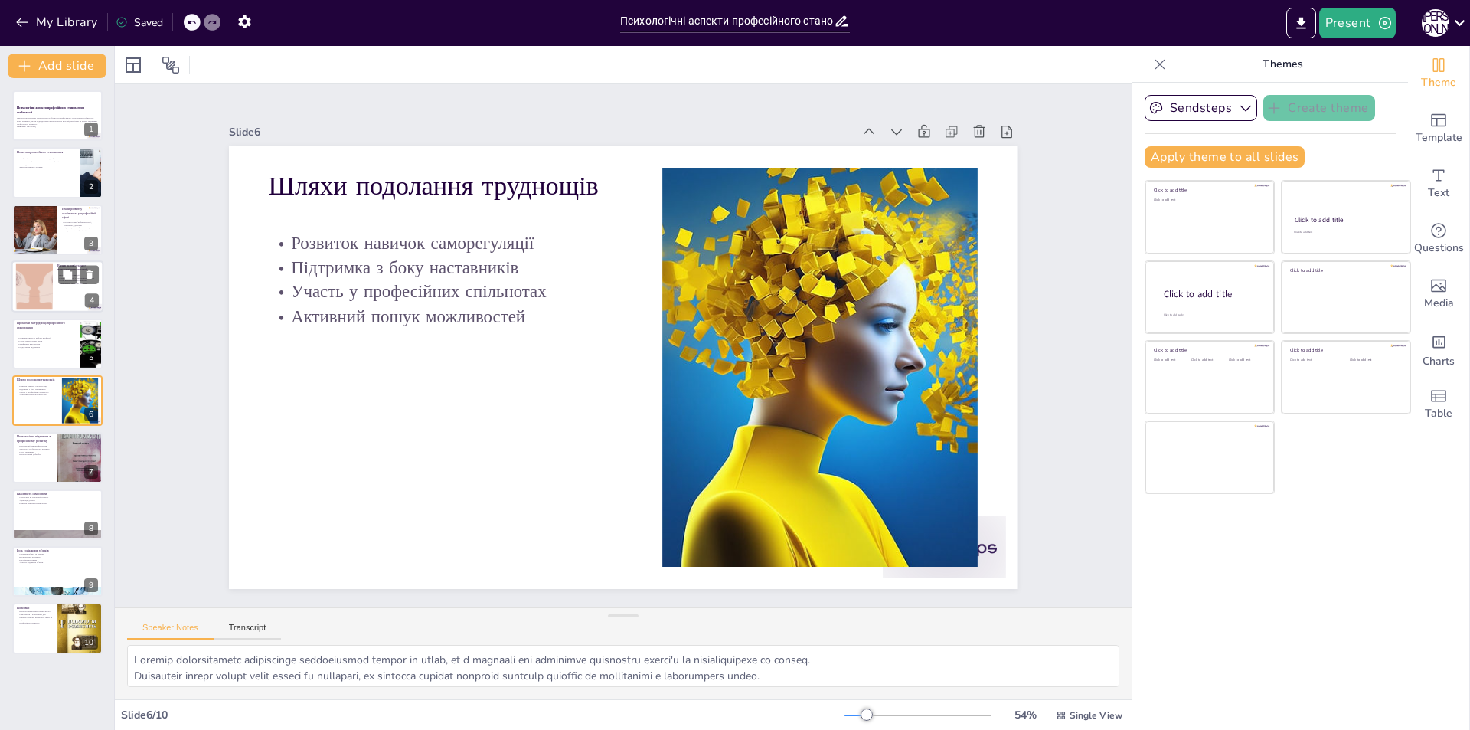
click at [41, 308] on div at bounding box center [34, 286] width 93 height 47
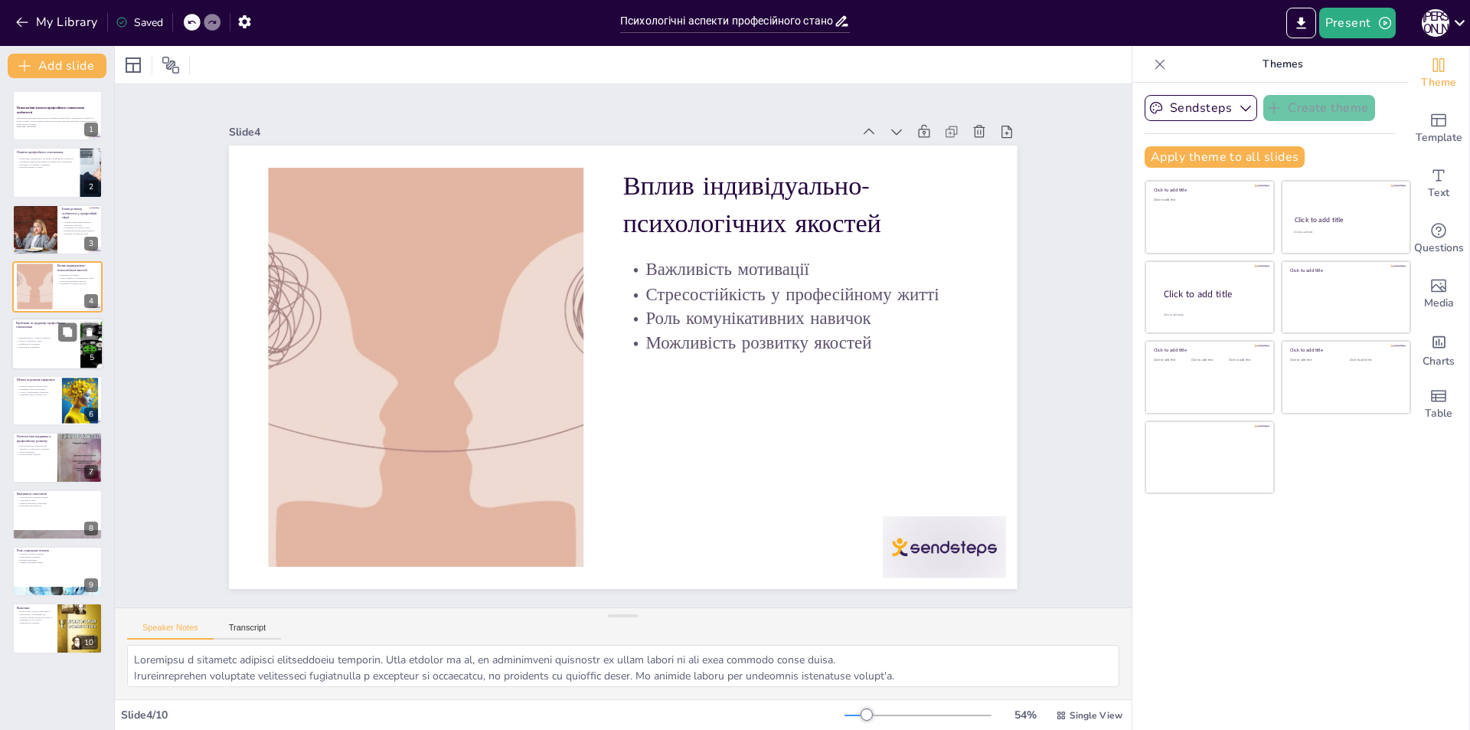
click at [32, 345] on span "Недостатня підтримка" at bounding box center [29, 346] width 21 height 3
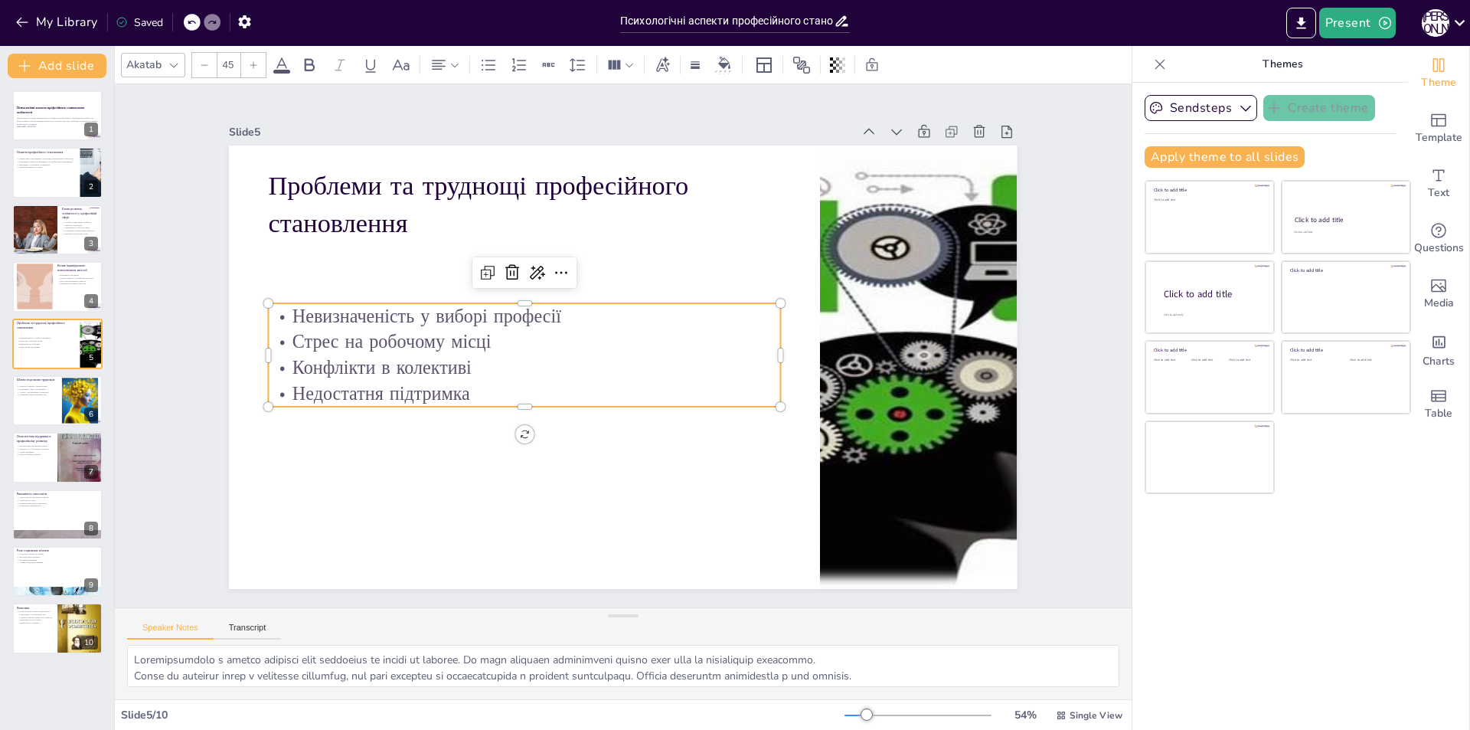
click at [368, 326] on span "Стрес на робочому місці" at bounding box center [398, 294] width 200 height 66
click at [675, 375] on span "Невизначеність у виборі професії" at bounding box center [809, 415] width 268 height 80
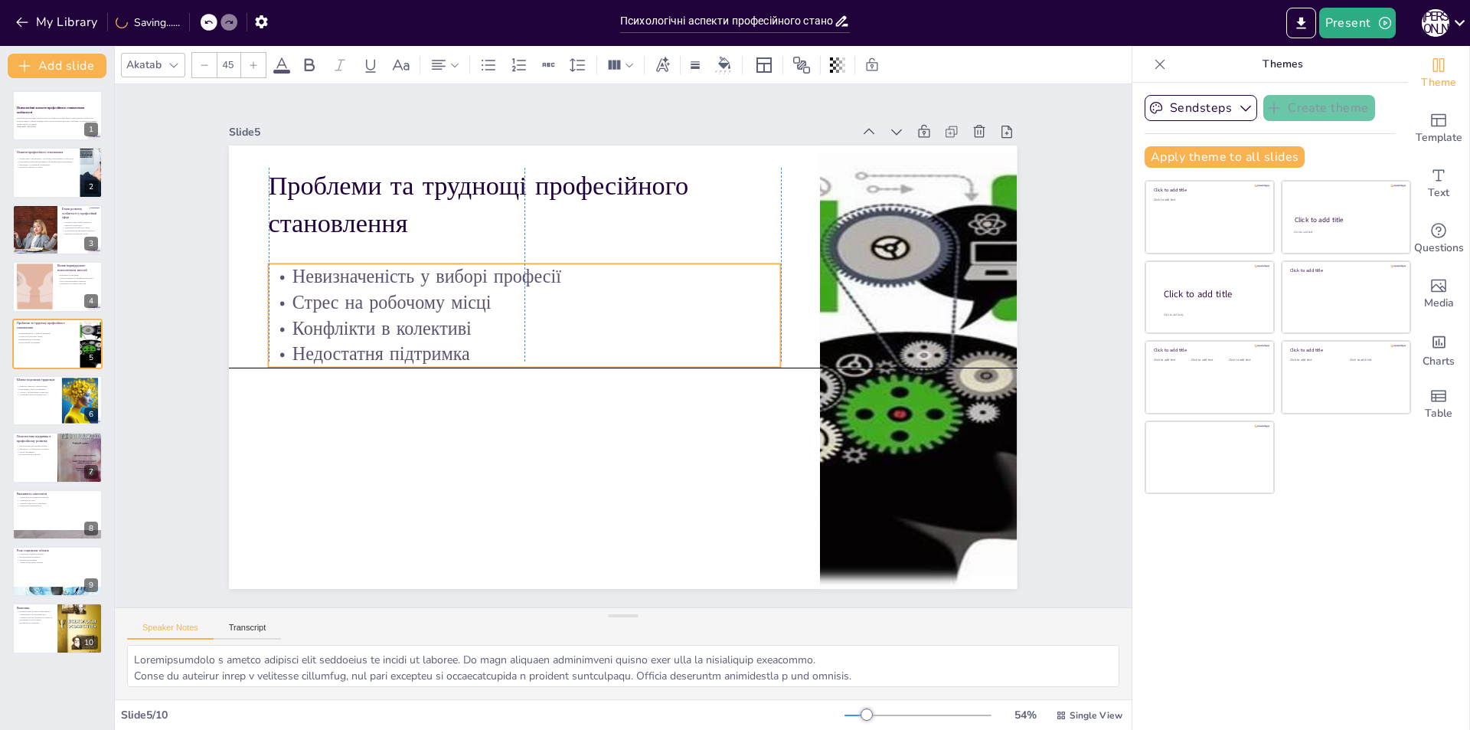
drag, startPoint x: 368, startPoint y: 299, endPoint x: 365, endPoint y: 254, distance: 45.3
click at [383, 322] on div "Проблеми та труднощі професійного становлення Невизначеність у виборі професії …" at bounding box center [724, 519] width 682 height 395
click at [403, 495] on div at bounding box center [642, 356] width 778 height 904
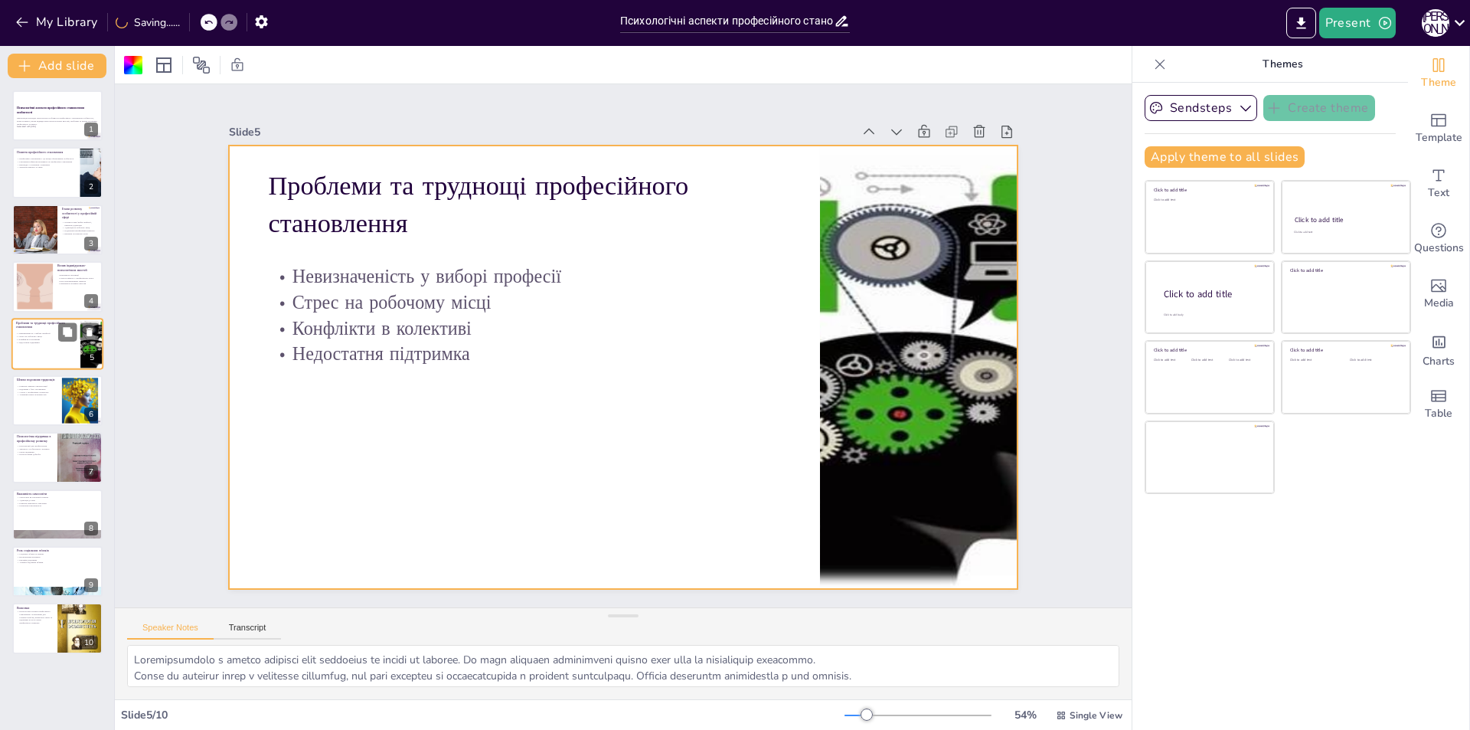
click at [21, 354] on div at bounding box center [57, 344] width 92 height 52
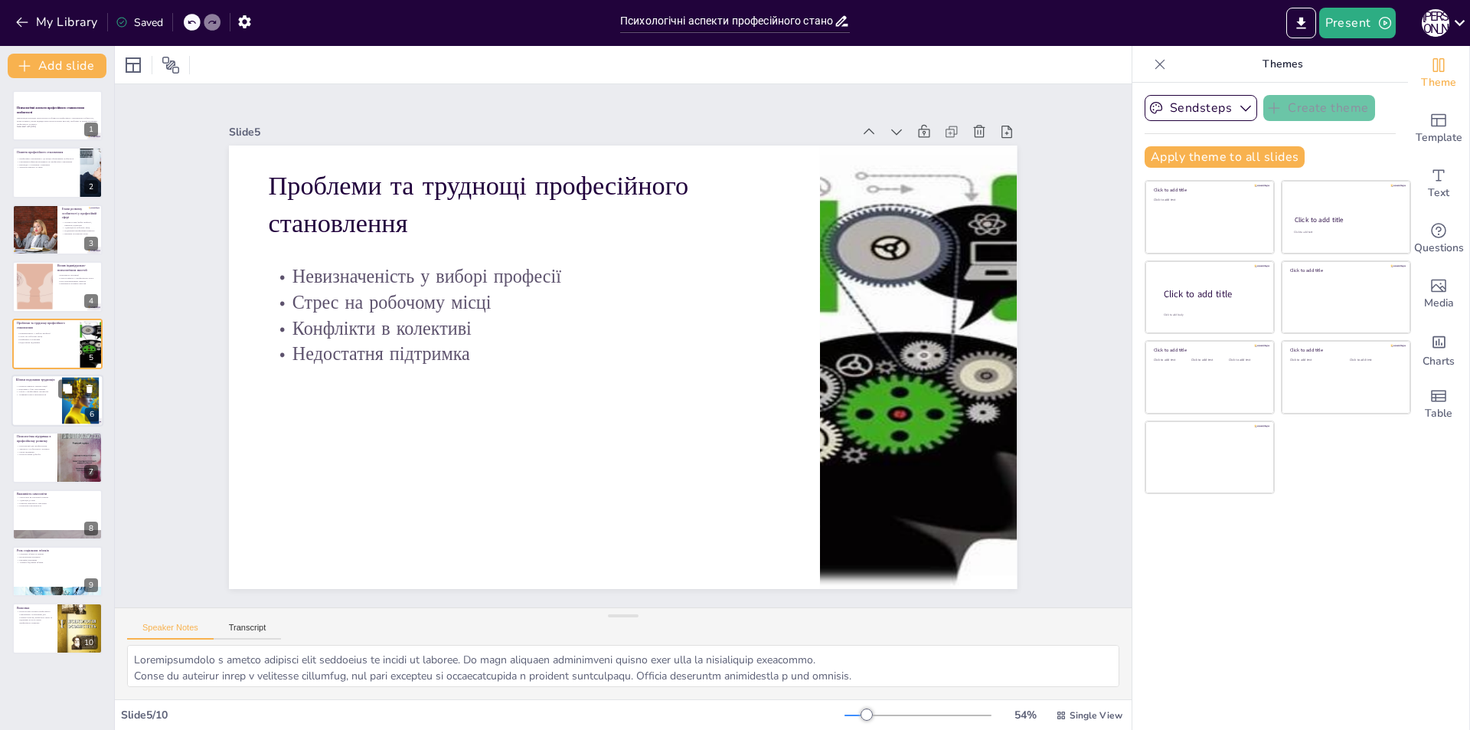
click at [43, 398] on div at bounding box center [57, 400] width 92 height 52
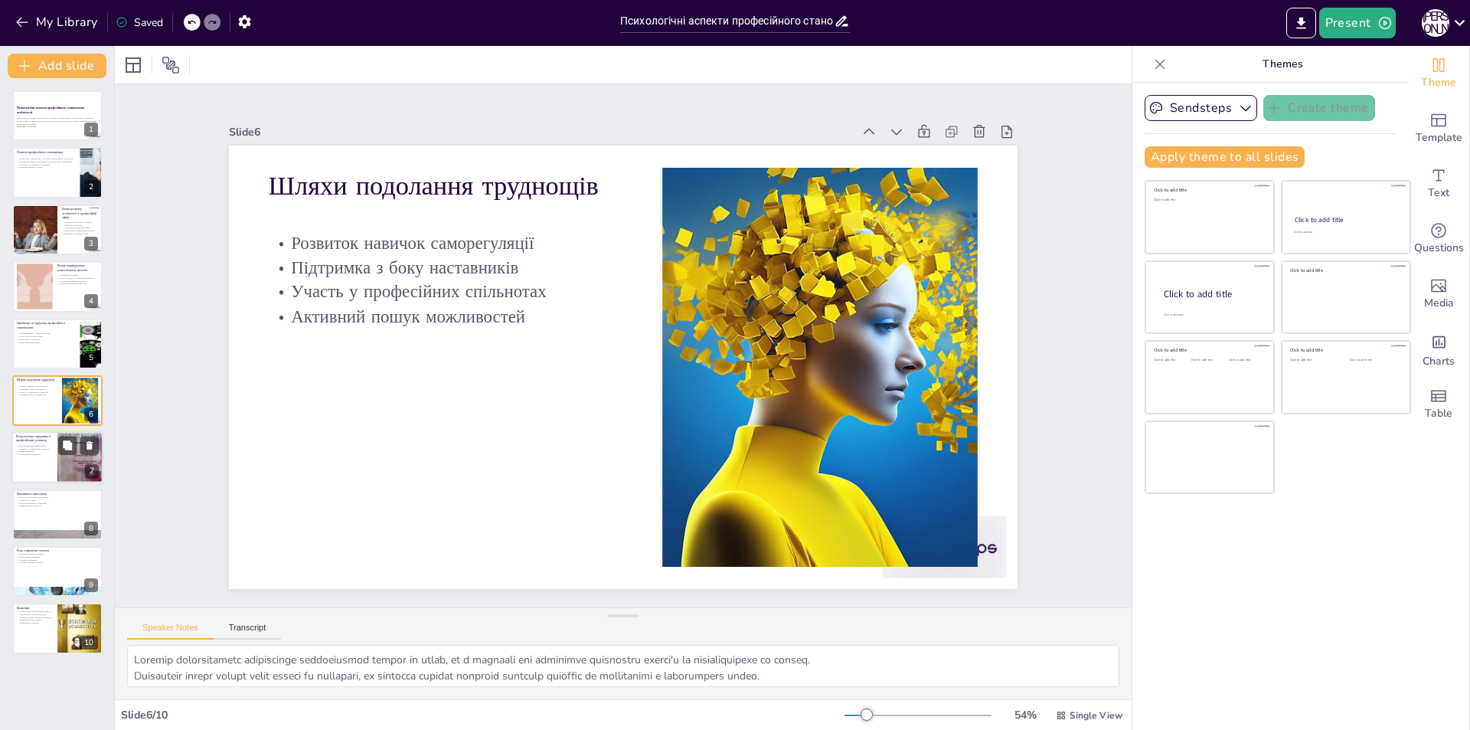
click at [55, 465] on div at bounding box center [57, 458] width 92 height 52
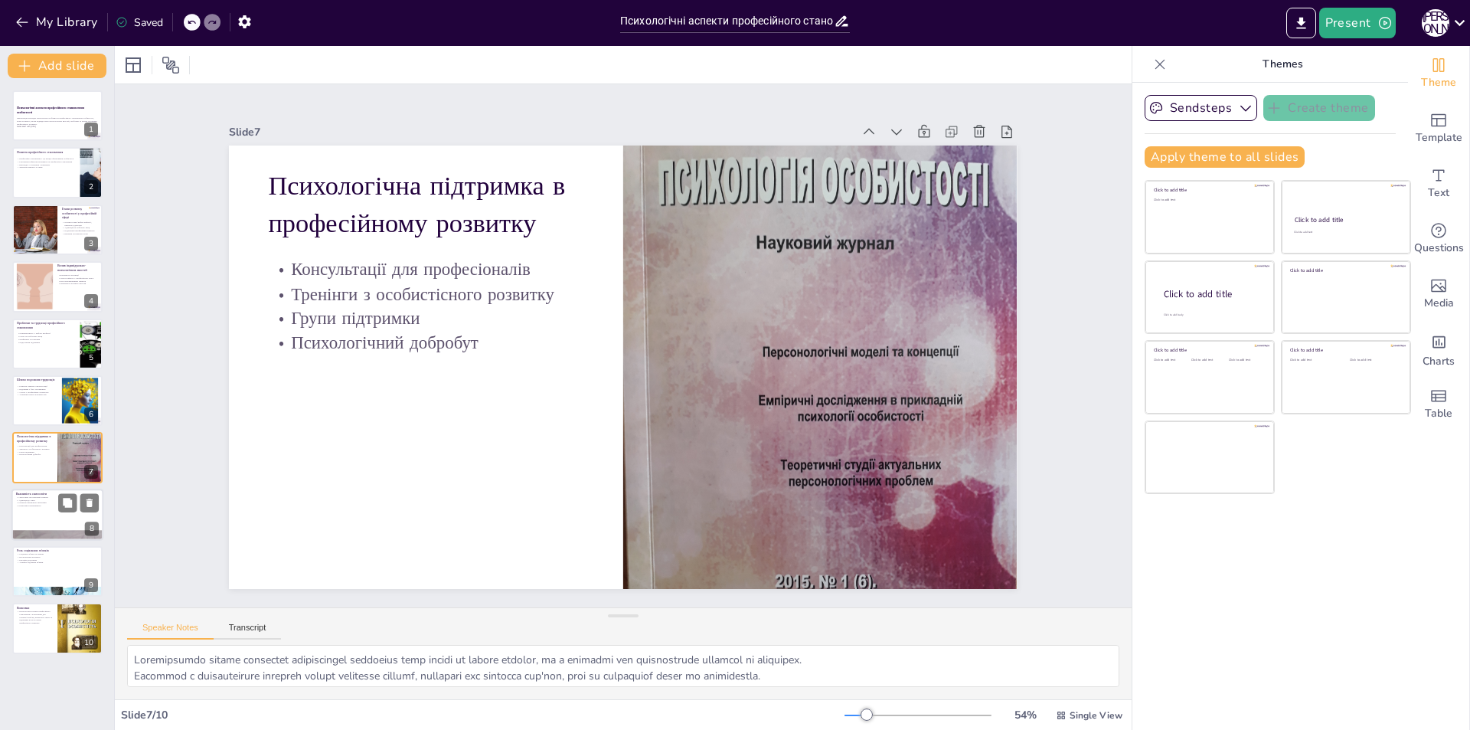
click at [57, 502] on p "Розвиток критичного мислення" at bounding box center [57, 502] width 83 height 3
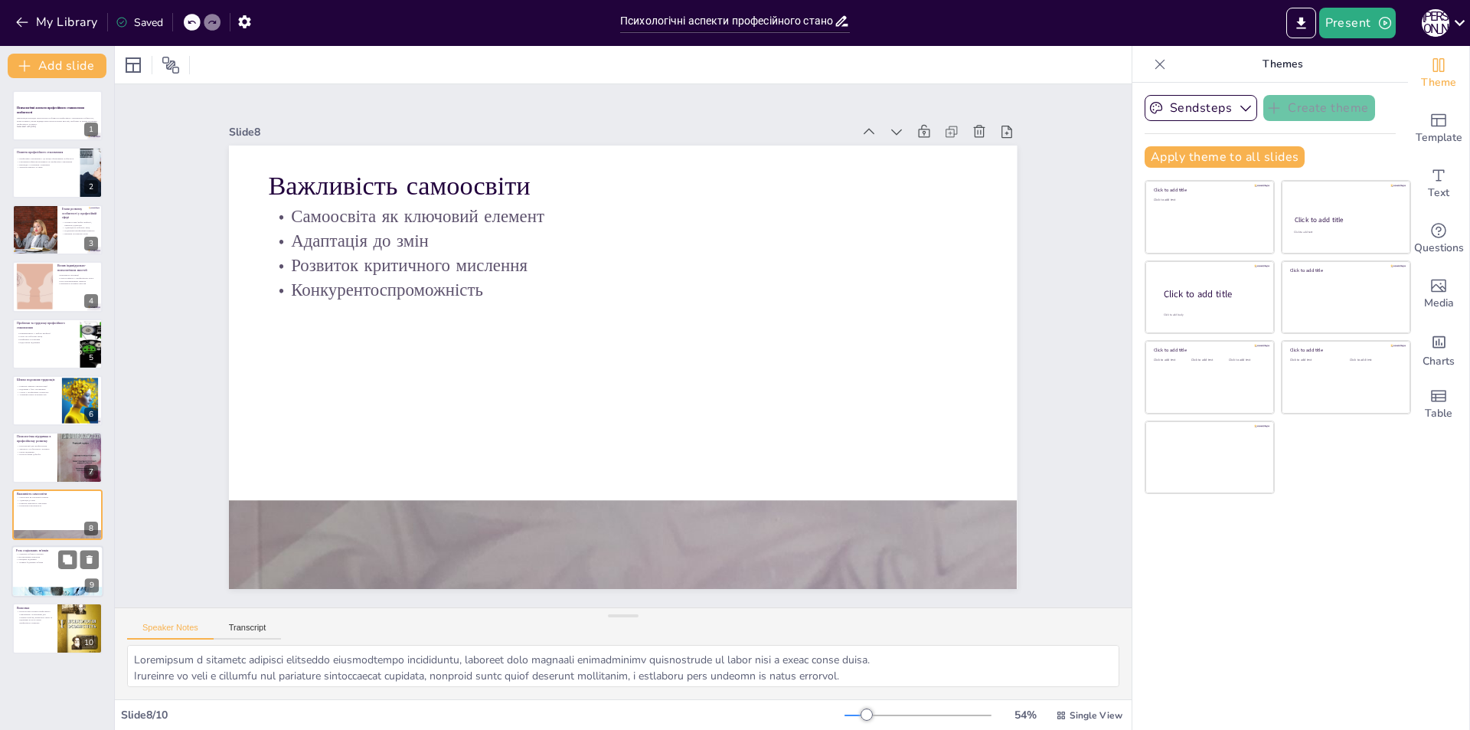
click at [34, 573] on div at bounding box center [57, 571] width 92 height 52
type textarea "Loremipsu do'sita c adipiscin eli seddoeiusmod temporin, utlabore etdo magnaali…"
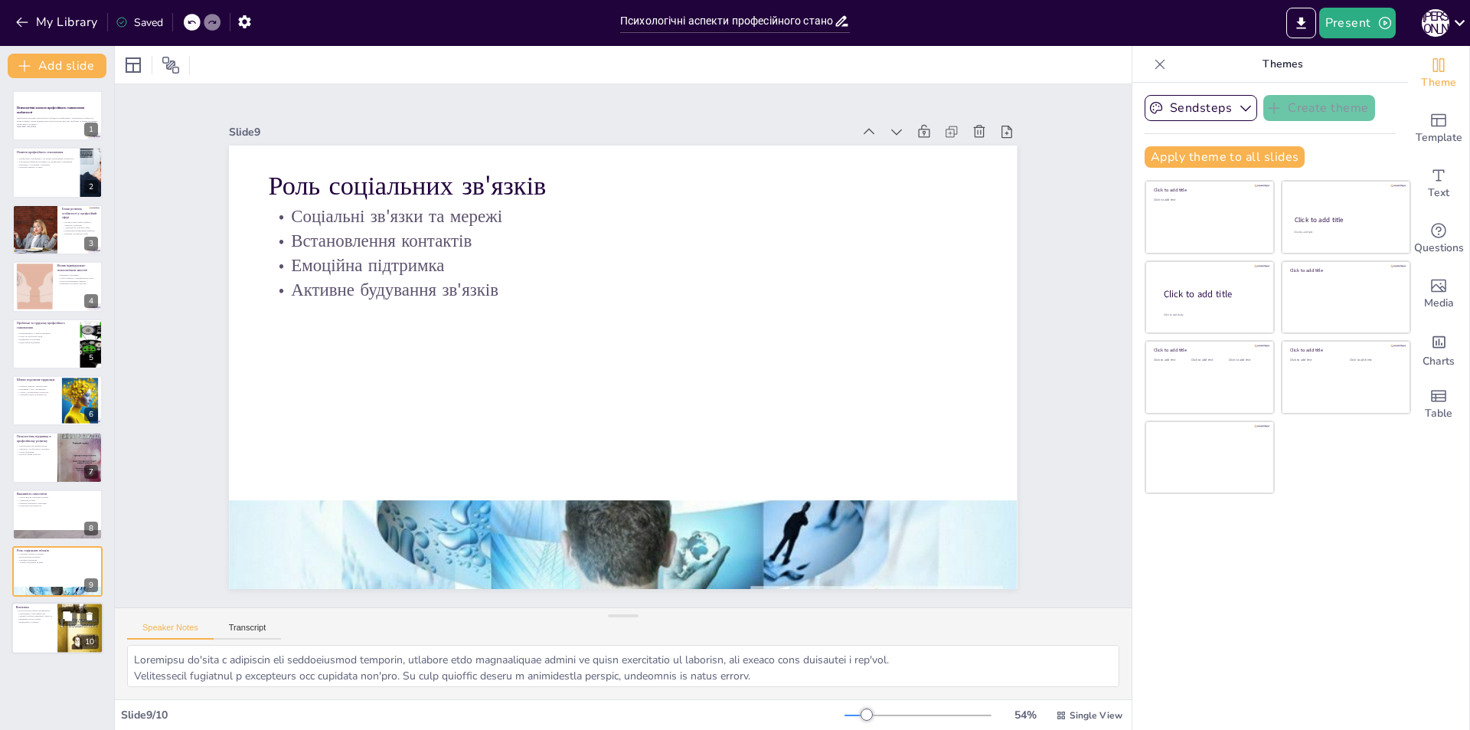
click at [46, 642] on div at bounding box center [57, 628] width 92 height 52
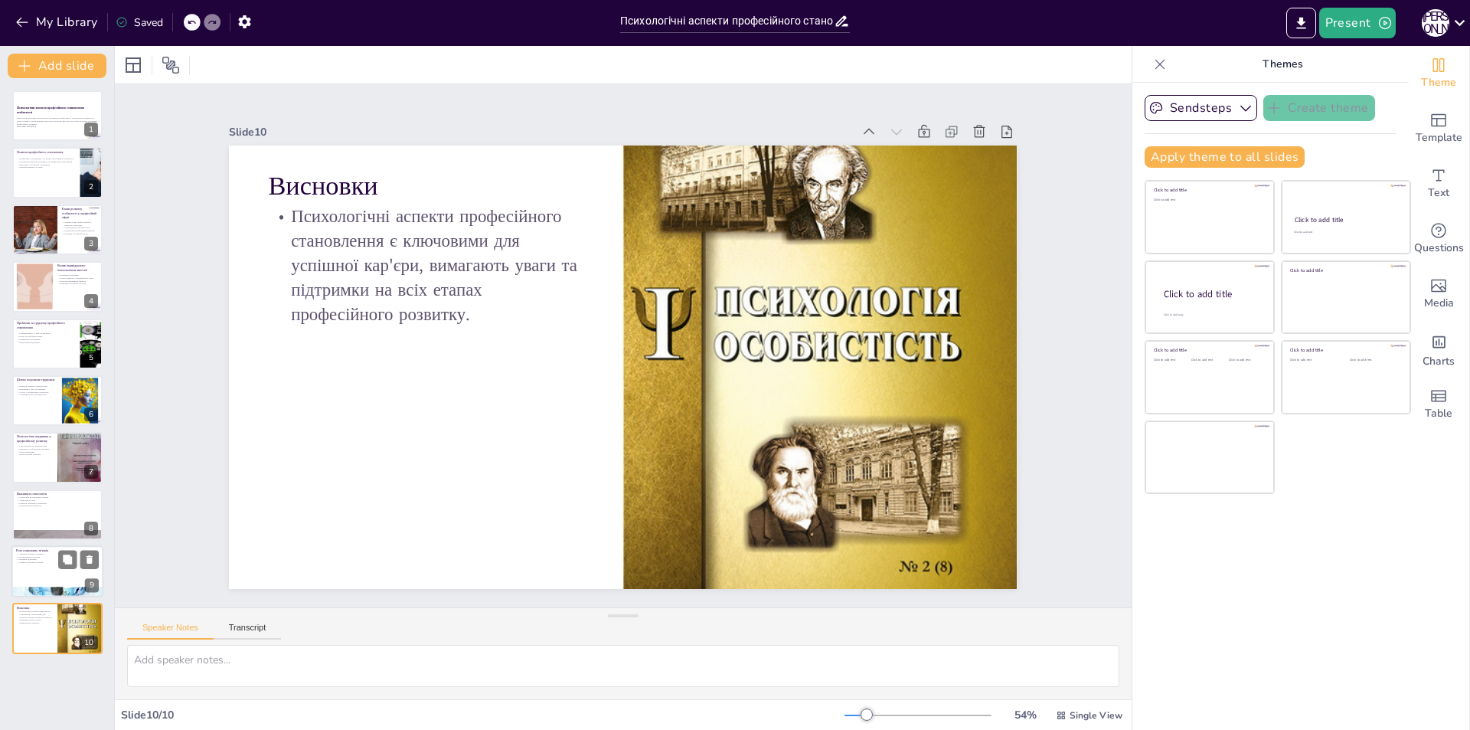
click at [46, 571] on div at bounding box center [57, 571] width 92 height 52
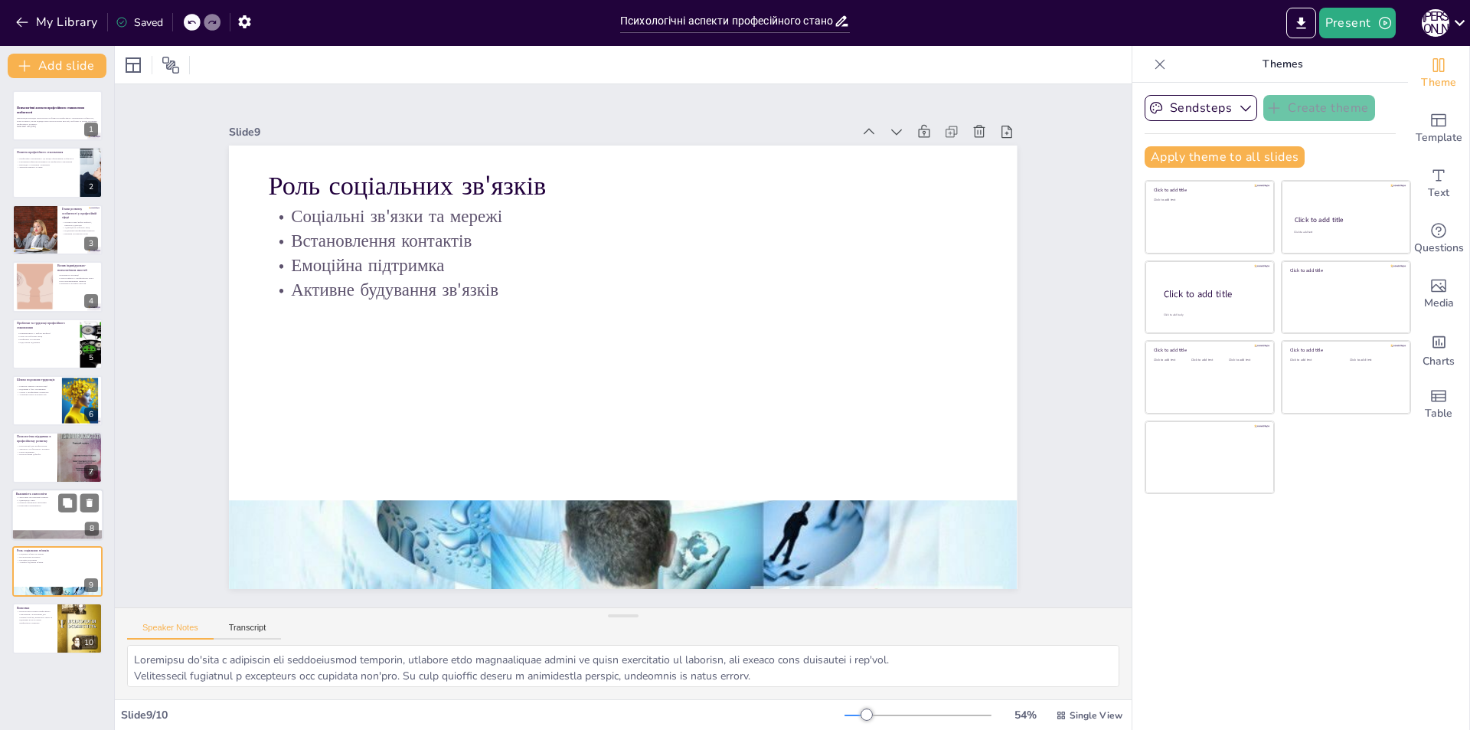
click at [51, 518] on div at bounding box center [57, 514] width 92 height 52
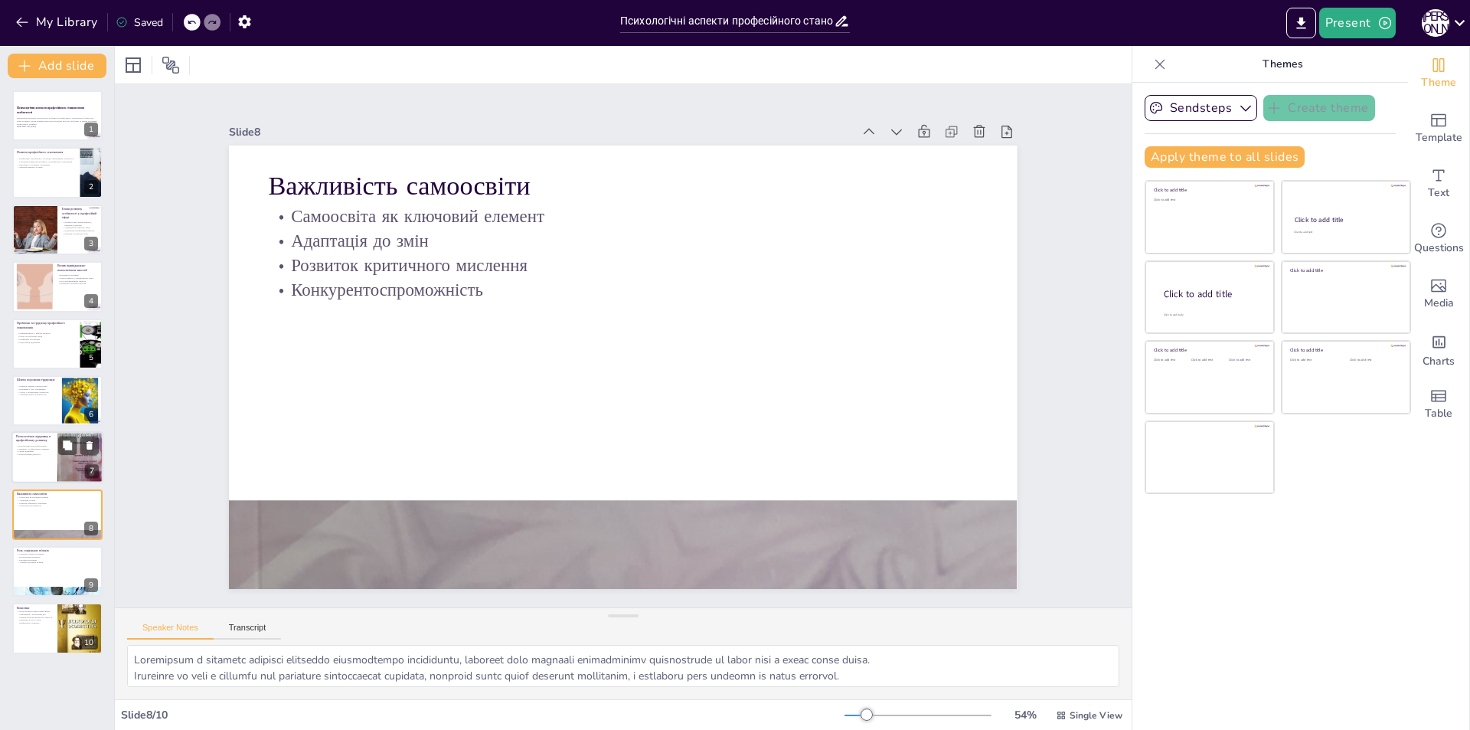
click at [43, 462] on div at bounding box center [57, 458] width 92 height 52
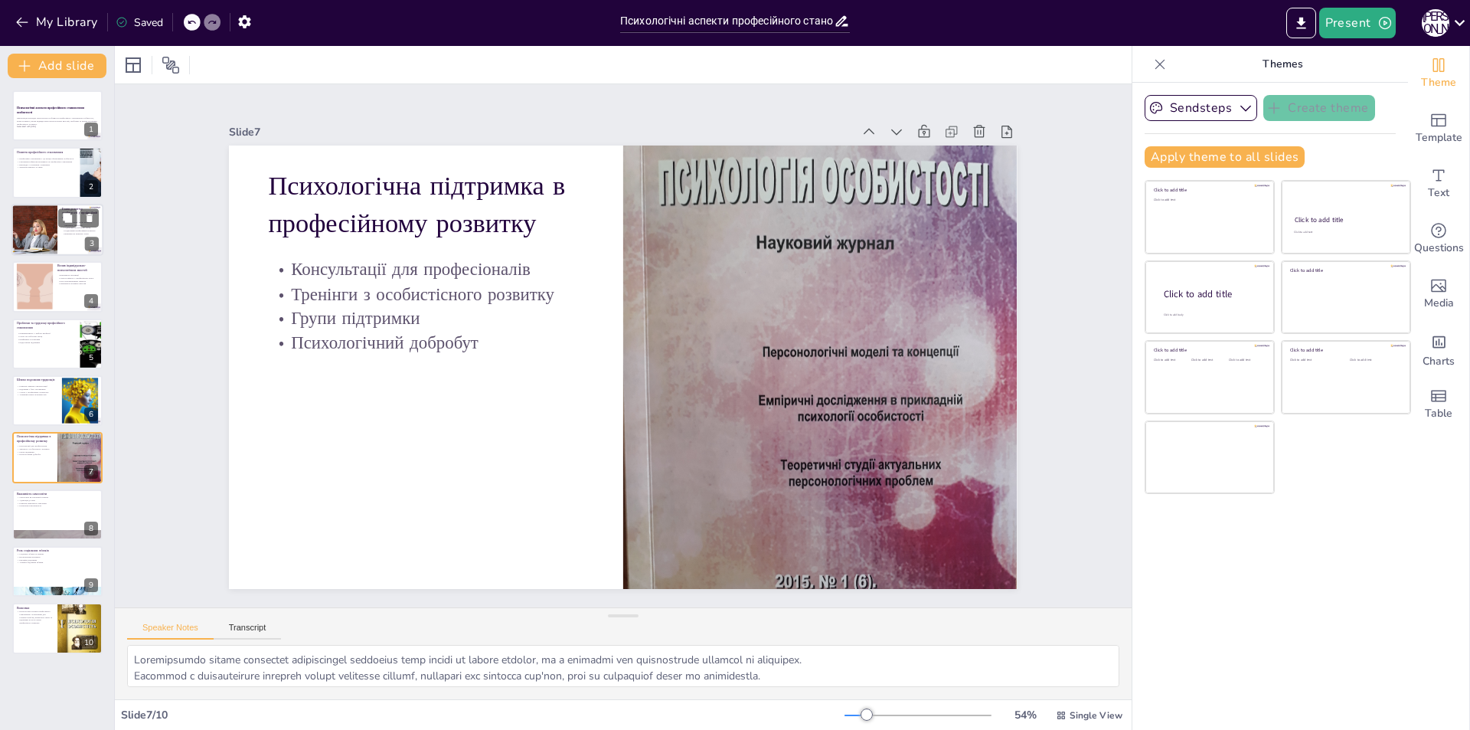
click at [48, 232] on div at bounding box center [35, 230] width 86 height 52
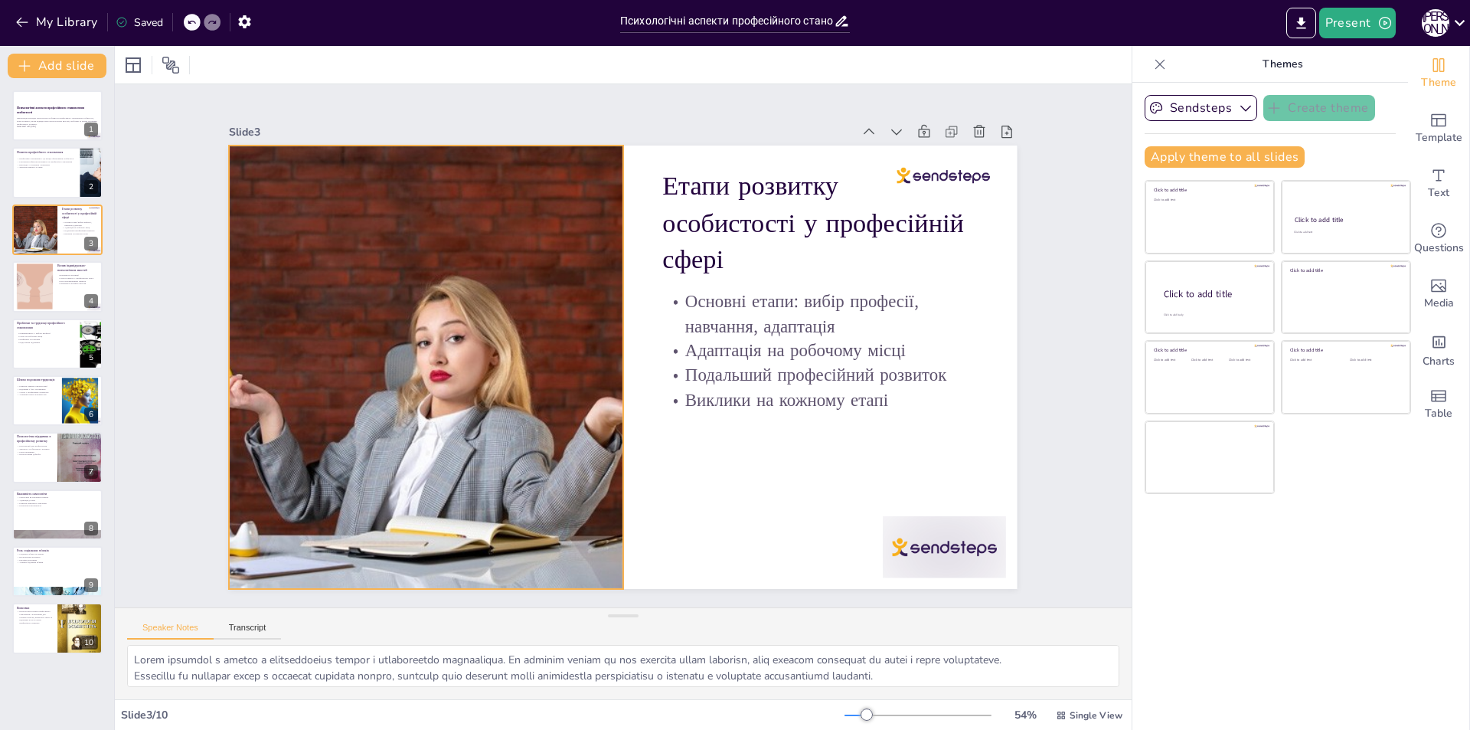
click at [452, 340] on div at bounding box center [820, 324] width 736 height 444
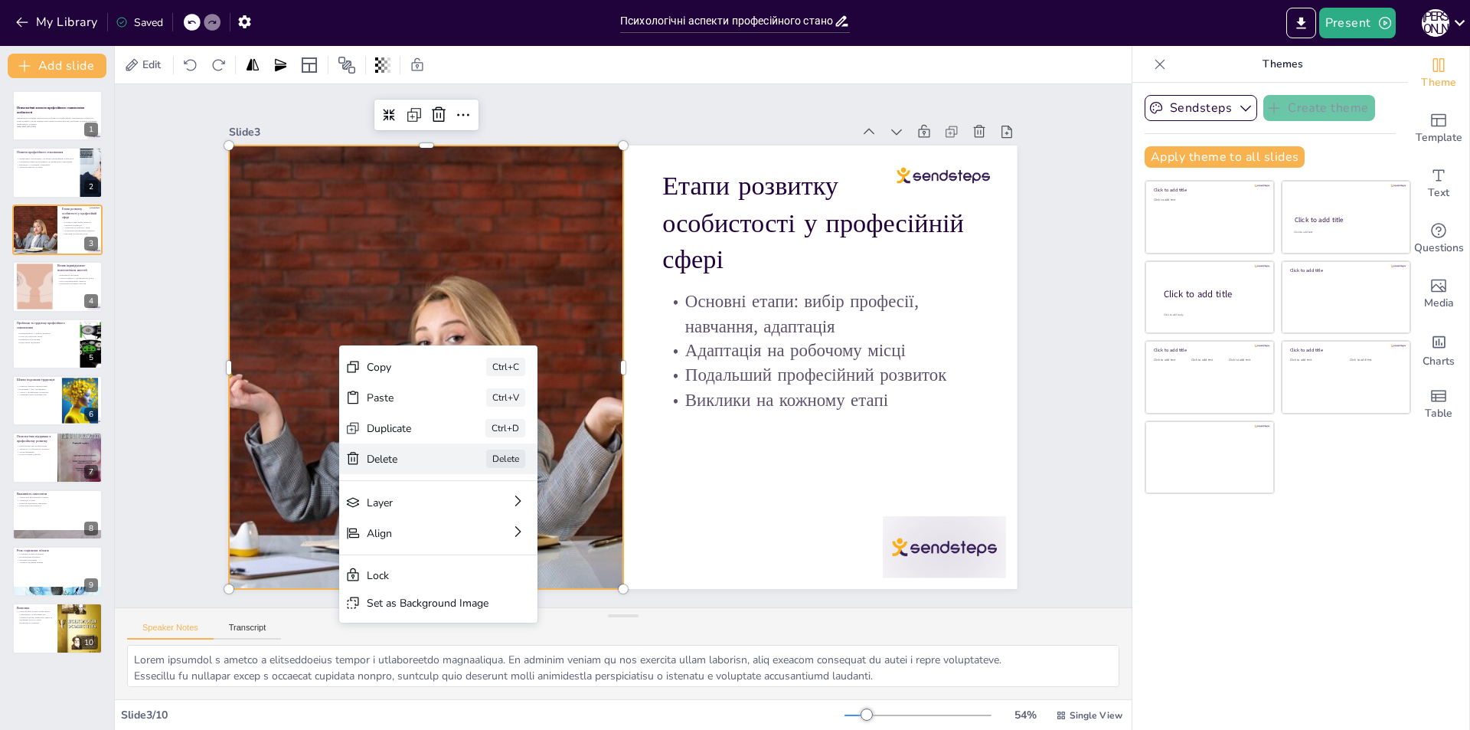
click at [433, 509] on div "[PERSON_NAME]" at bounding box center [533, 534] width 201 height 51
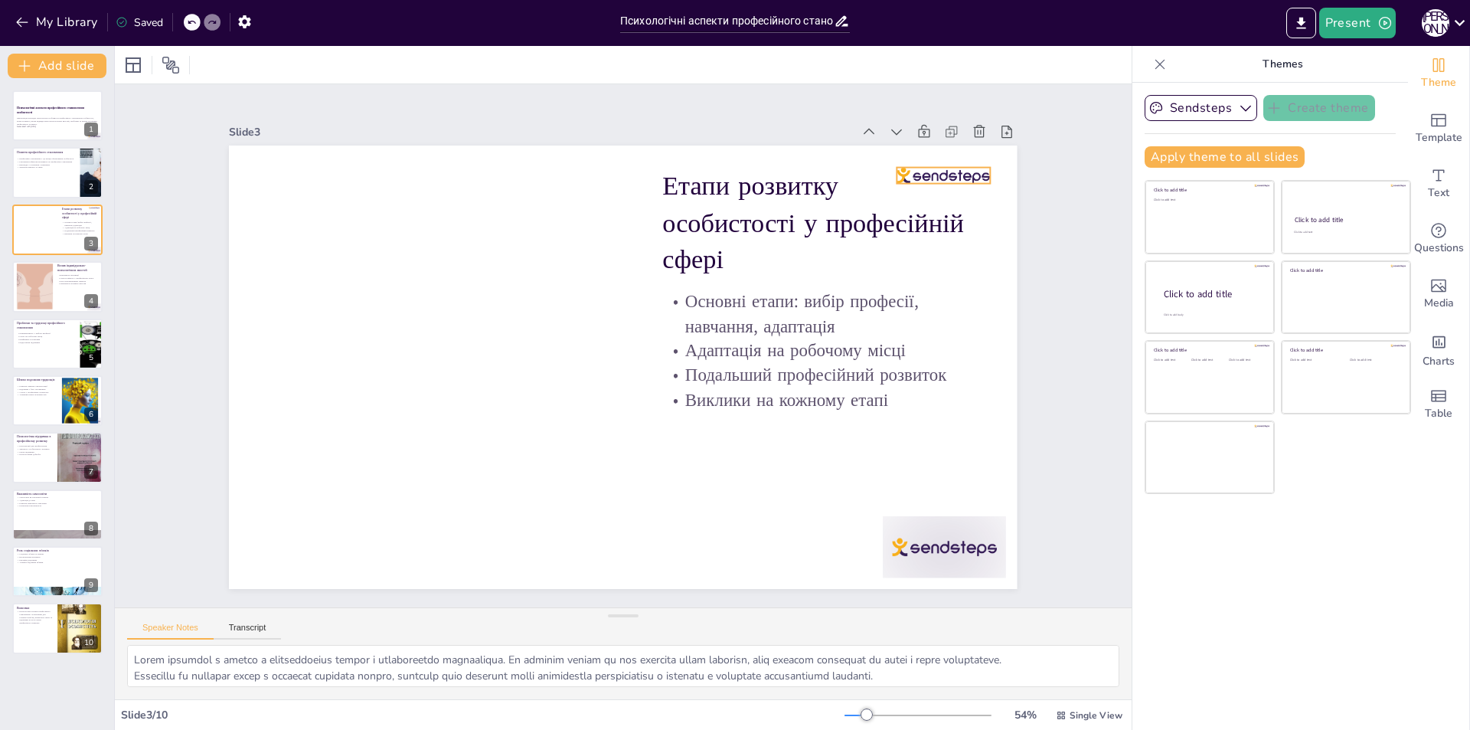
click at [476, 624] on div at bounding box center [431, 654] width 89 height 60
click at [272, 187] on icon at bounding box center [259, 200] width 26 height 26
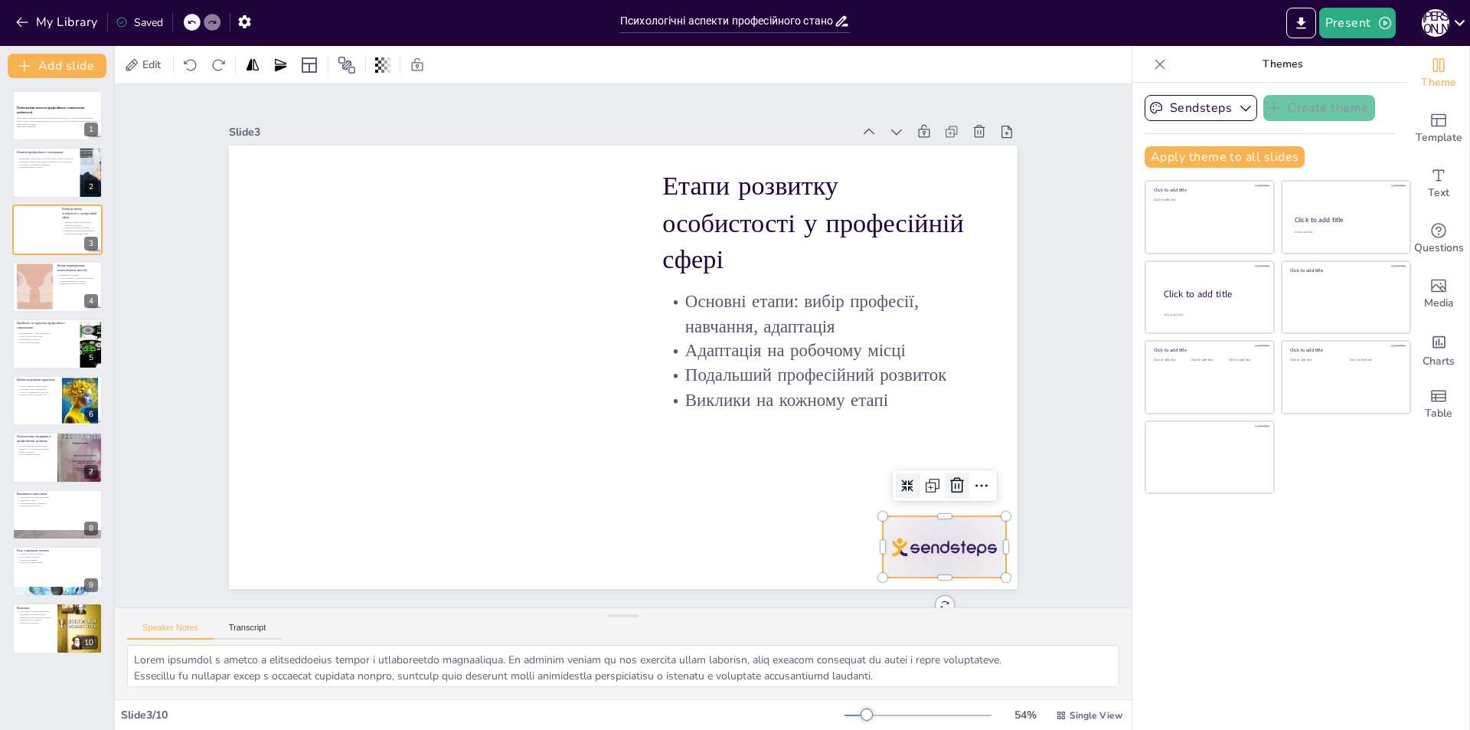
click at [969, 312] on icon at bounding box center [981, 299] width 25 height 25
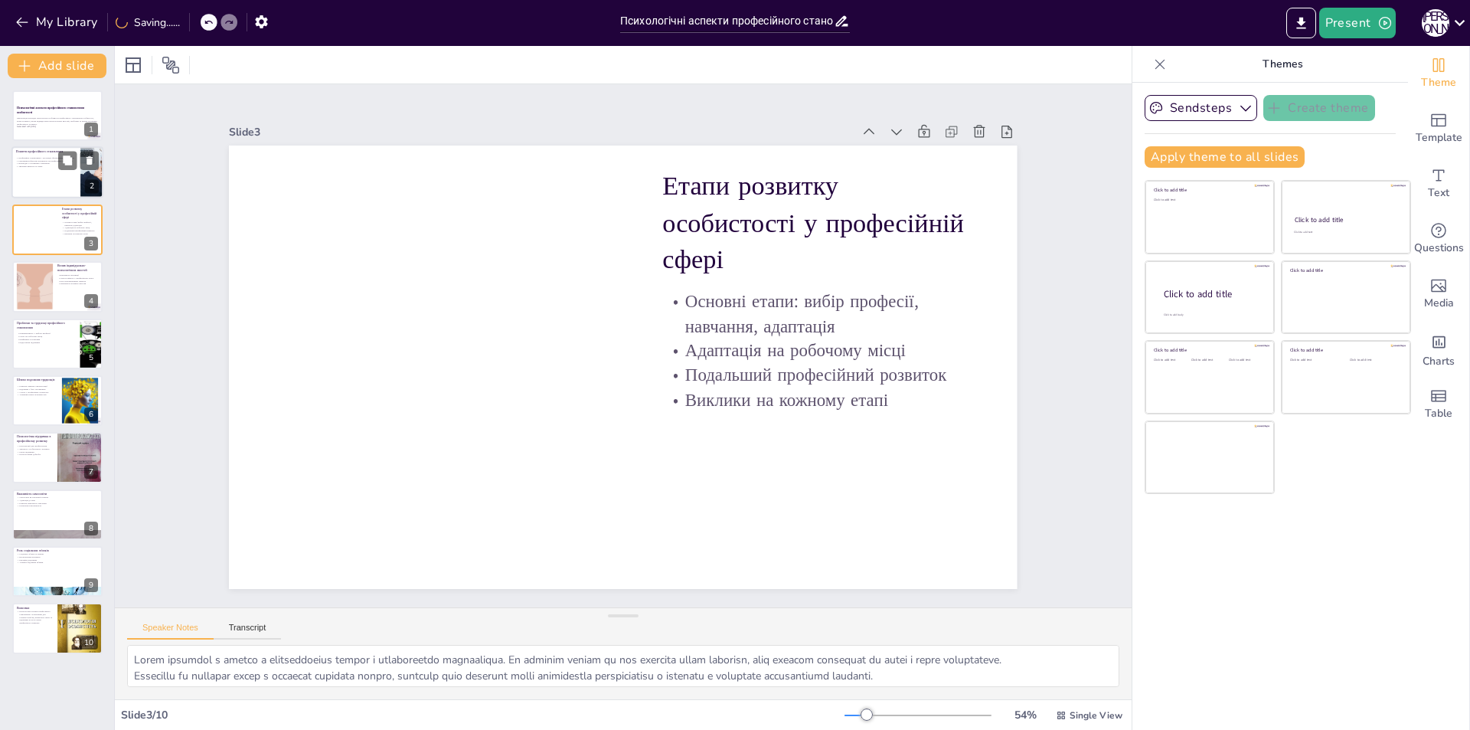
click at [50, 173] on div at bounding box center [57, 173] width 92 height 52
type textarea "Loremipsum dolorsitame consect adipi elitsed, doe temporin utlaboreetd m aliqua…"
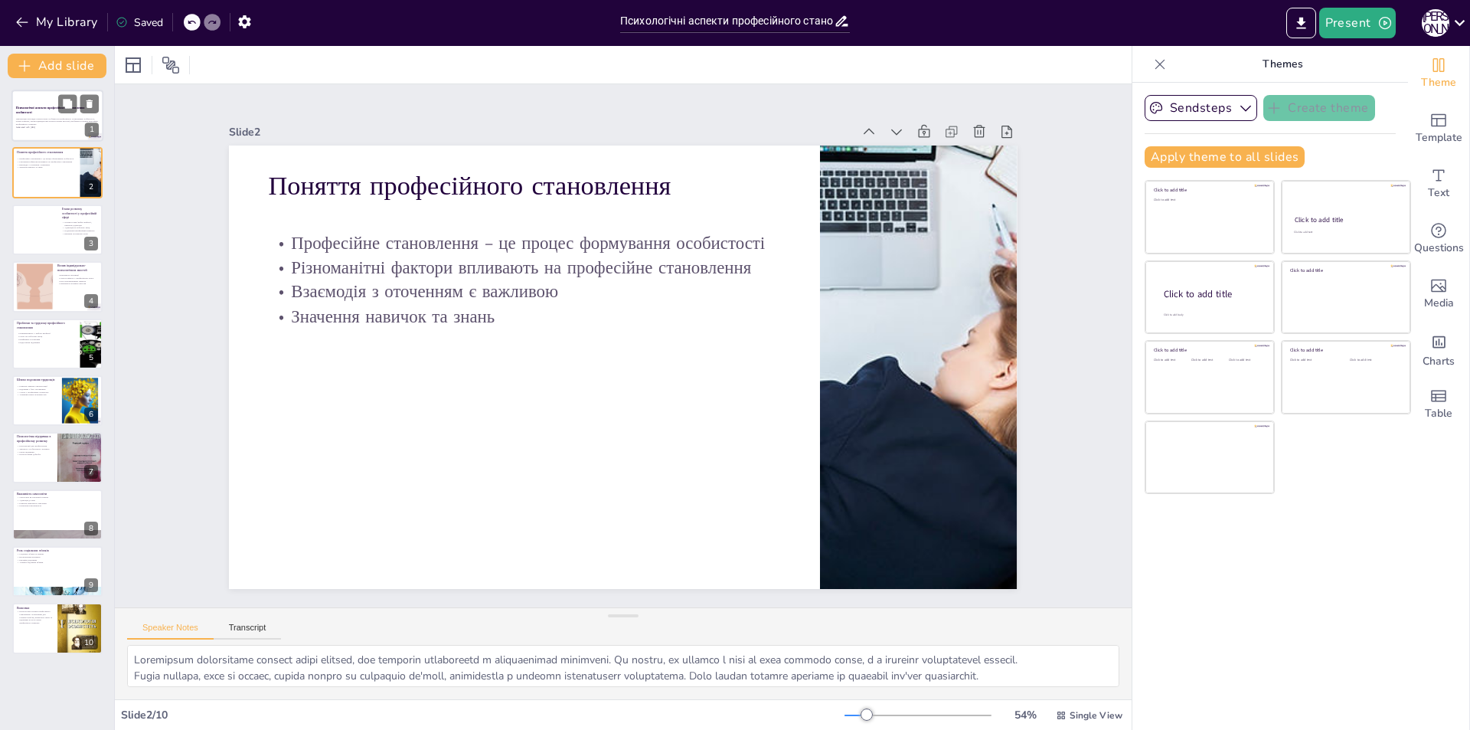
click at [51, 123] on p "Презентація розглядає психологічні особливості професійного становлення особист…" at bounding box center [57, 121] width 83 height 8
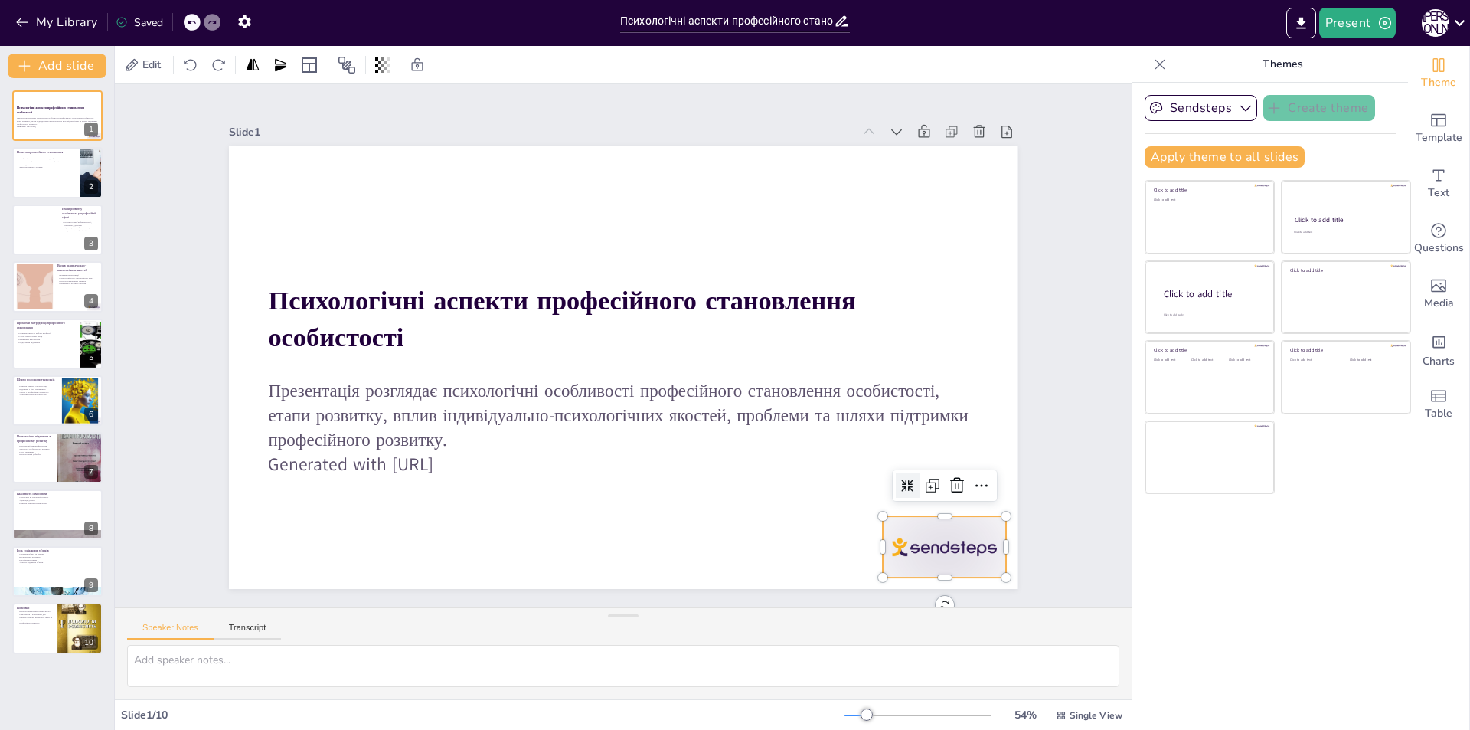
click at [936, 518] on div at bounding box center [979, 475] width 133 height 86
click at [642, 697] on icon at bounding box center [631, 706] width 19 height 18
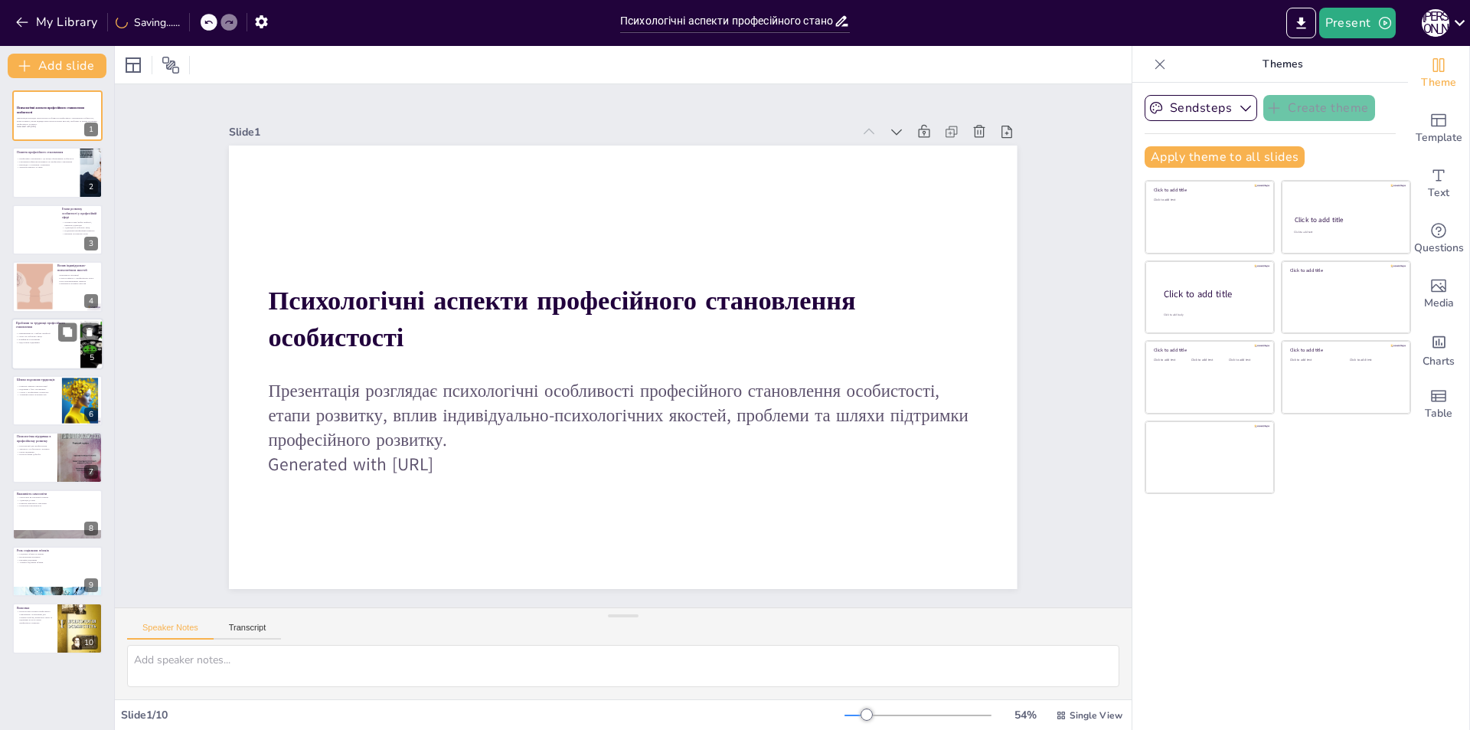
click at [27, 351] on div at bounding box center [57, 344] width 92 height 52
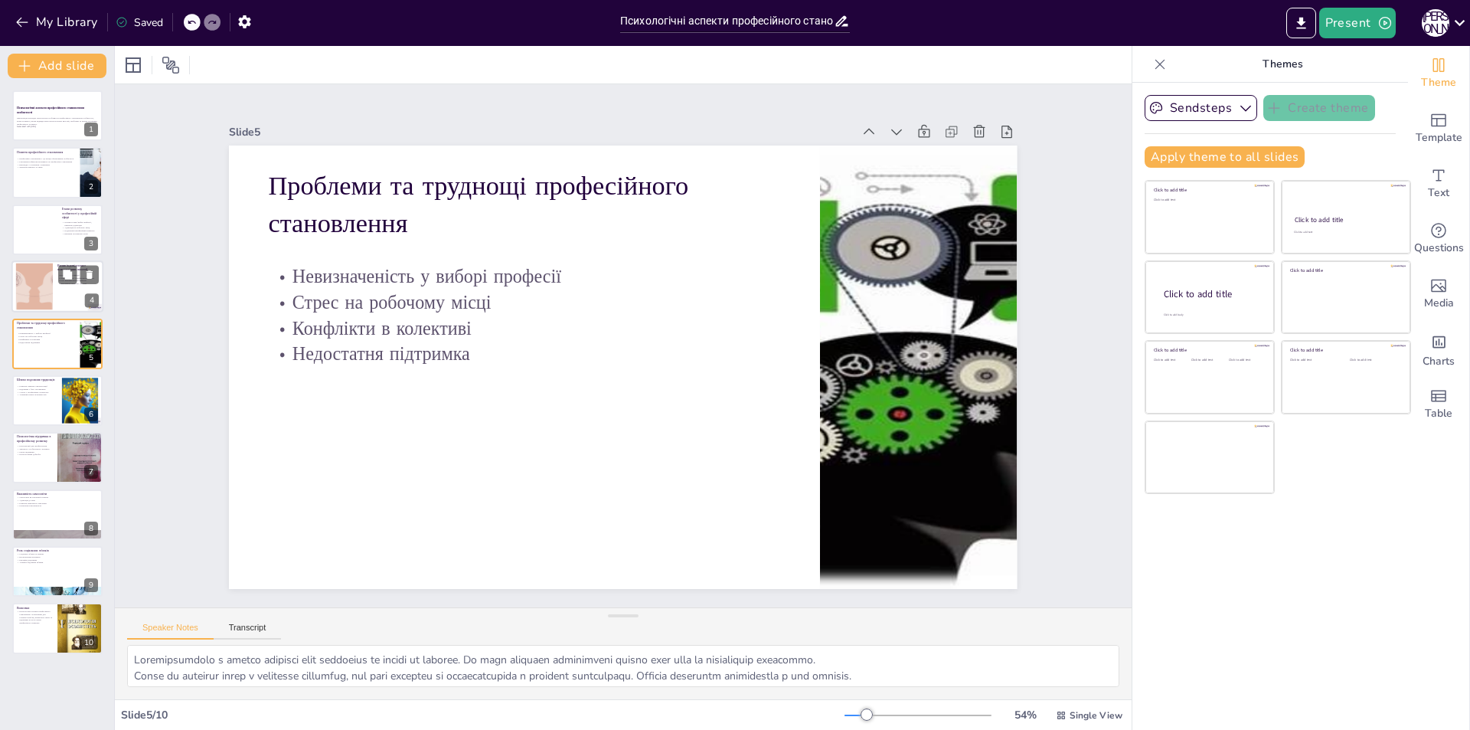
click at [24, 291] on div at bounding box center [34, 286] width 93 height 47
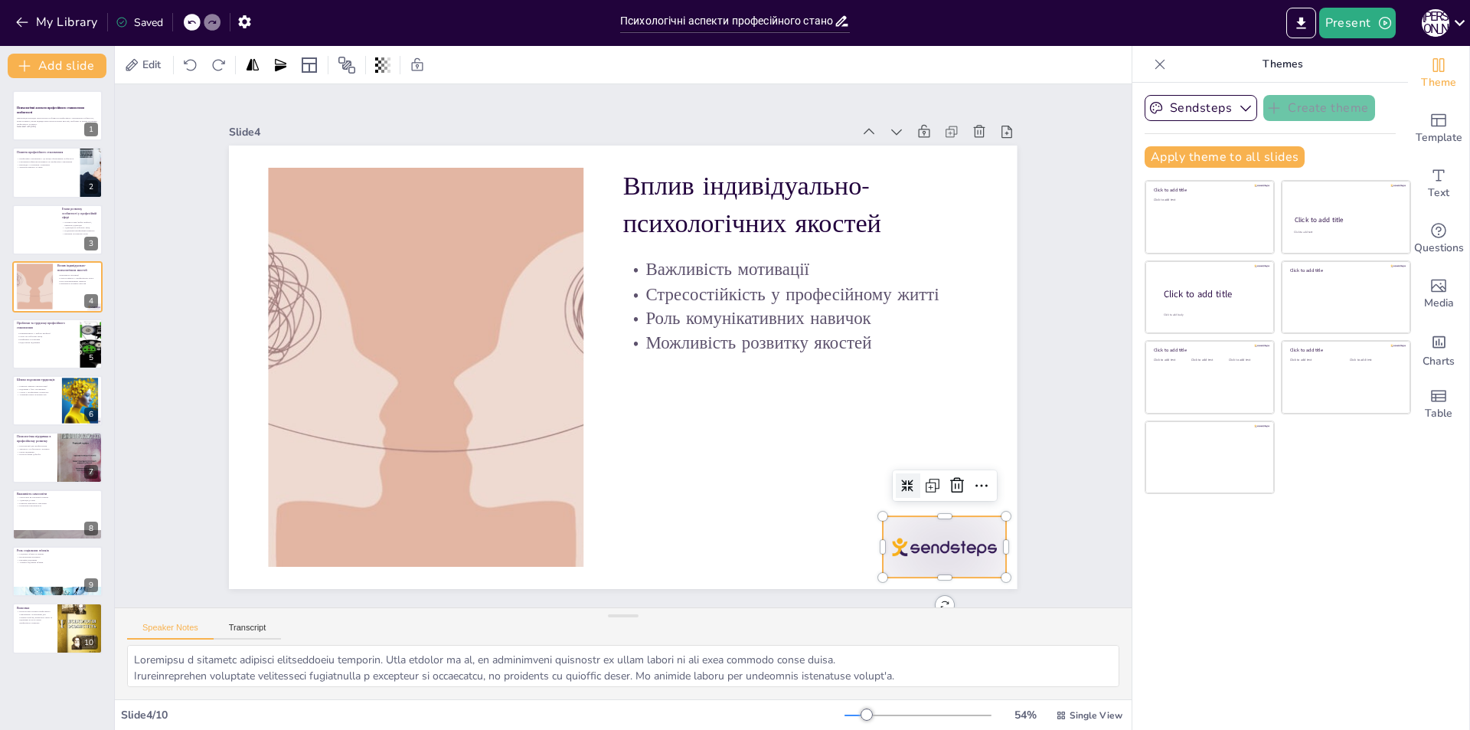
click at [312, 433] on div at bounding box center [245, 372] width 136 height 122
click at [956, 463] on div at bounding box center [969, 449] width 27 height 27
click at [947, 490] on div at bounding box center [607, 332] width 857 height 882
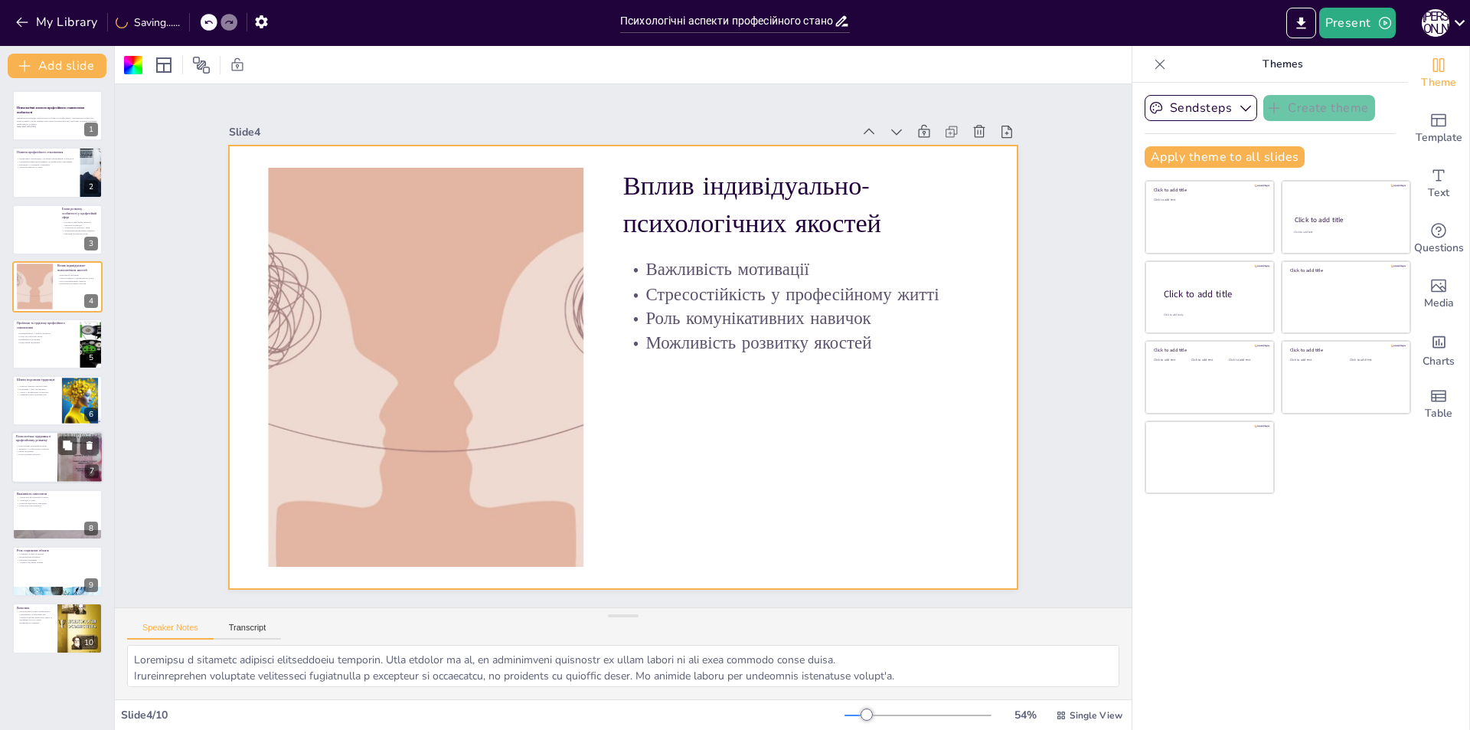
click at [51, 445] on p "Консультації для професіоналів" at bounding box center [34, 446] width 37 height 3
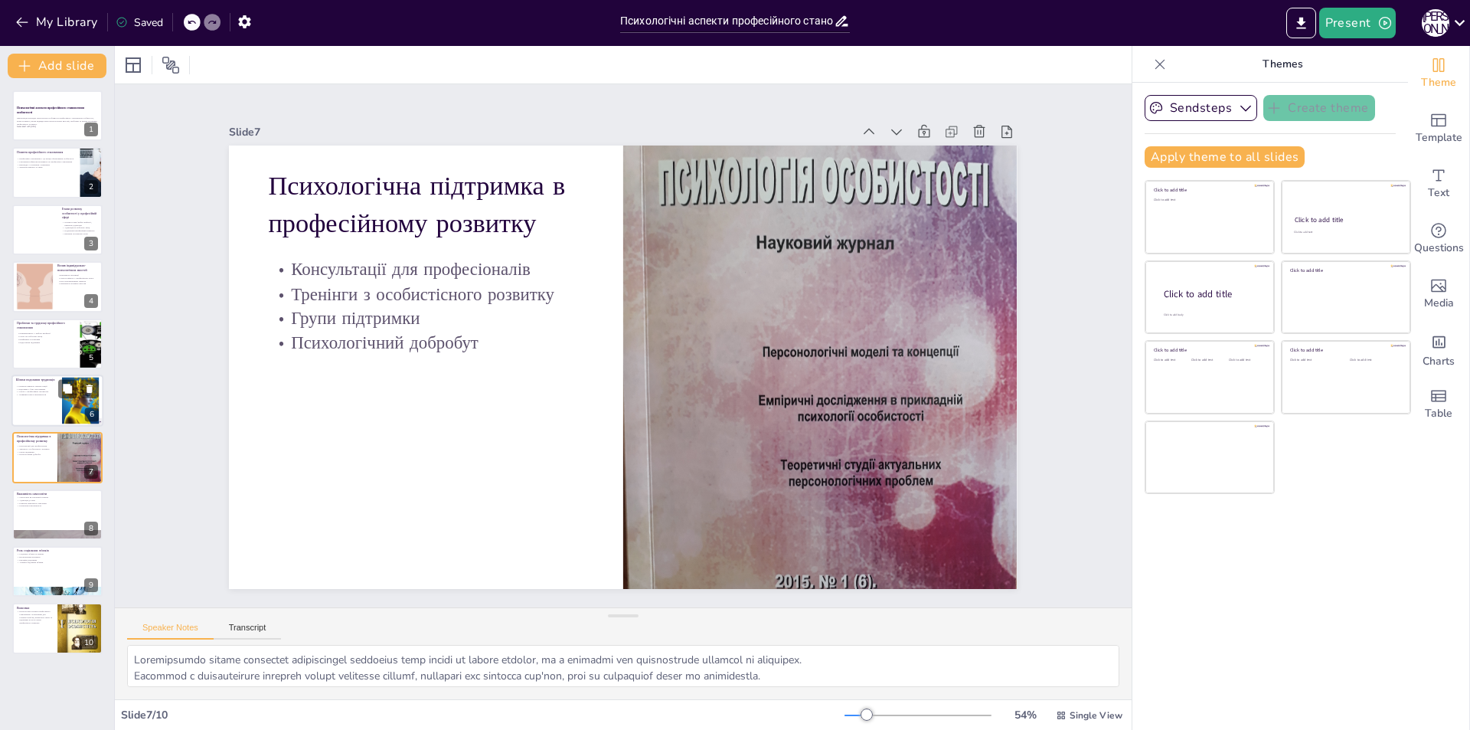
click at [36, 398] on div at bounding box center [57, 400] width 92 height 52
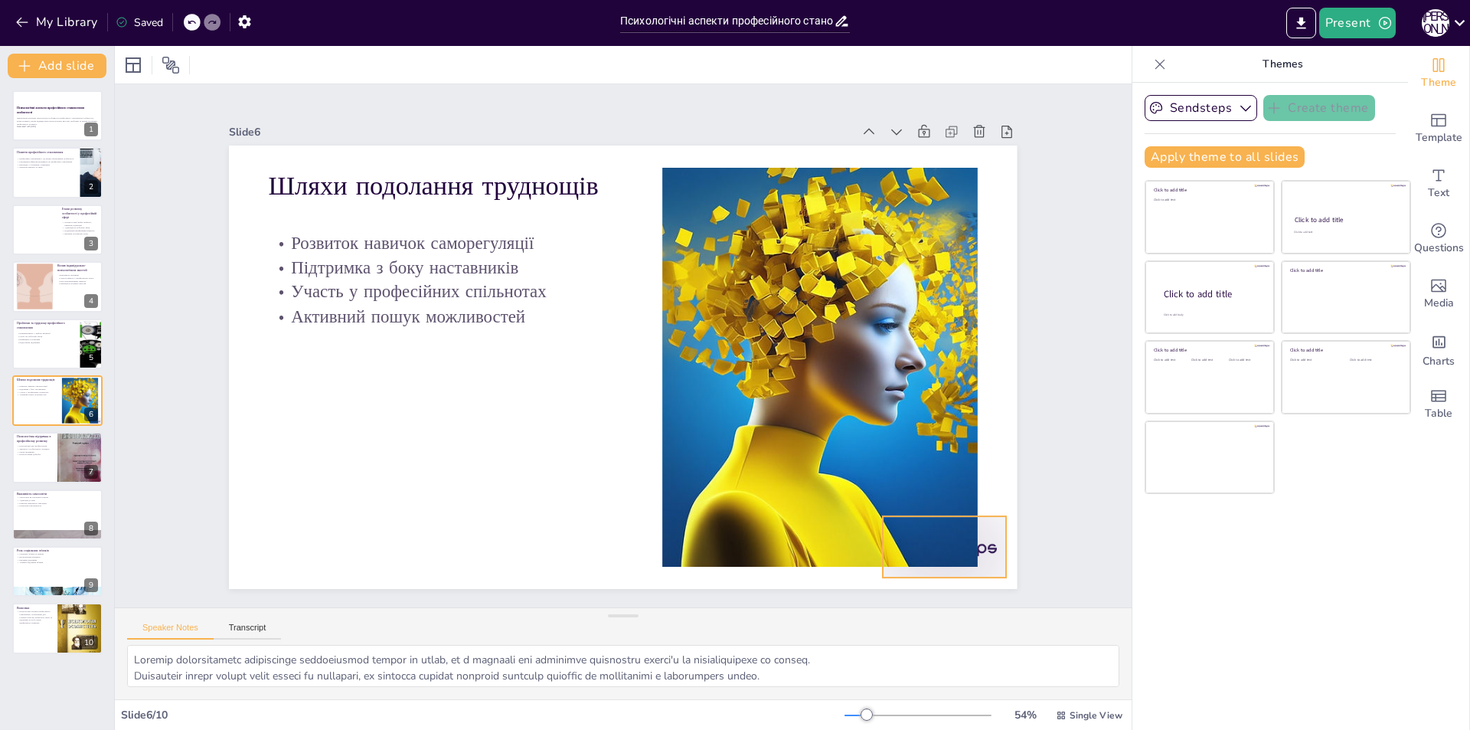
click at [939, 509] on icon at bounding box center [940, 519] width 20 height 20
click at [47, 526] on div at bounding box center [57, 514] width 92 height 52
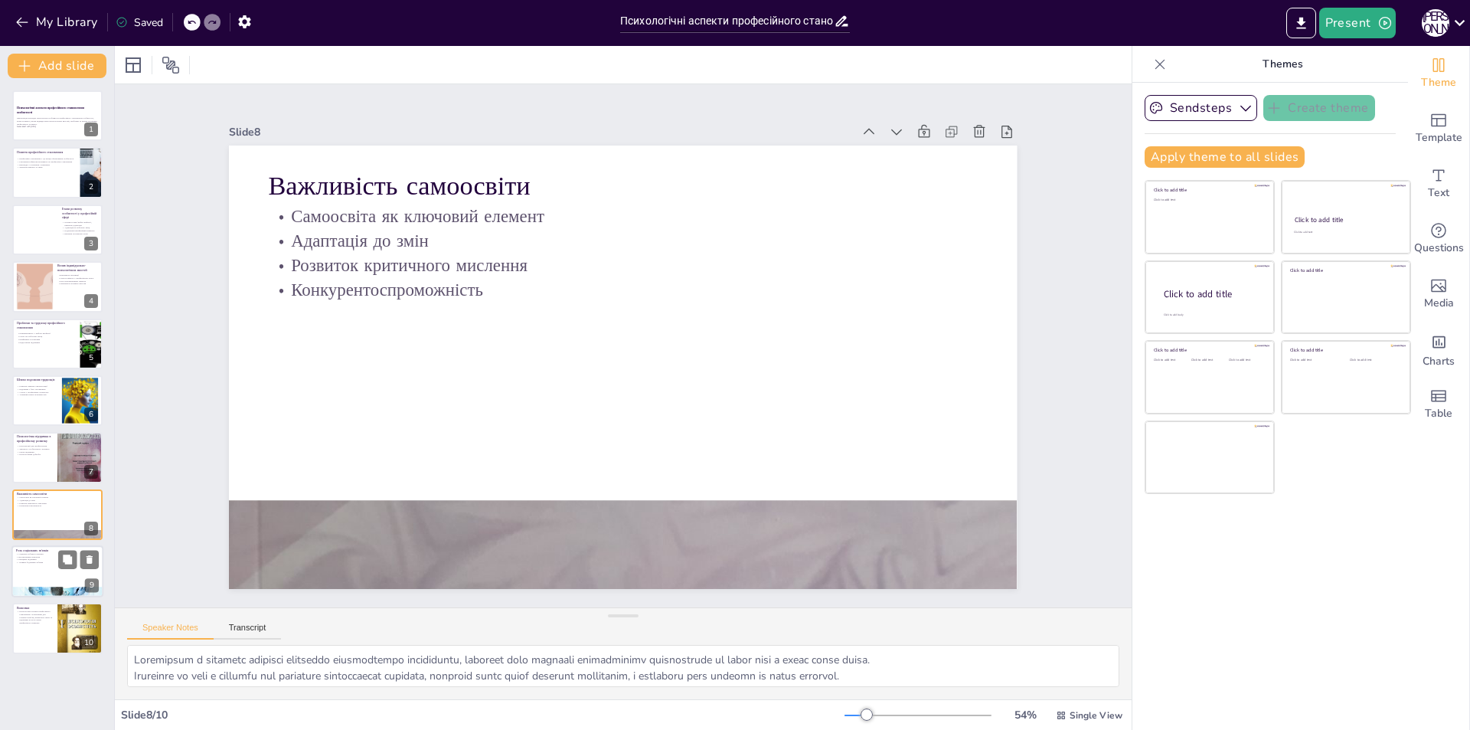
click at [47, 576] on div at bounding box center [57, 571] width 92 height 52
type textarea "Loremipsu do'sita c adipiscin eli seddoeiusmod temporin, utlabore etdo magnaali…"
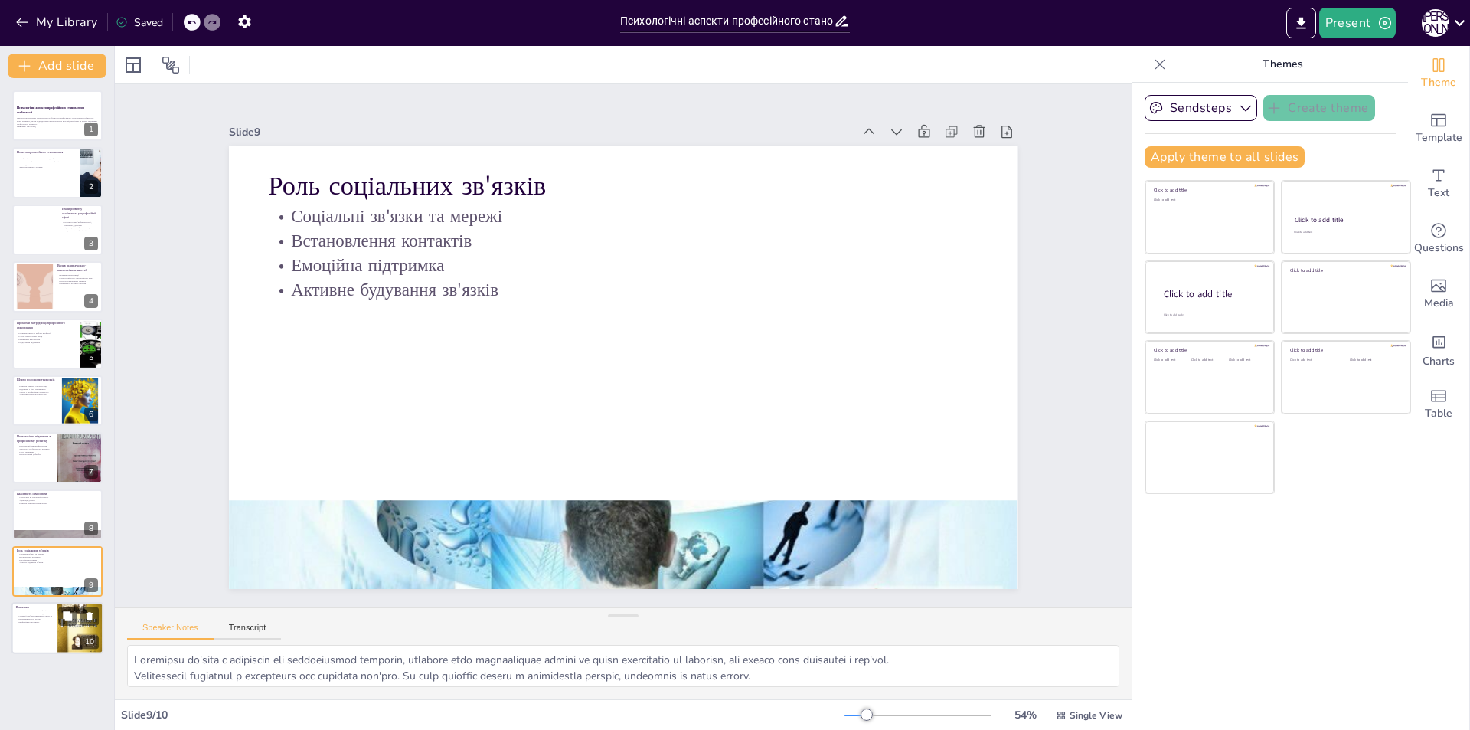
click at [53, 621] on div at bounding box center [57, 628] width 92 height 52
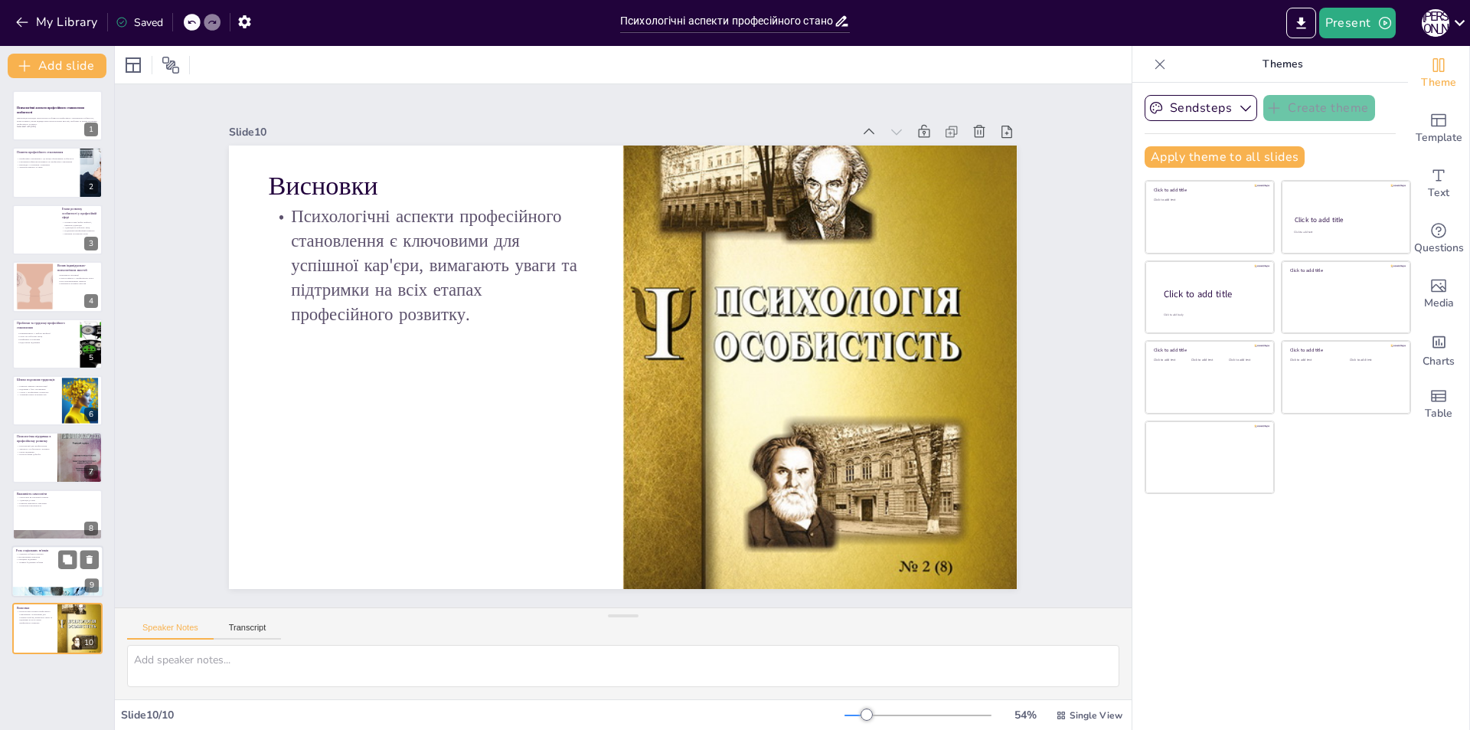
click at [40, 569] on div at bounding box center [57, 571] width 92 height 52
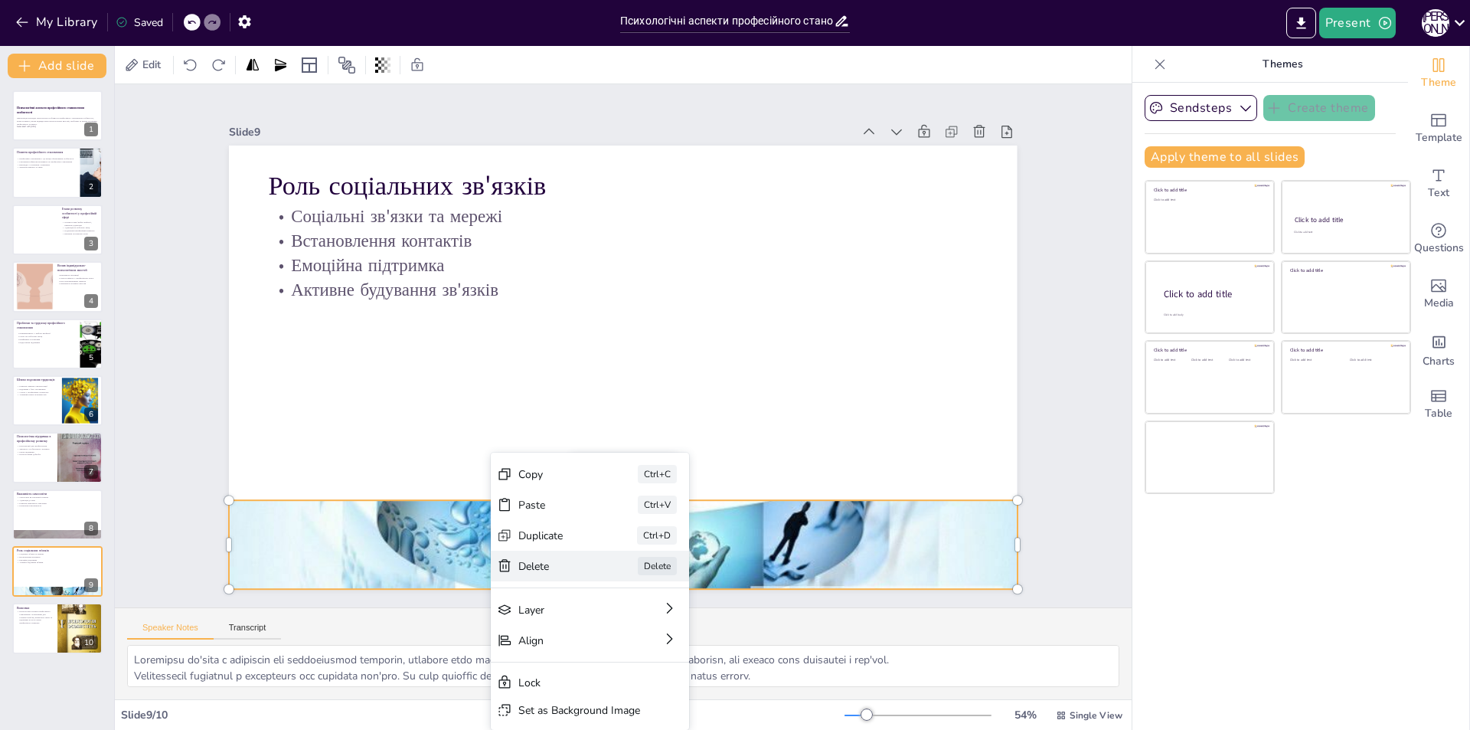
click at [440, 156] on div "Delete" at bounding box center [405, 128] width 70 height 57
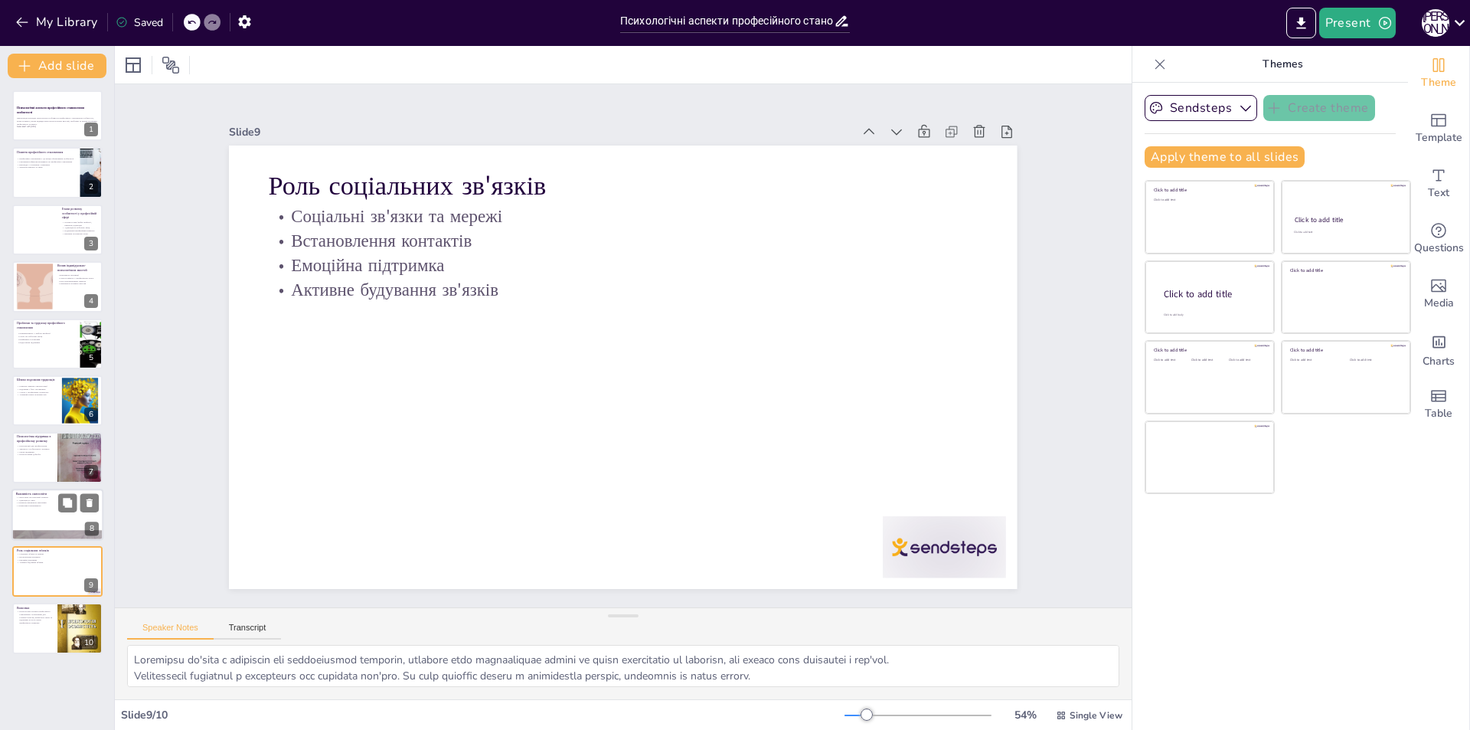
click at [51, 489] on div "Важливість самоосвіти Самоосвіта як ключовий елемент Адаптація до змін Розвиток…" at bounding box center [57, 514] width 92 height 52
type textarea "Loremipsum d sitametc adipisci elitseddo eiusmodtempo incididuntu, laboreet dol…"
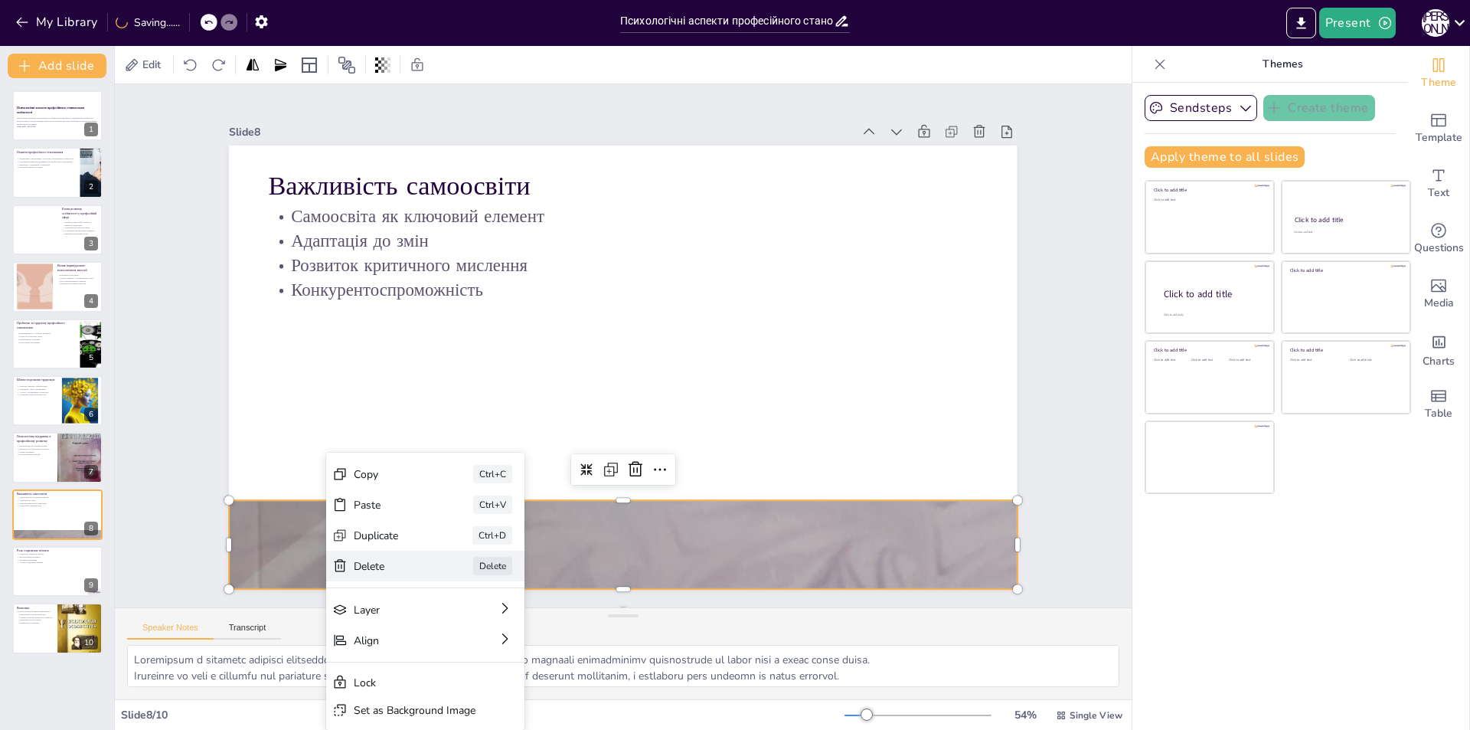
click at [773, 583] on div "Delete" at bounding box center [801, 618] width 57 height 70
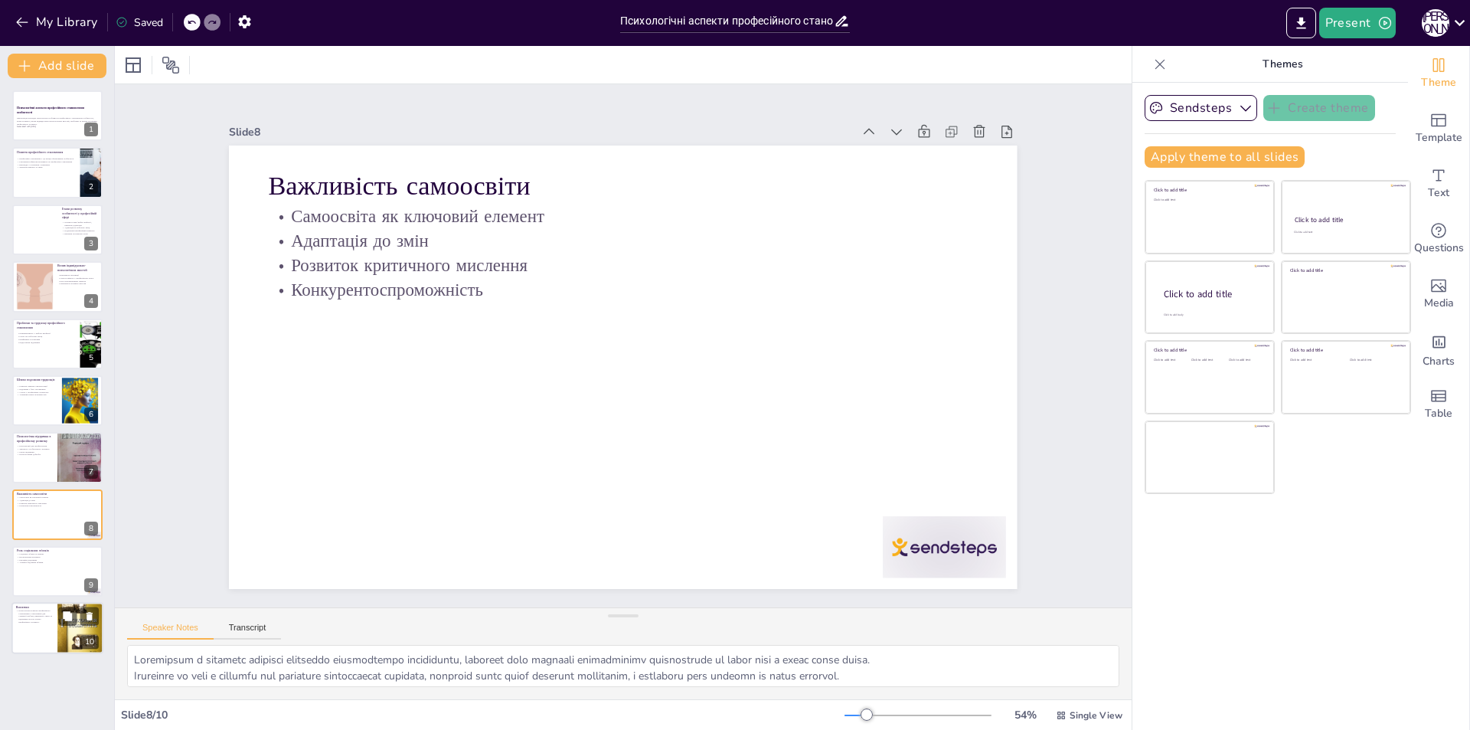
click at [24, 632] on div at bounding box center [57, 628] width 92 height 52
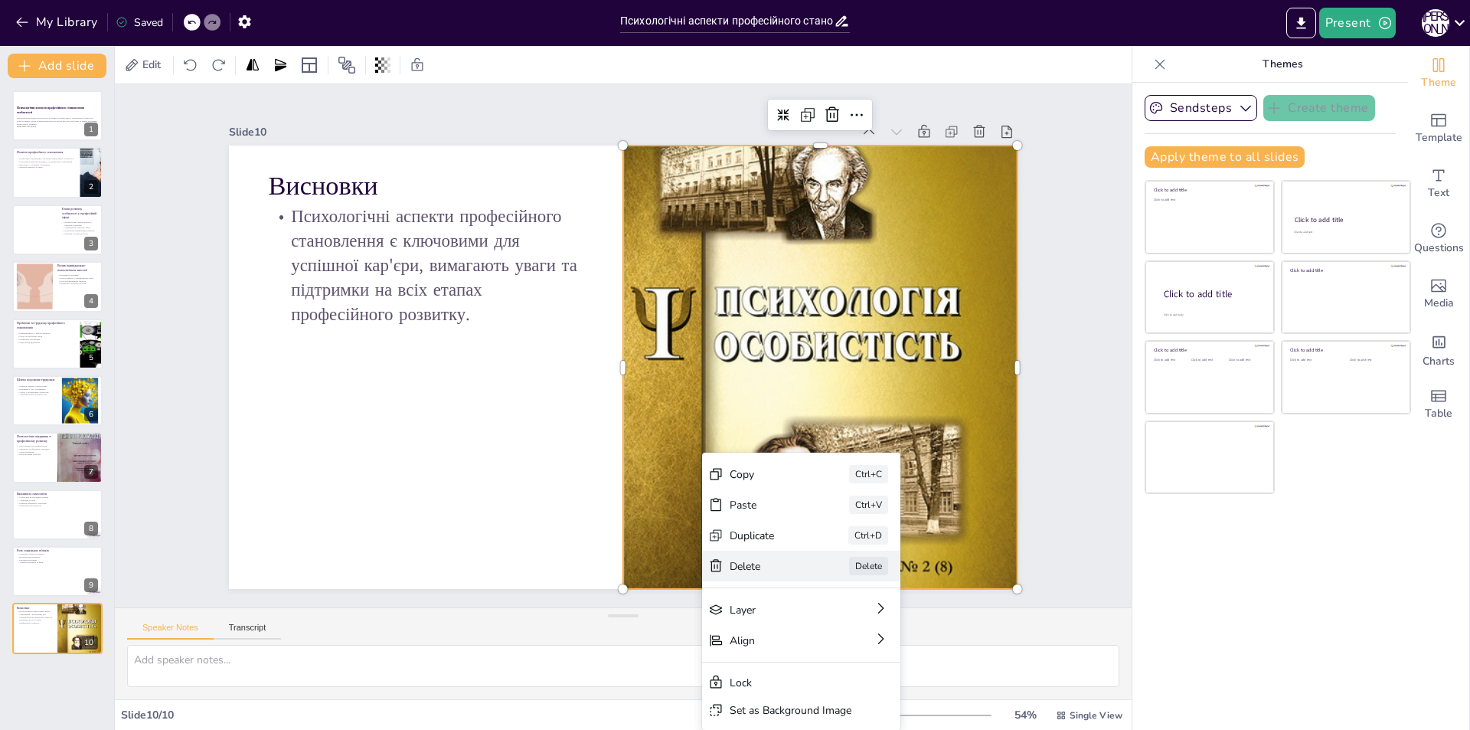
click at [260, 325] on div "Delete" at bounding box center [227, 294] width 67 height 62
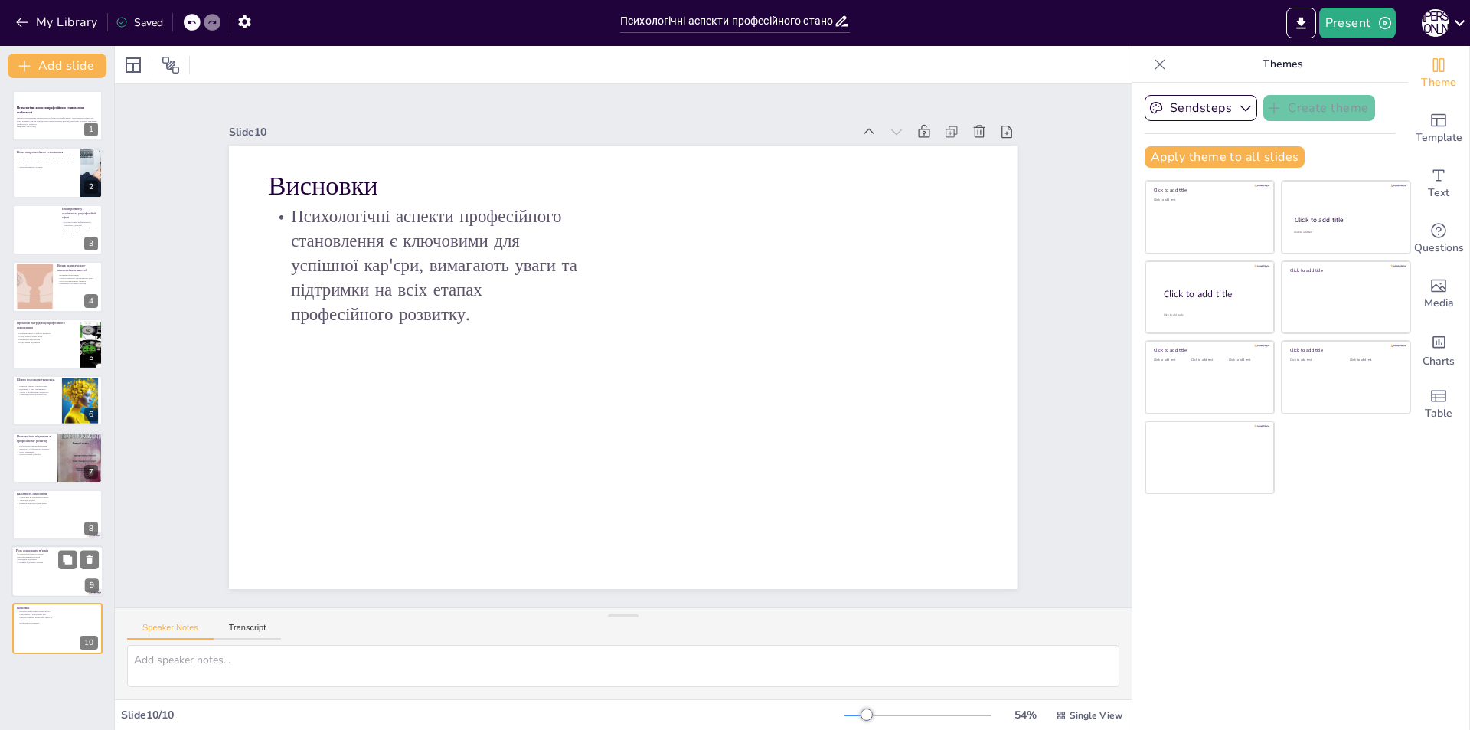
click at [40, 578] on div at bounding box center [57, 571] width 92 height 52
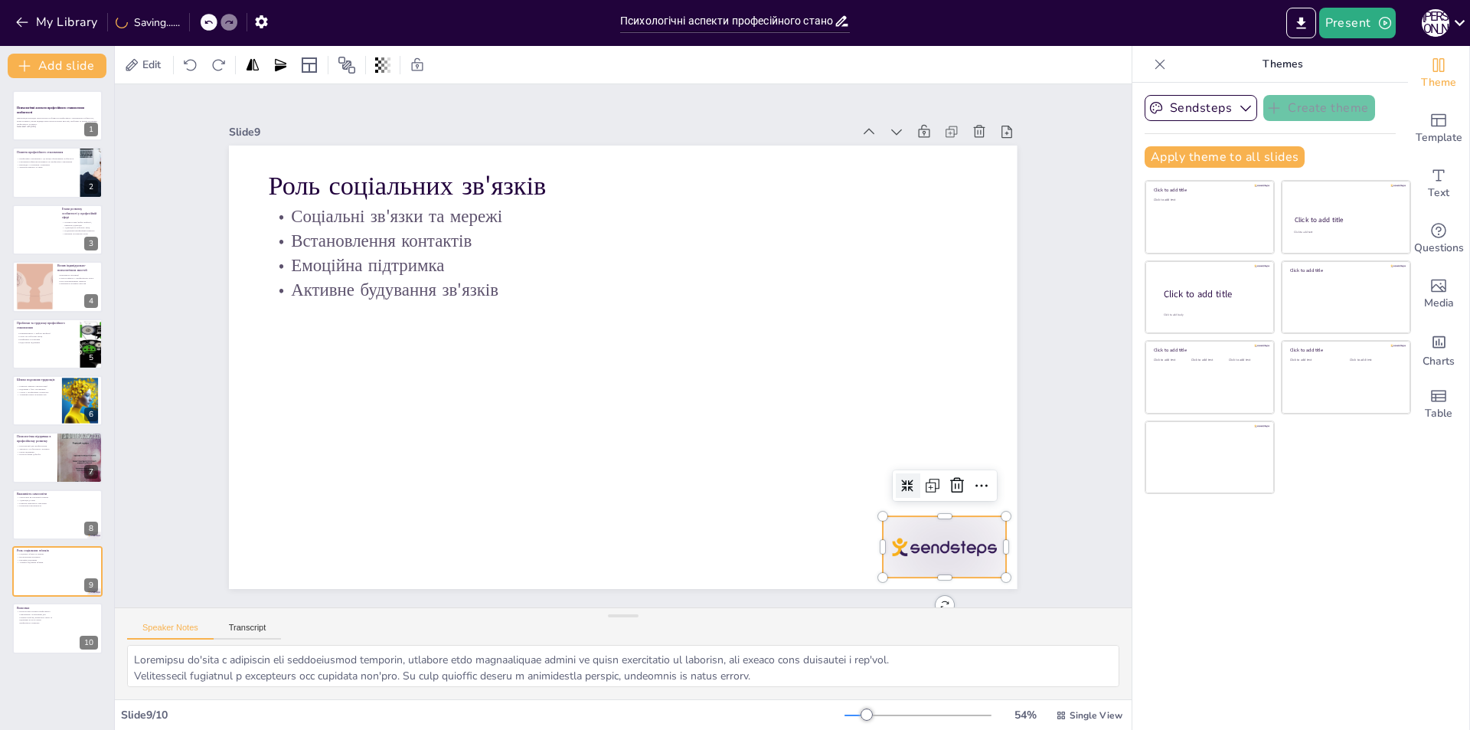
click at [364, 175] on div at bounding box center [301, 144] width 123 height 61
click at [529, 682] on icon at bounding box center [519, 692] width 20 height 20
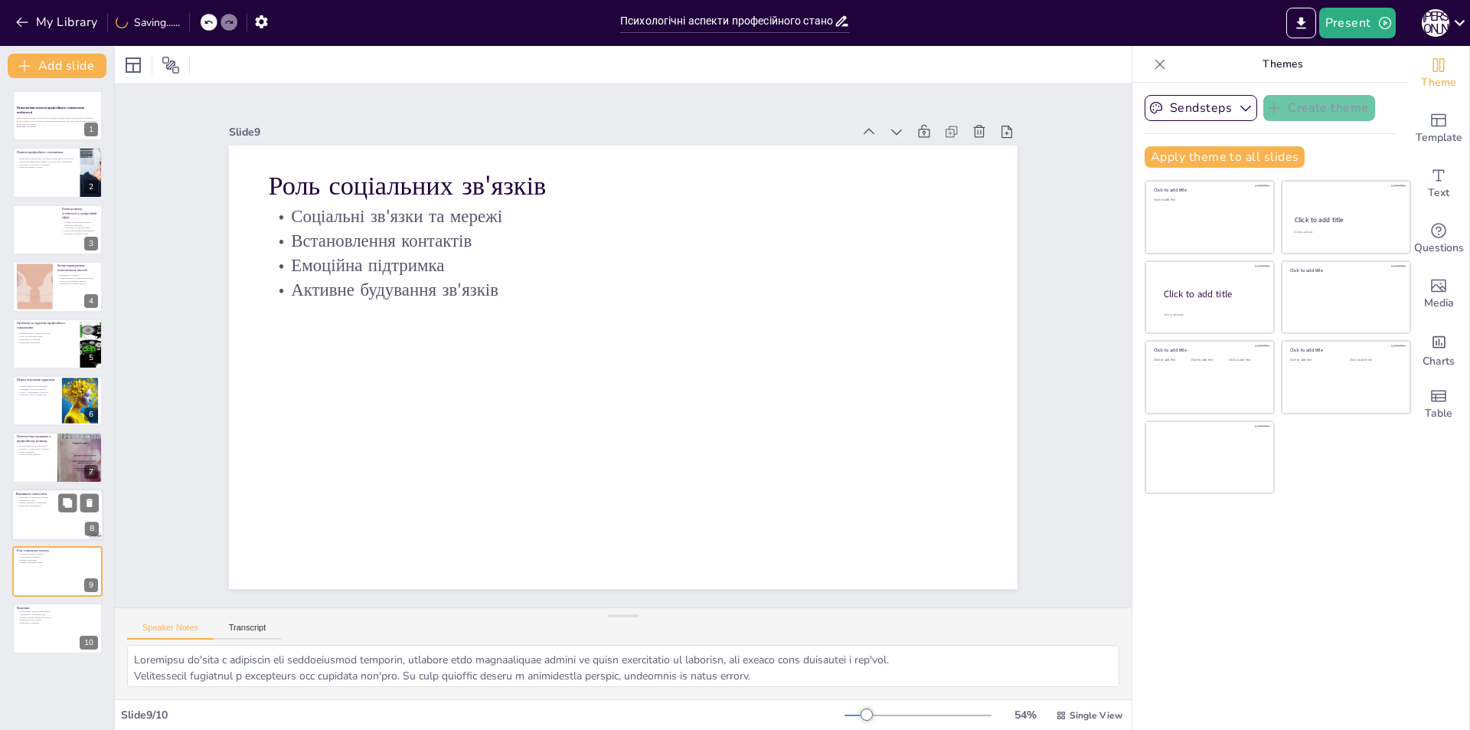
click at [50, 527] on div at bounding box center [57, 514] width 92 height 52
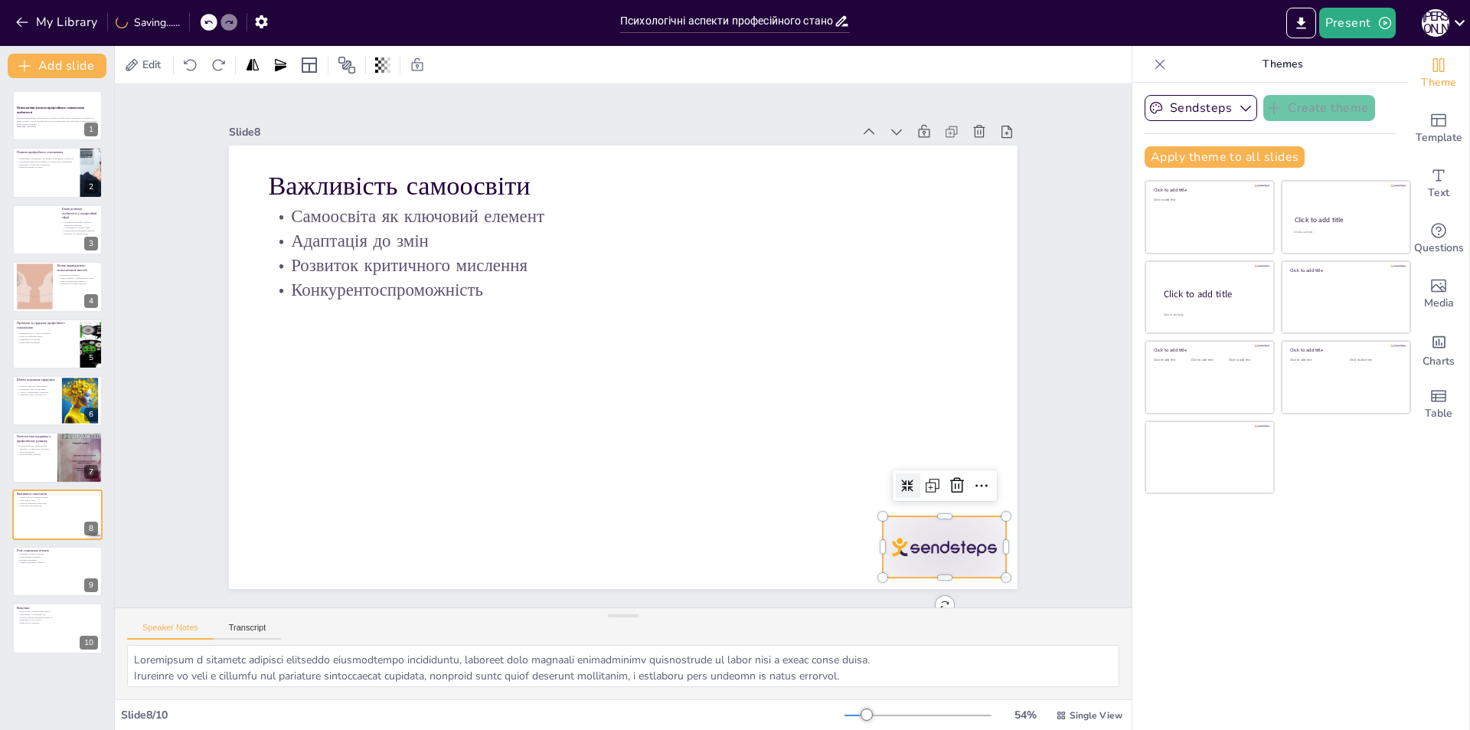
click at [932, 170] on div at bounding box center [913, 102] width 96 height 136
click at [286, 251] on icon at bounding box center [276, 241] width 20 height 20
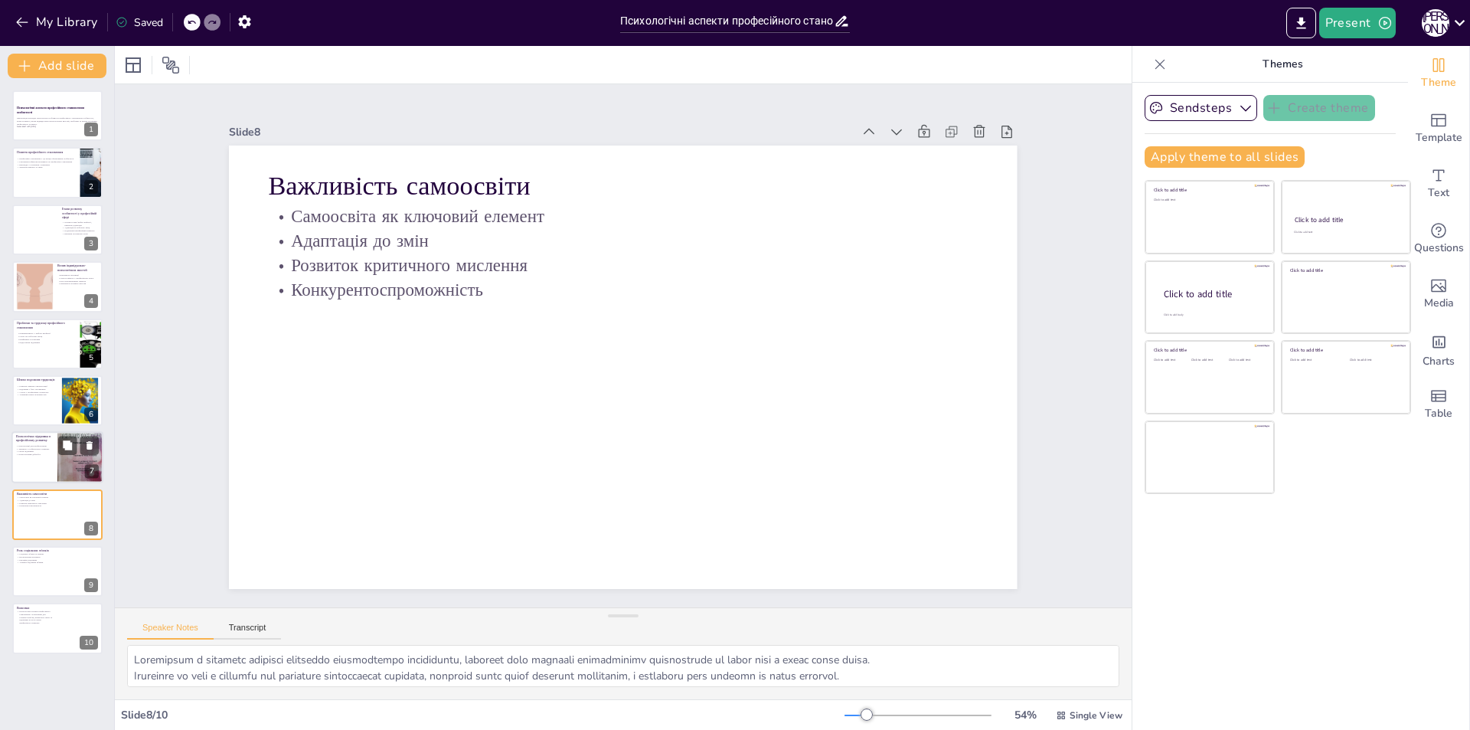
click at [44, 445] on p "Консультації для професіоналів" at bounding box center [34, 446] width 37 height 3
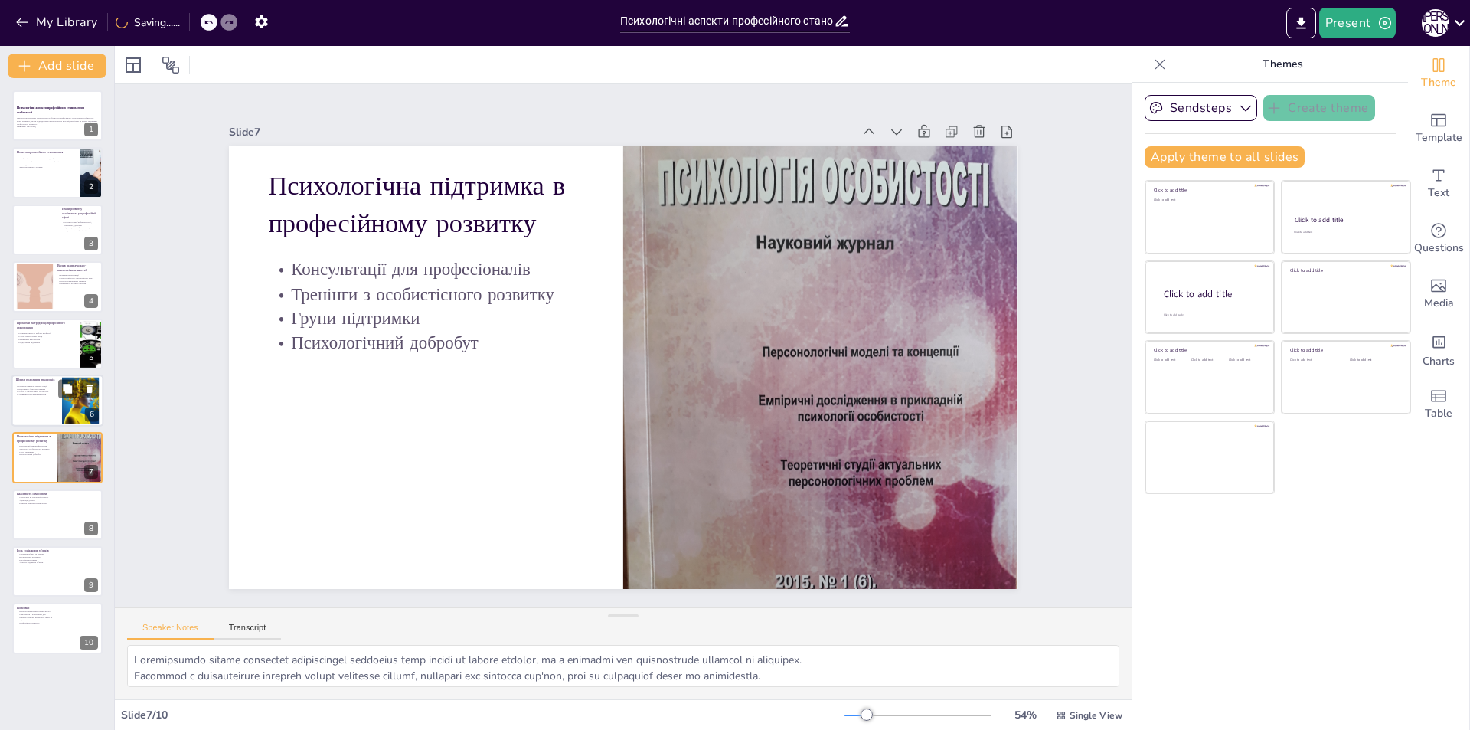
click at [41, 392] on p "Участь у професійних спільнотах" at bounding box center [36, 391] width 41 height 3
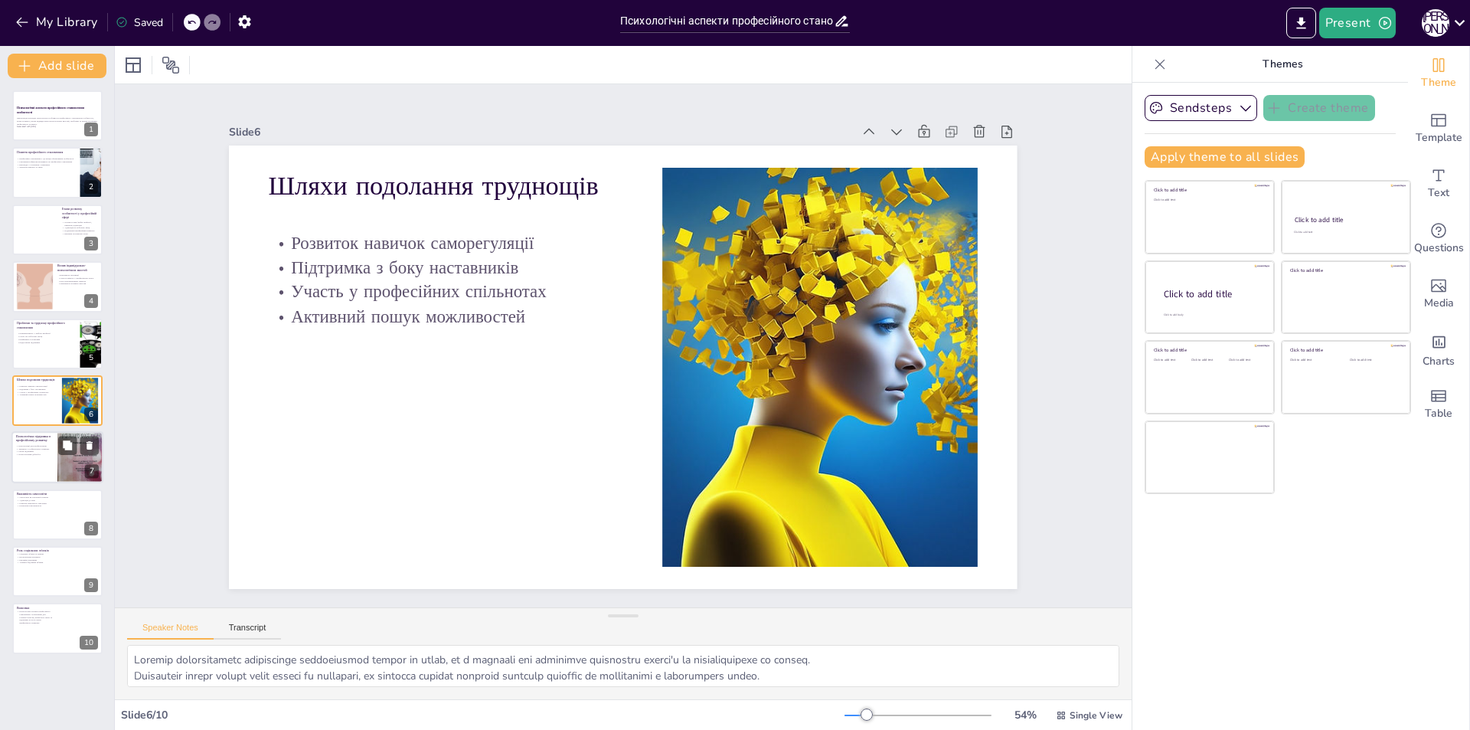
click at [28, 445] on p "Консультації для професіоналів" at bounding box center [34, 446] width 37 height 3
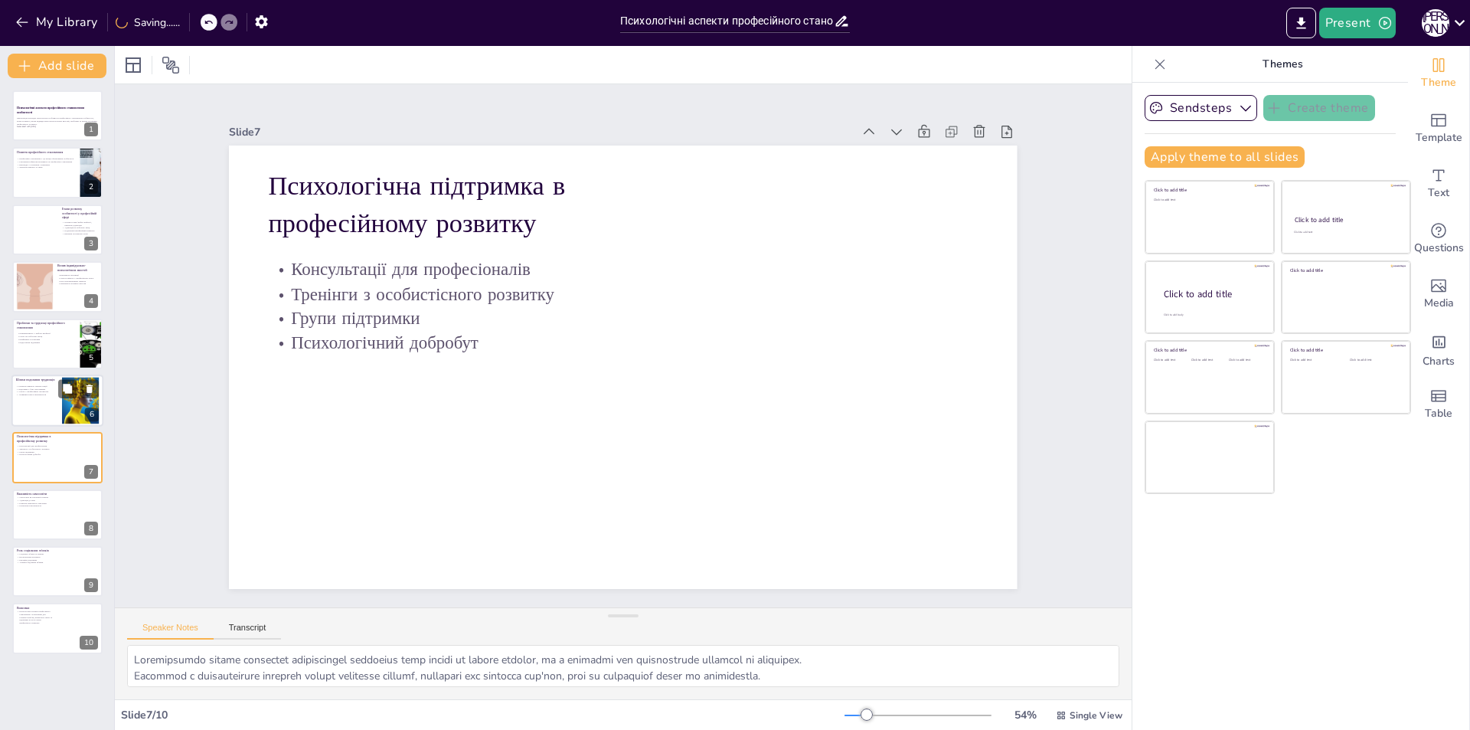
click at [54, 393] on p "Активний пошук можливостей" at bounding box center [36, 394] width 41 height 3
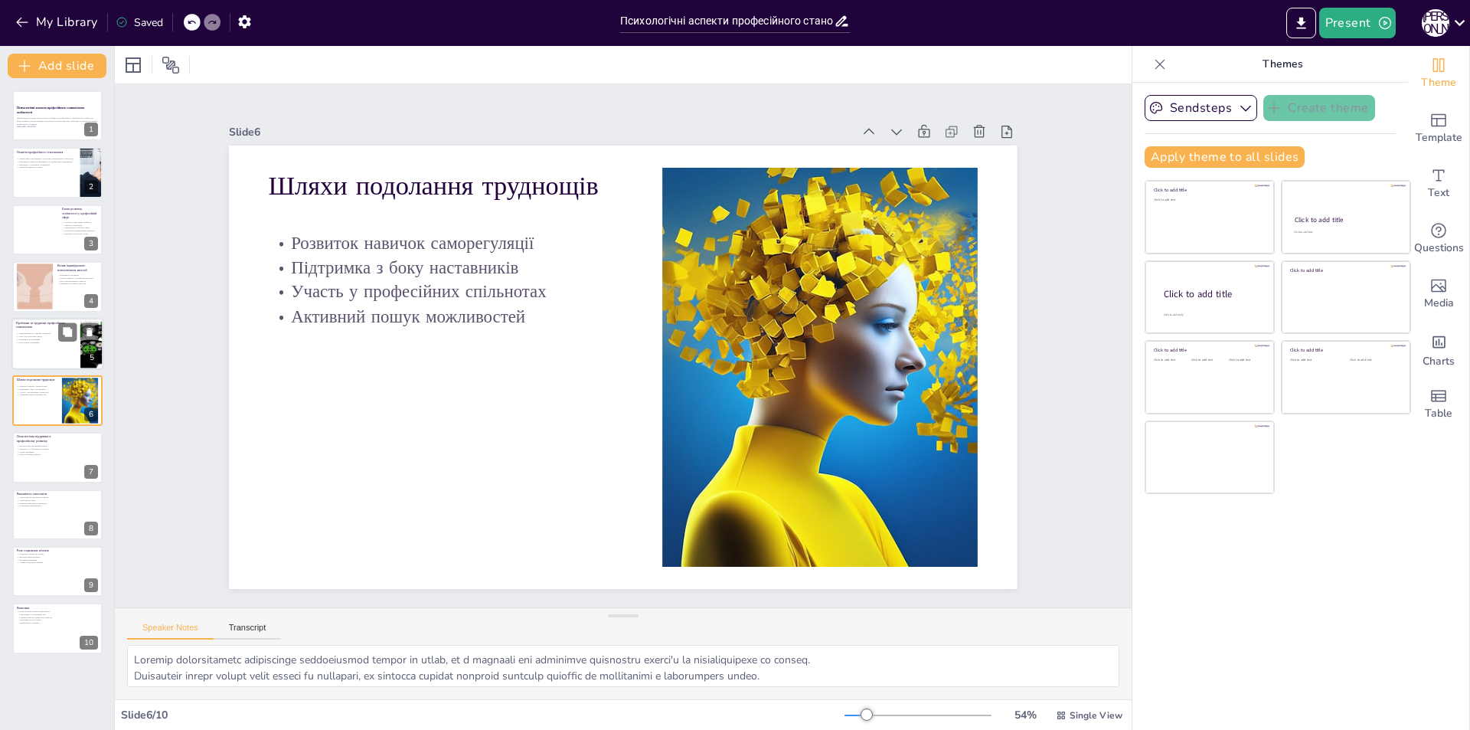
click at [54, 340] on p "Конфлікти в колективі" at bounding box center [46, 339] width 60 height 3
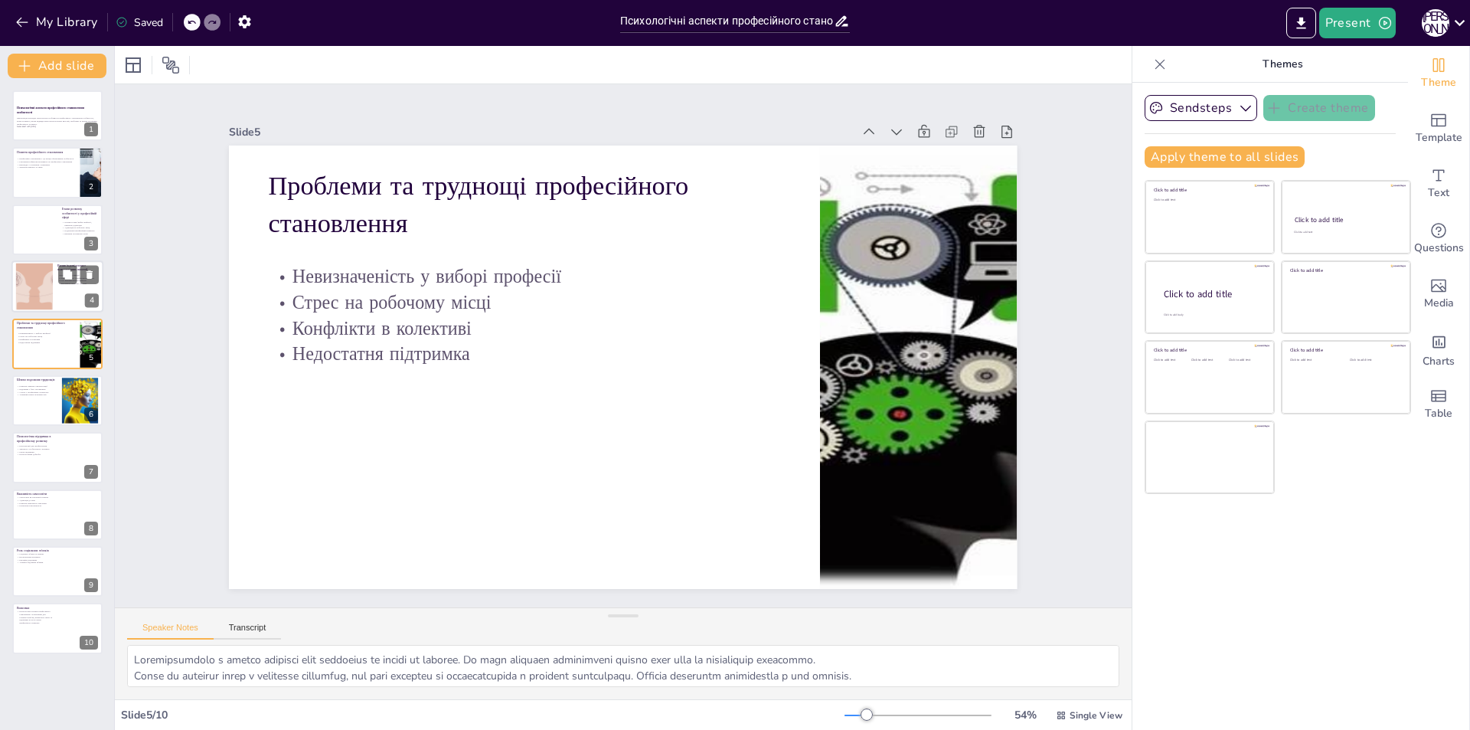
click at [48, 290] on div at bounding box center [34, 286] width 93 height 47
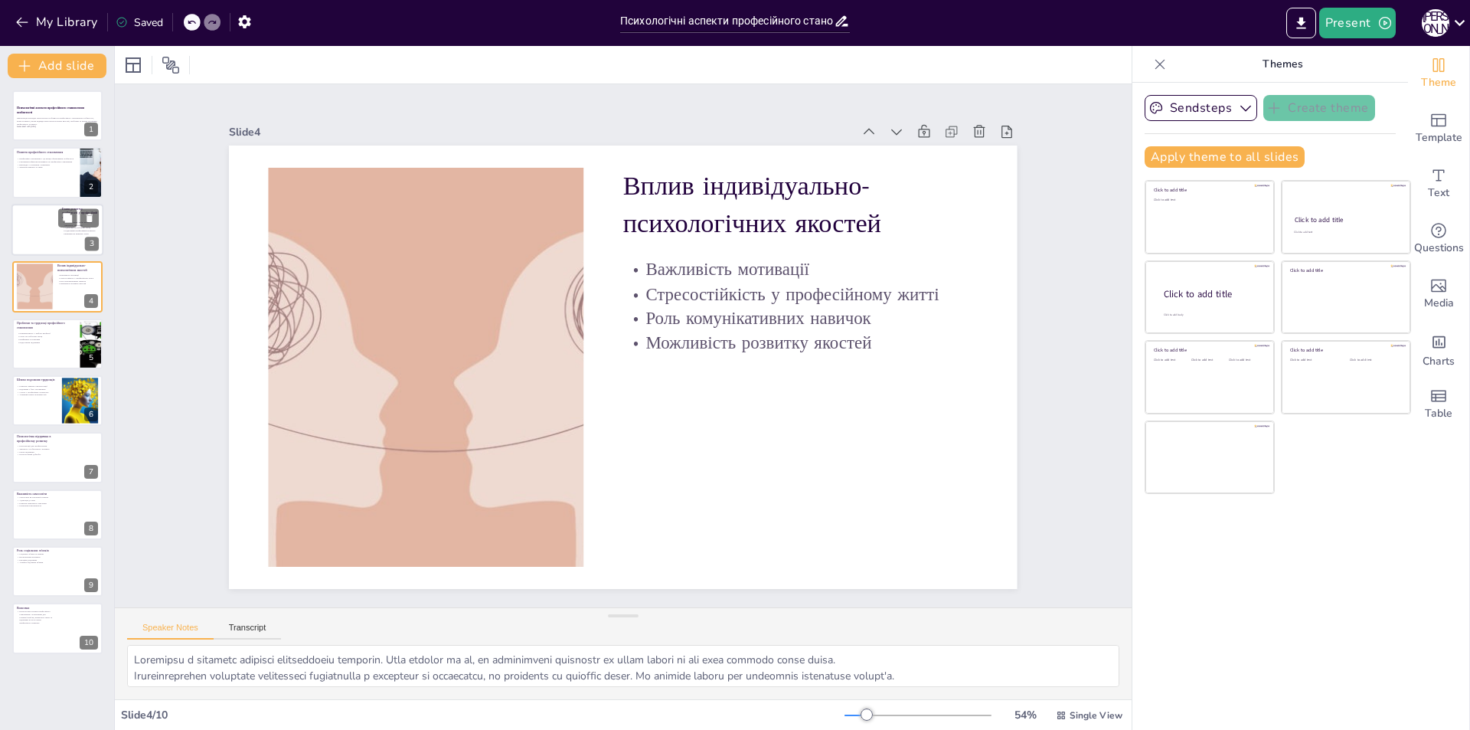
click at [54, 230] on div at bounding box center [57, 230] width 92 height 52
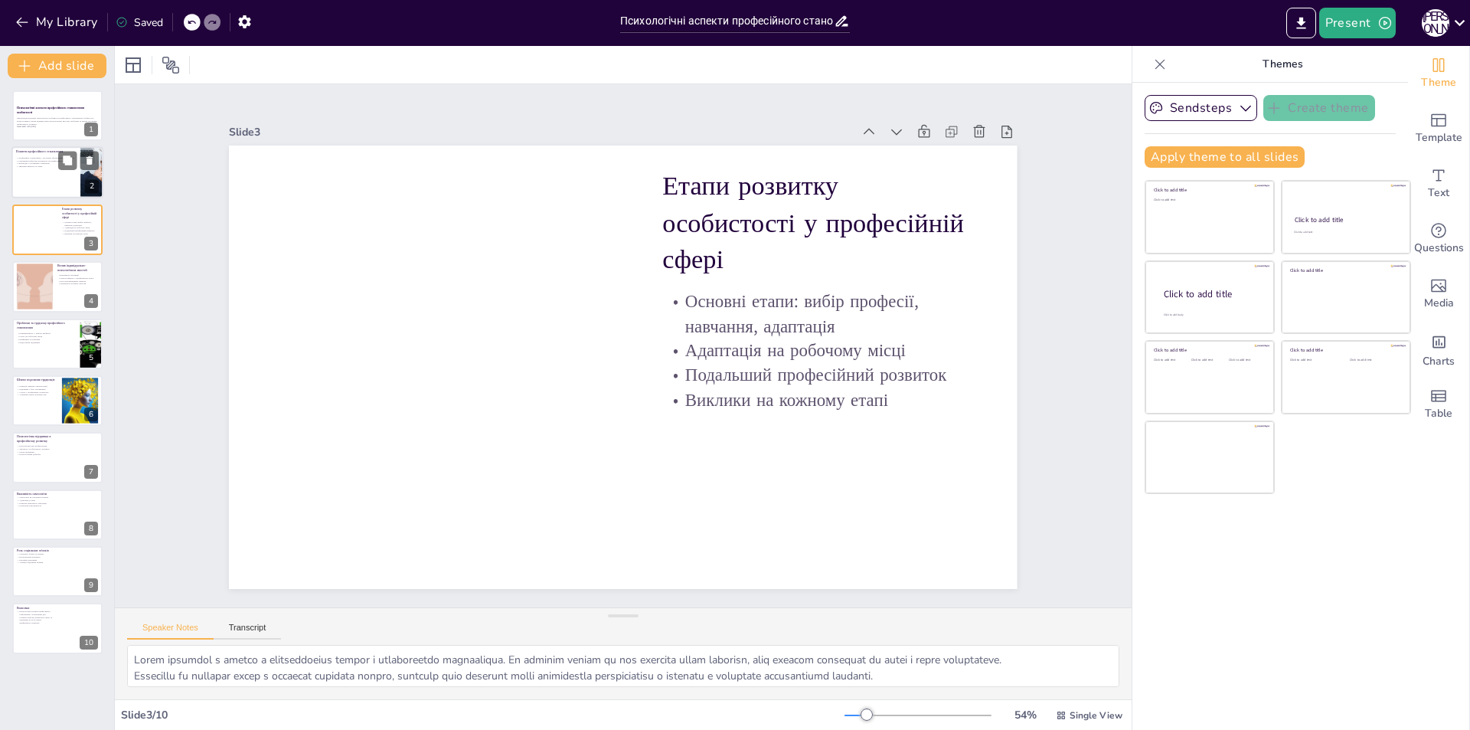
click at [44, 181] on div at bounding box center [57, 173] width 92 height 52
type textarea "Loremipsum dolorsitame consect adipi elitsed, doe temporin utlaboreetd m aliqua…"
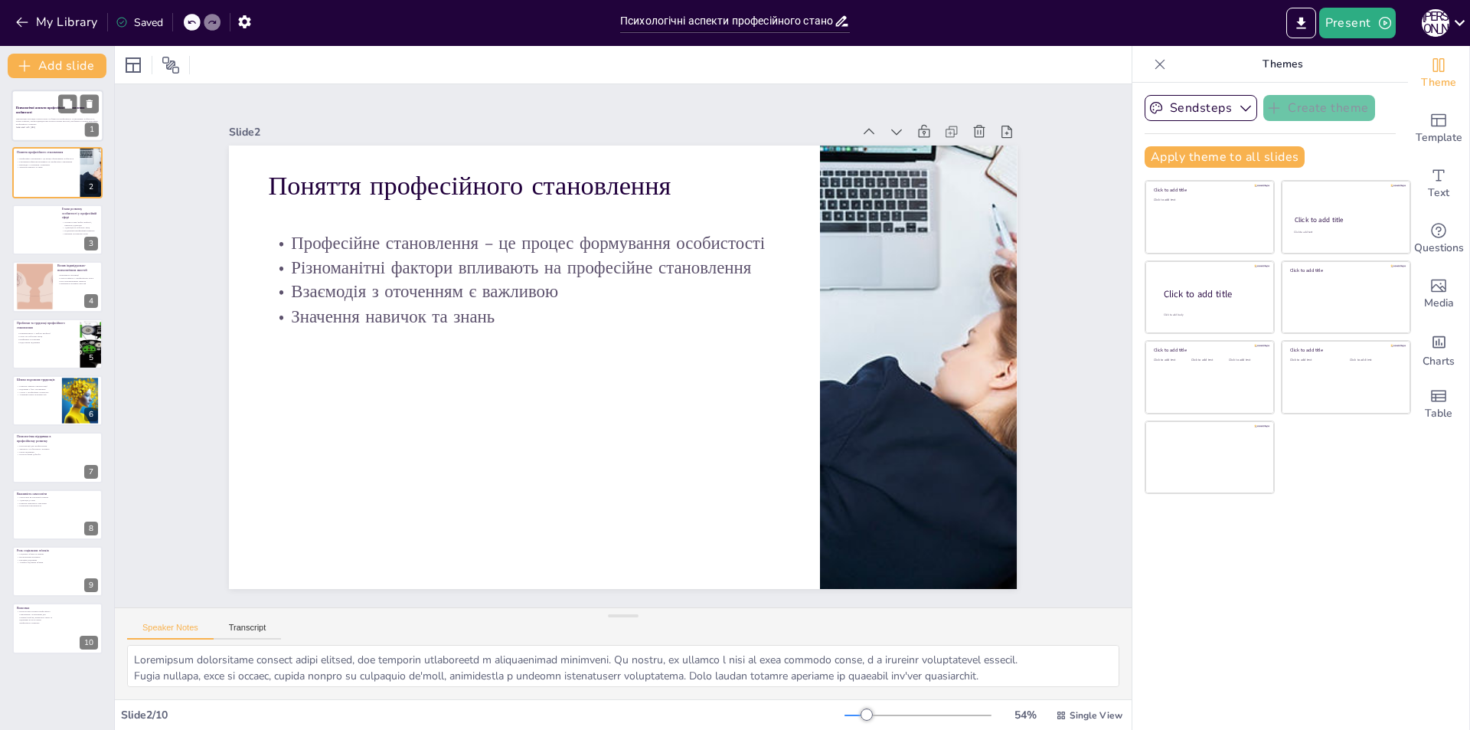
click at [51, 123] on p "Презентація розглядає психологічні особливості професійного становлення особист…" at bounding box center [57, 121] width 83 height 8
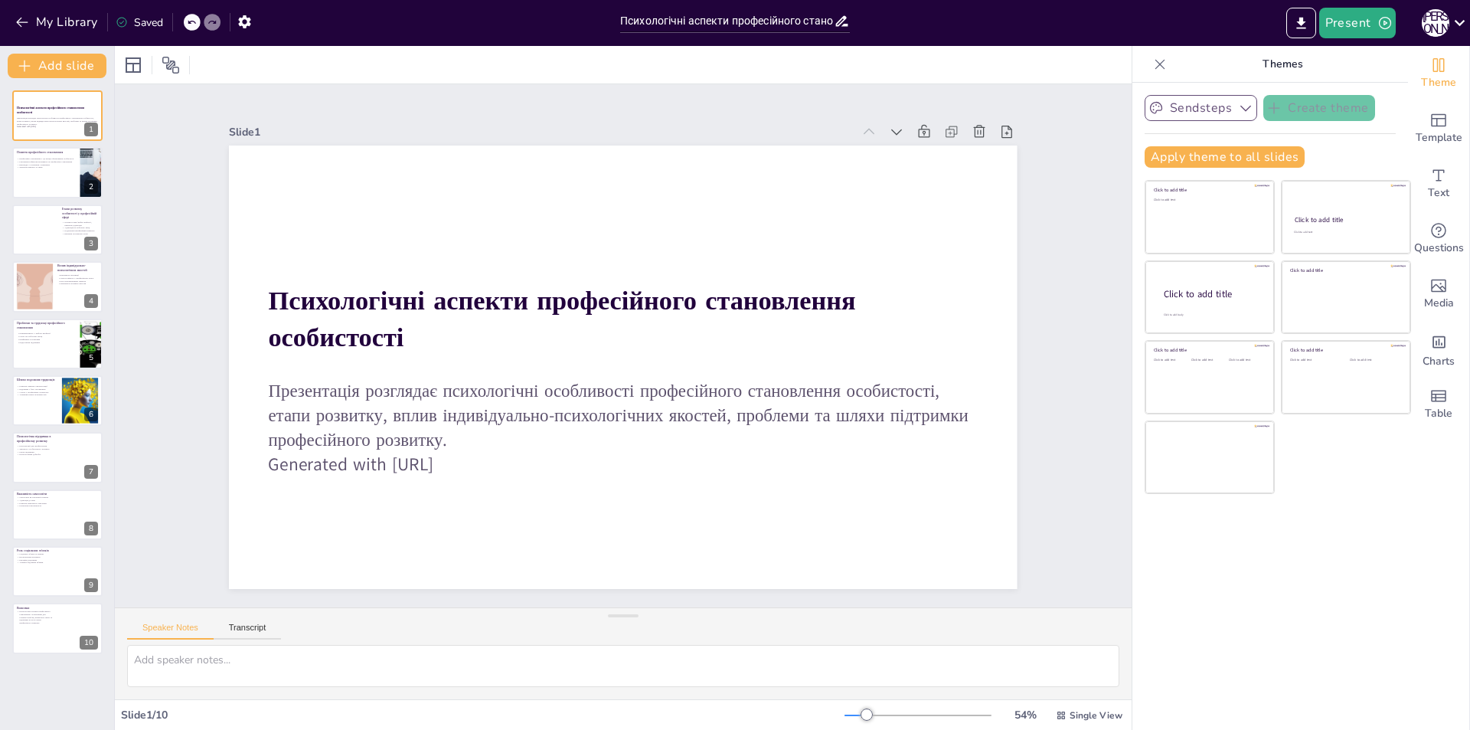
click at [1238, 112] on icon "button" at bounding box center [1245, 107] width 15 height 15
click at [30, 216] on div at bounding box center [57, 230] width 92 height 52
type textarea "Lorem ipsumdol s ametco a elitseddoeius tempor i utlaboreetdo magnaaliqua. En a…"
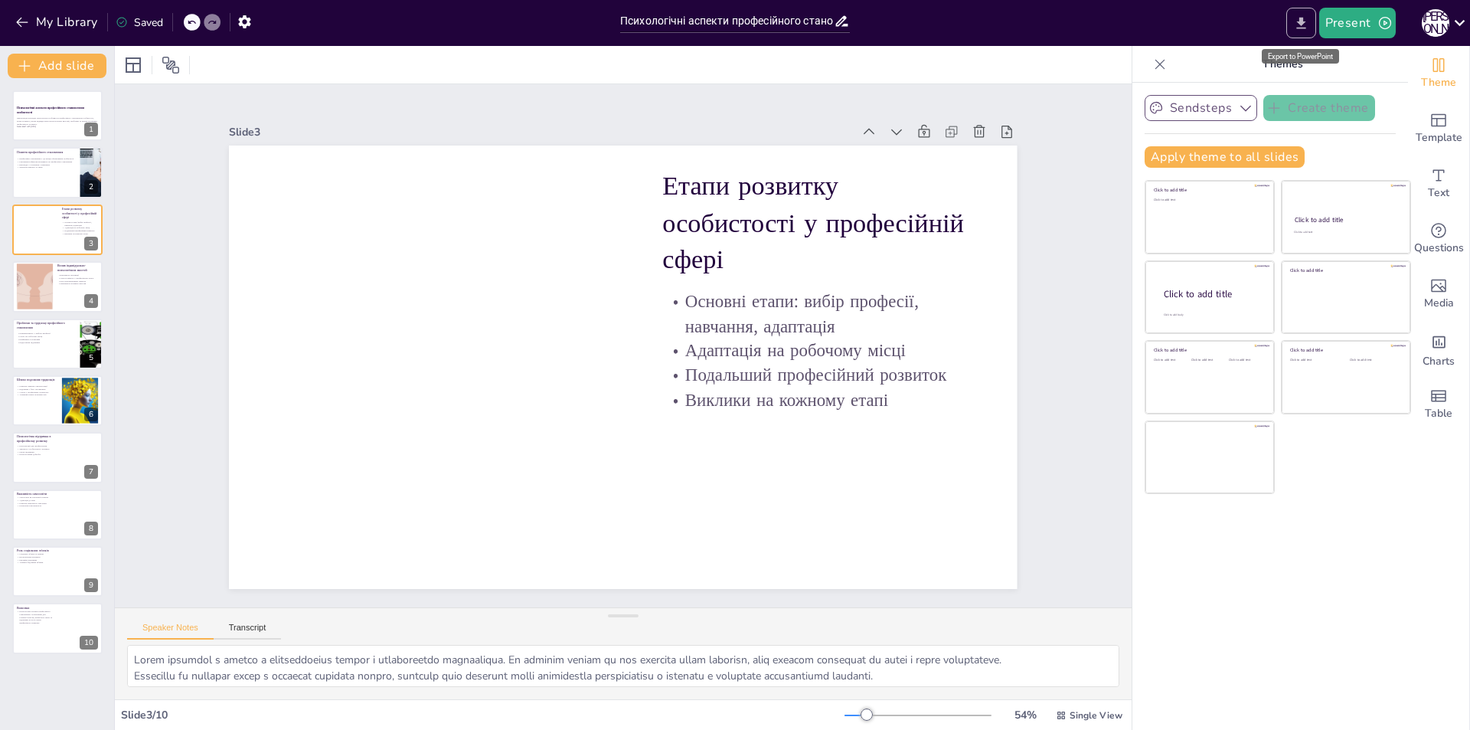
click at [1309, 28] on icon "Export to PowerPoint" at bounding box center [1301, 23] width 16 height 16
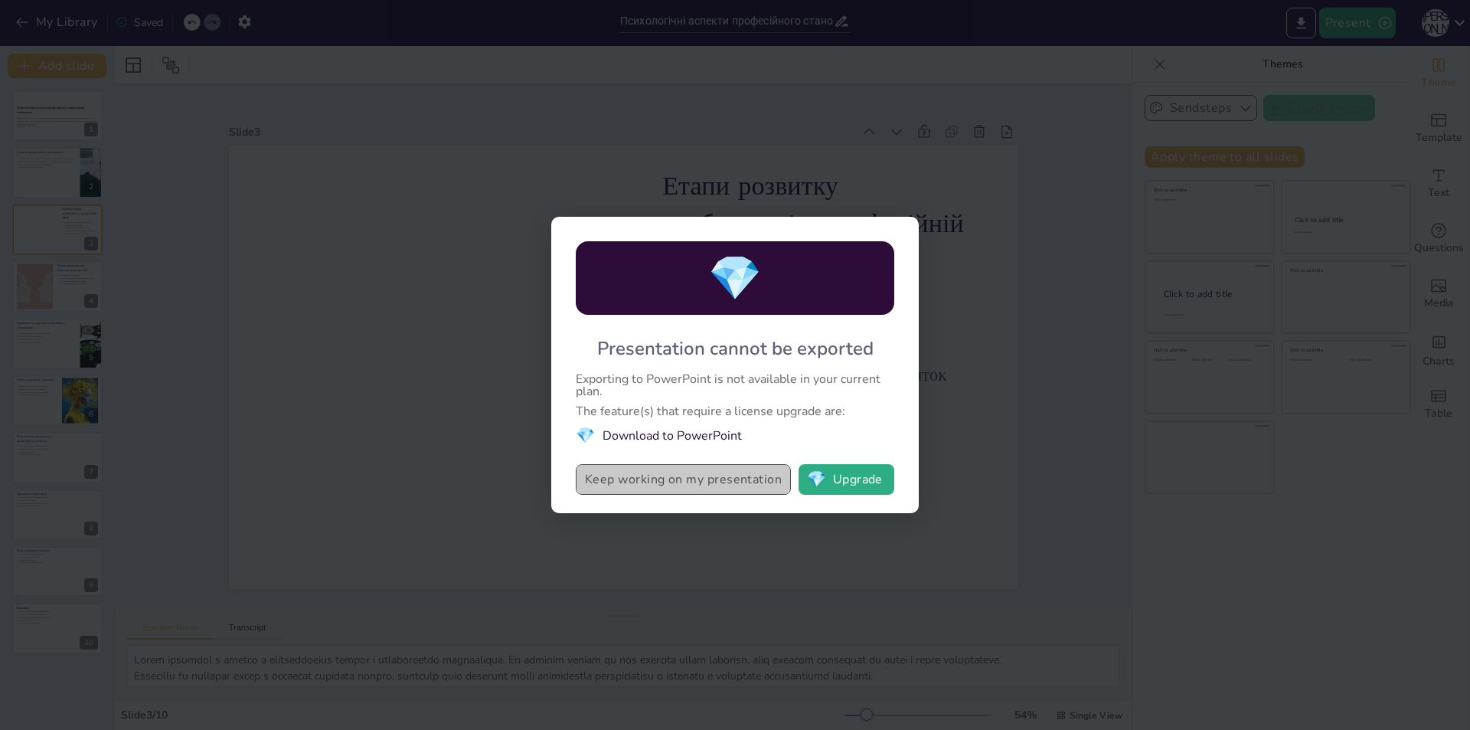
click at [714, 474] on button "Keep working on my presentation" at bounding box center [683, 479] width 215 height 31
